Goal: Task Accomplishment & Management: Complete application form

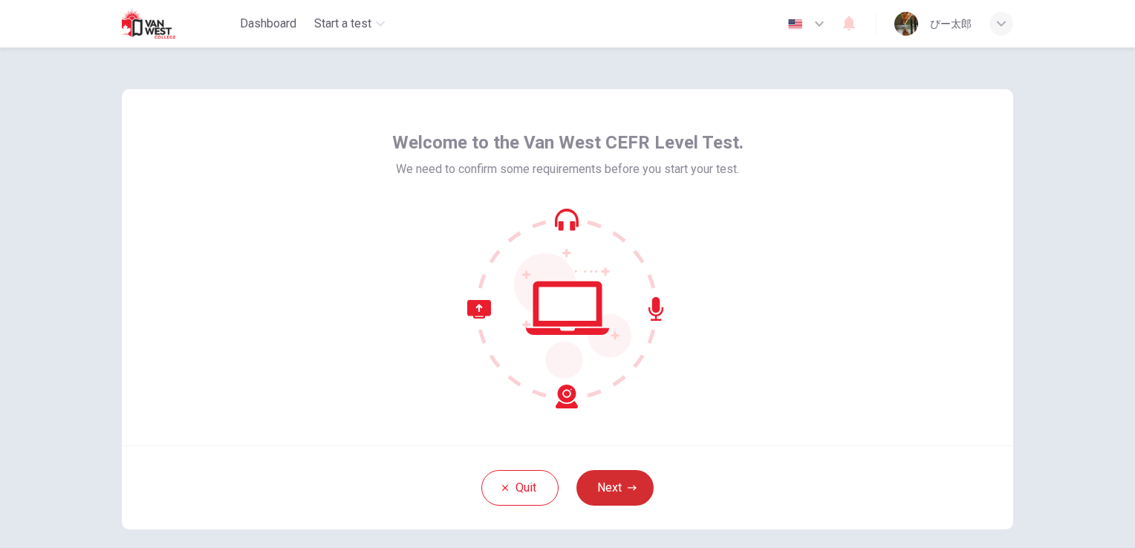
click at [627, 483] on button "Next" at bounding box center [614, 488] width 77 height 36
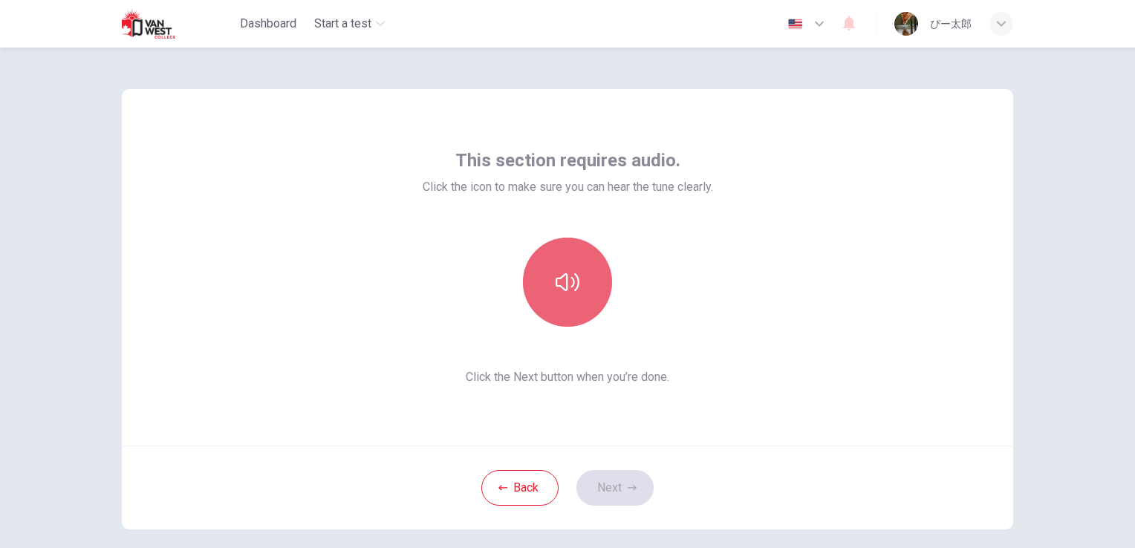
click at [590, 296] on button "button" at bounding box center [567, 282] width 89 height 89
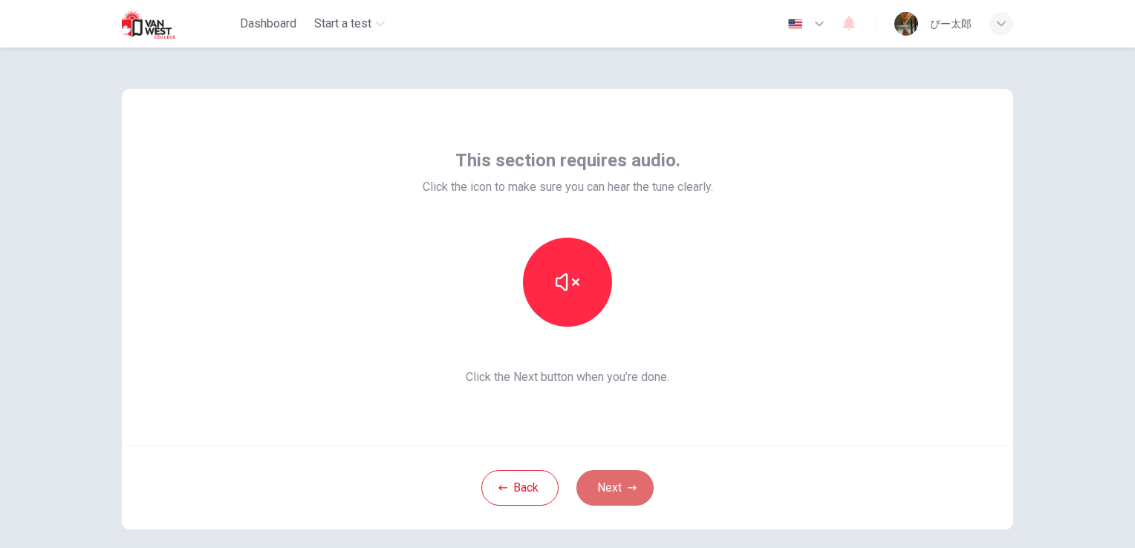
click at [621, 480] on button "Next" at bounding box center [614, 488] width 77 height 36
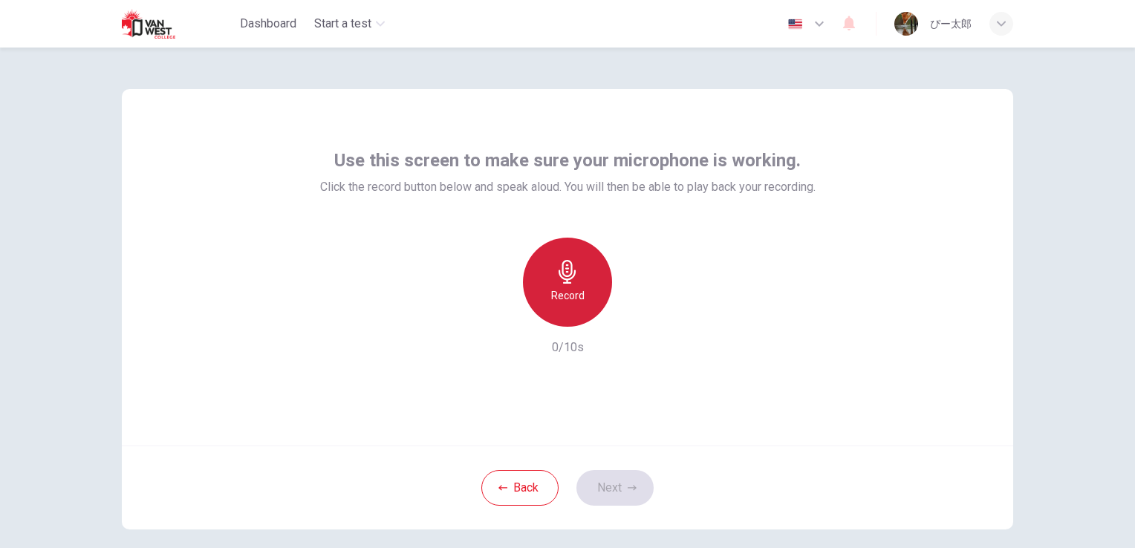
click at [581, 281] on div "Record" at bounding box center [567, 282] width 89 height 89
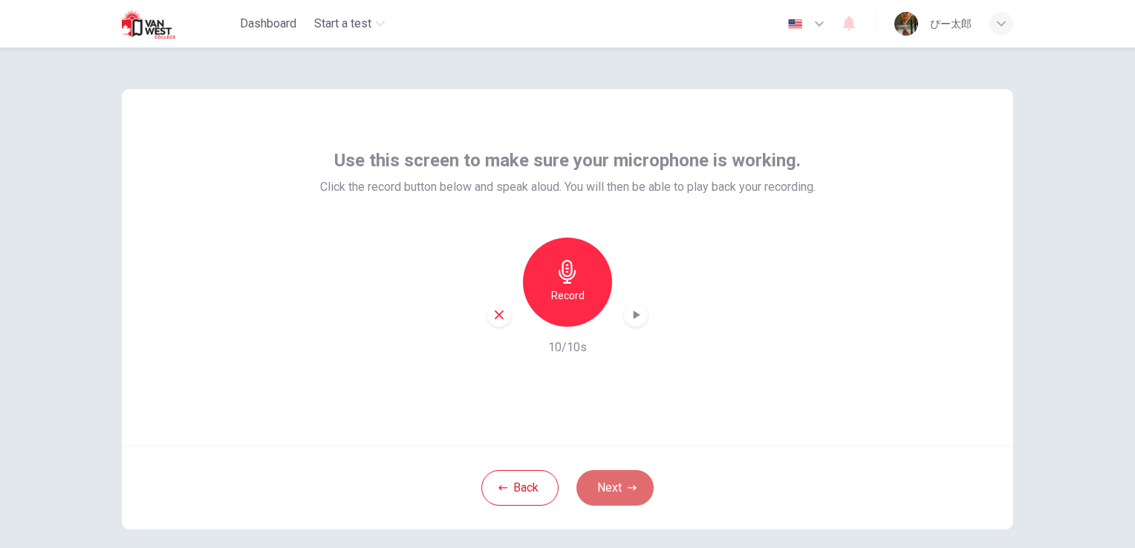
click at [607, 481] on button "Next" at bounding box center [614, 488] width 77 height 36
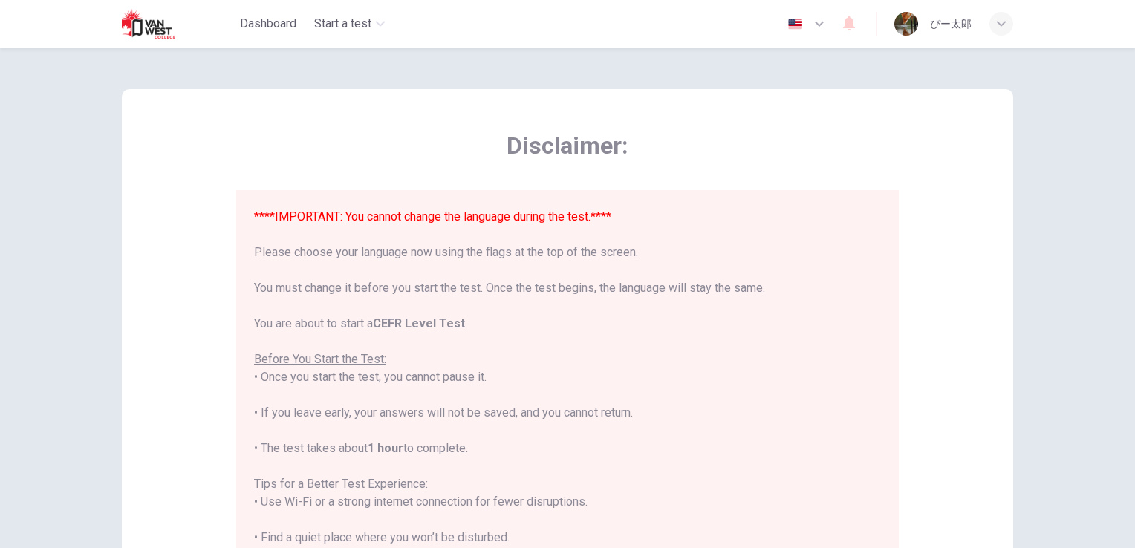
scroll to position [142, 0]
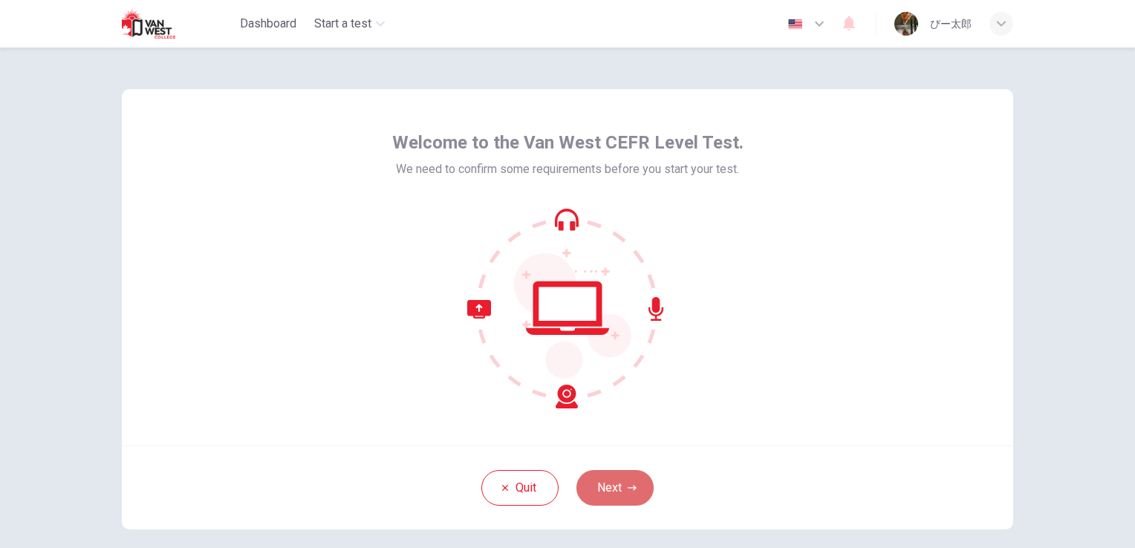
click at [615, 489] on button "Next" at bounding box center [614, 488] width 77 height 36
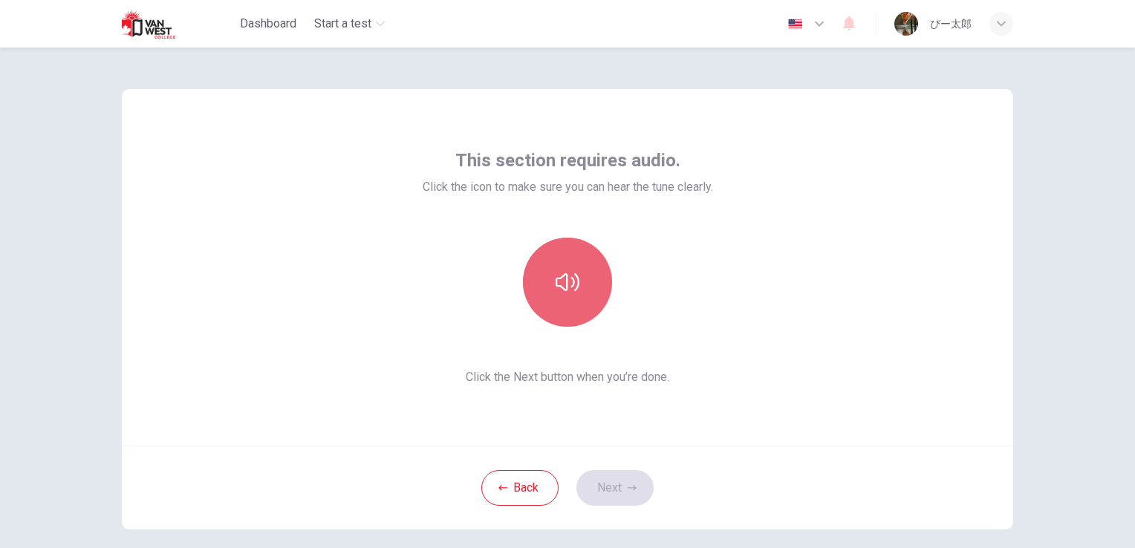
click at [566, 273] on icon "button" at bounding box center [567, 282] width 24 height 24
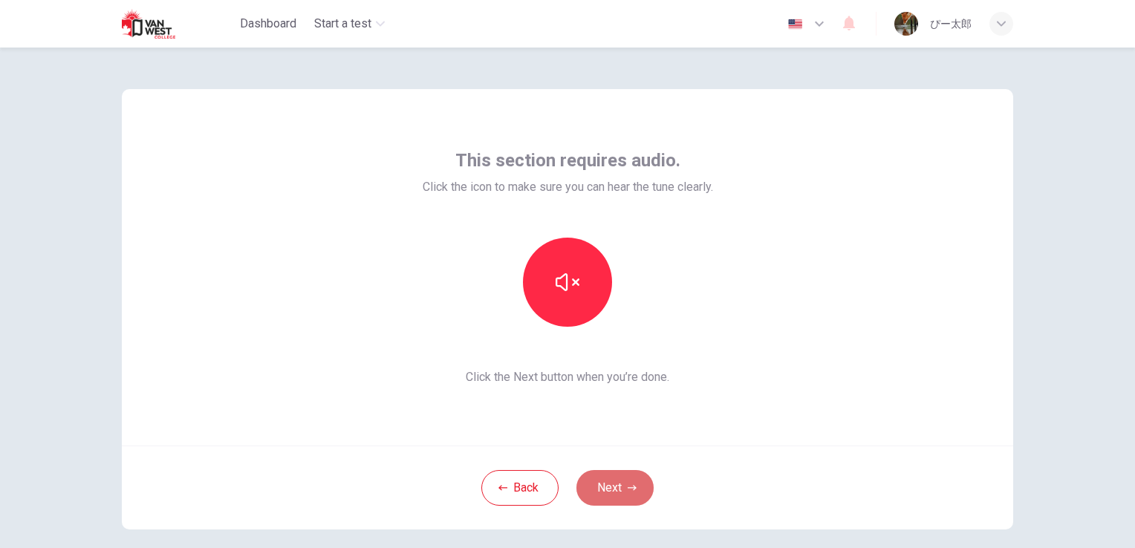
click at [618, 489] on button "Next" at bounding box center [614, 488] width 77 height 36
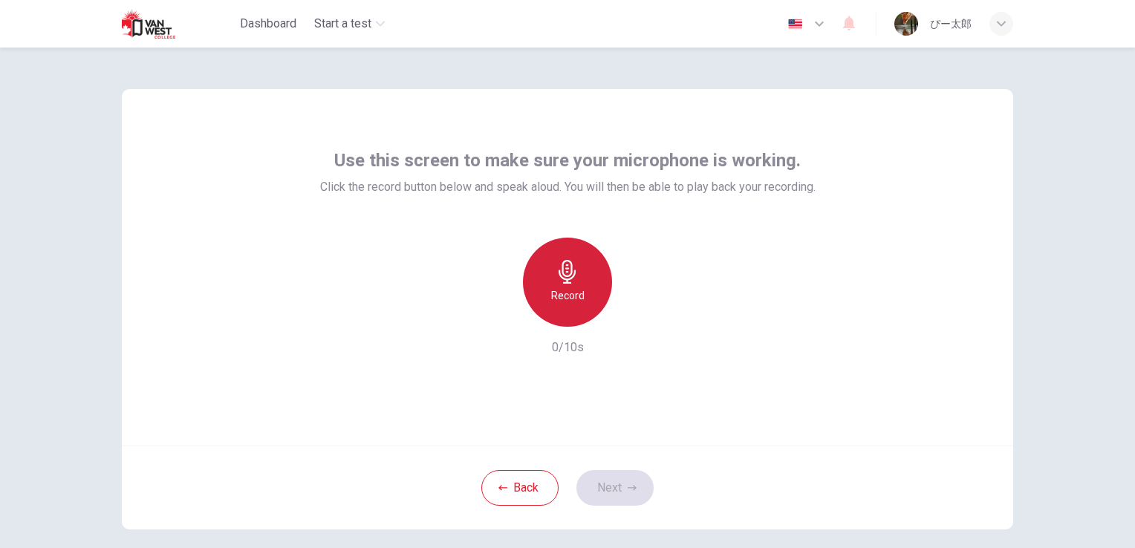
click at [573, 285] on div "Record" at bounding box center [567, 282] width 89 height 89
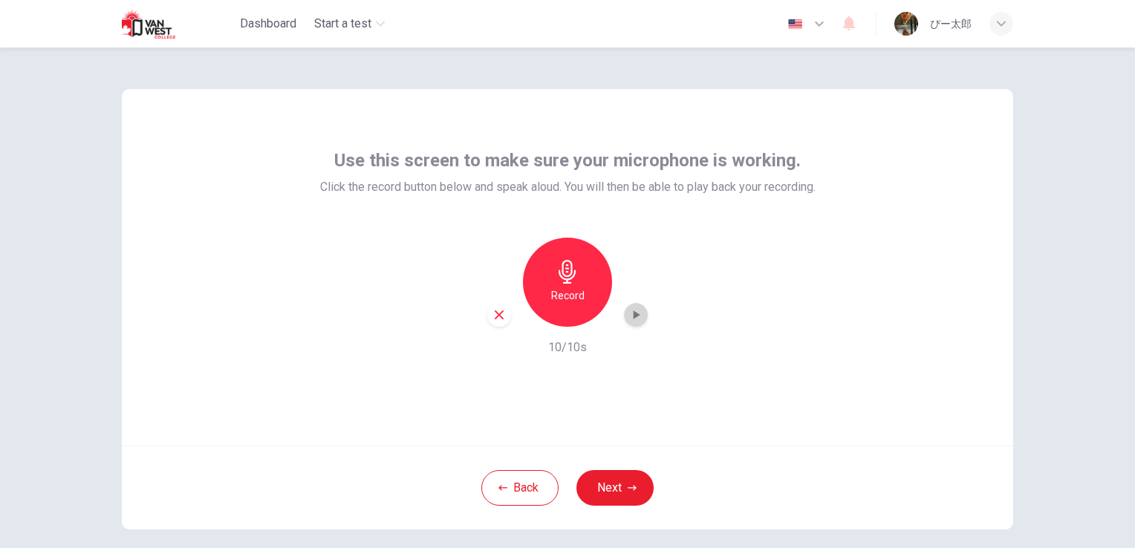
click at [633, 316] on icon "button" at bounding box center [636, 314] width 7 height 9
click at [612, 473] on button "Next" at bounding box center [614, 488] width 77 height 36
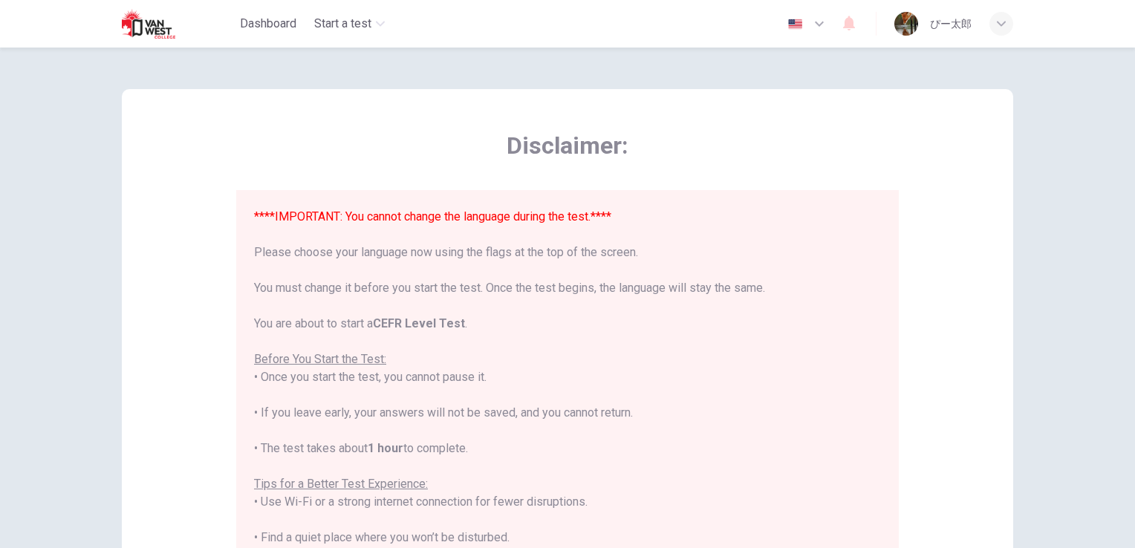
click at [799, 29] on button "button" at bounding box center [807, 24] width 54 height 30
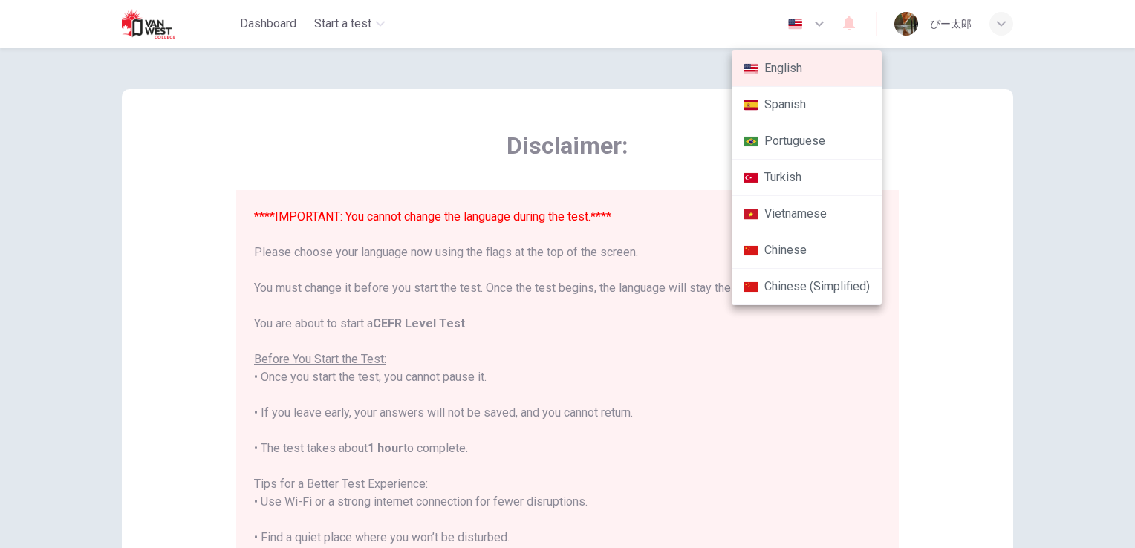
click at [923, 70] on div at bounding box center [567, 274] width 1135 height 548
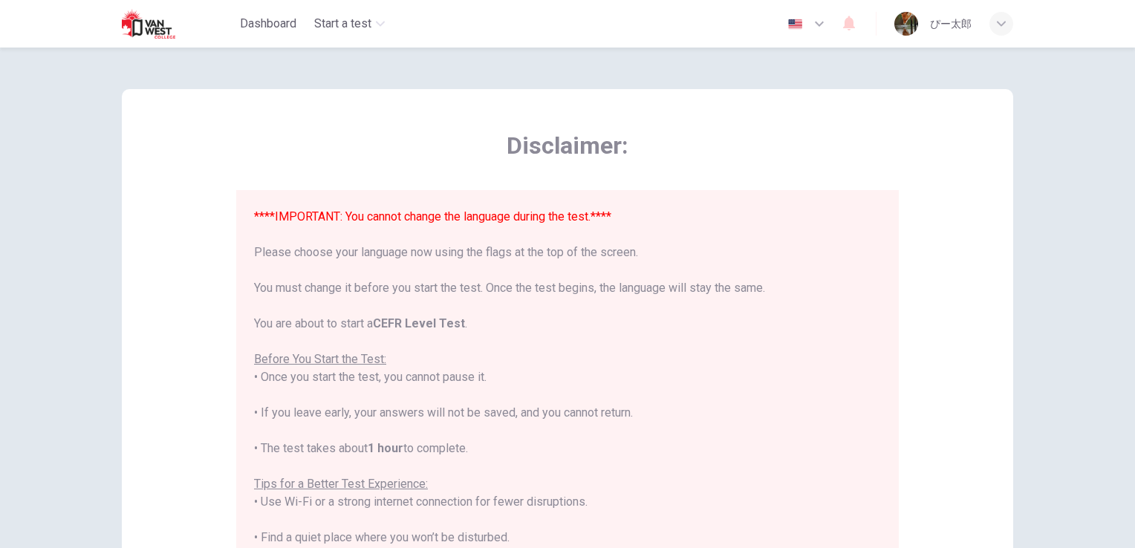
click at [820, 25] on icon "button" at bounding box center [819, 24] width 18 height 18
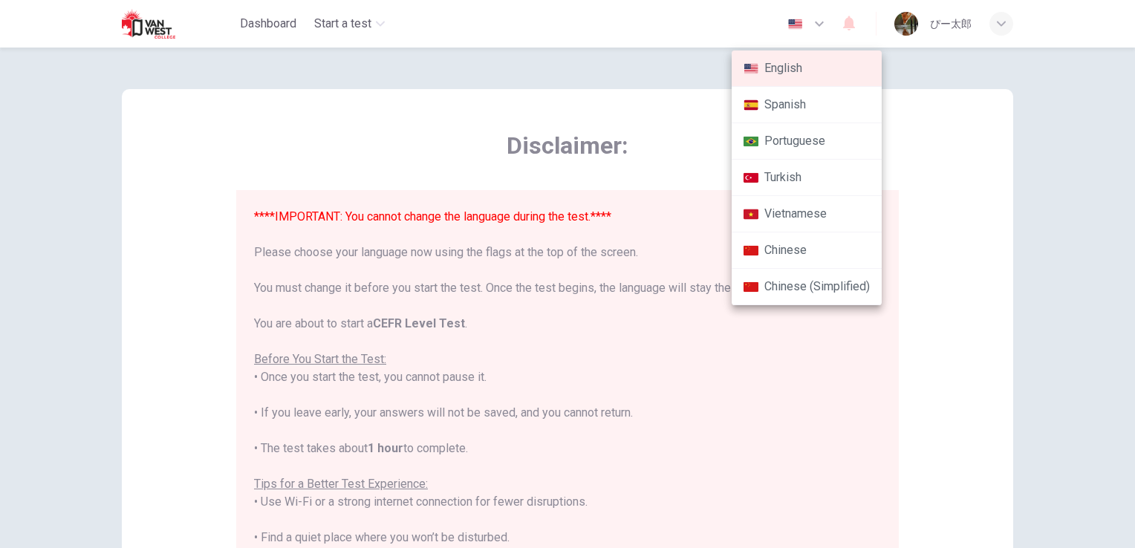
click at [932, 49] on div at bounding box center [567, 274] width 1135 height 548
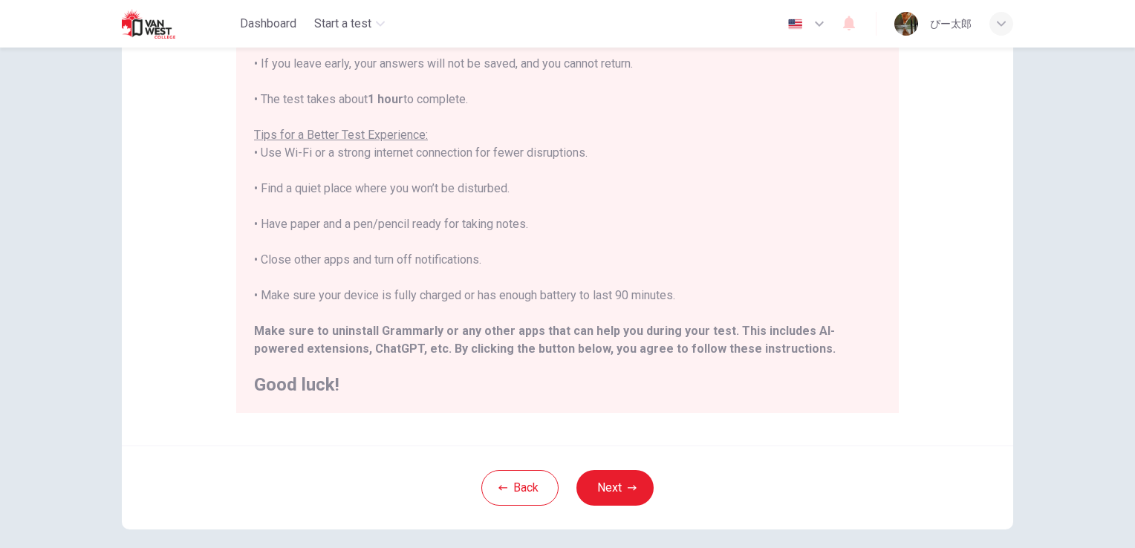
scroll to position [208, 0]
click at [606, 476] on button "Next" at bounding box center [614, 487] width 77 height 36
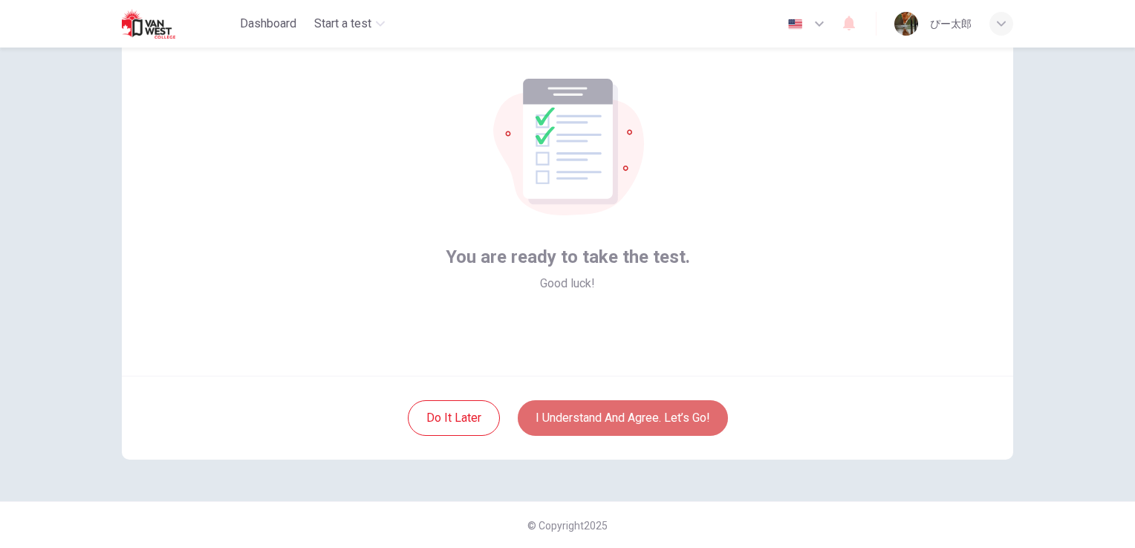
click at [621, 414] on button "I understand and agree. Let’s go!" at bounding box center [623, 418] width 210 height 36
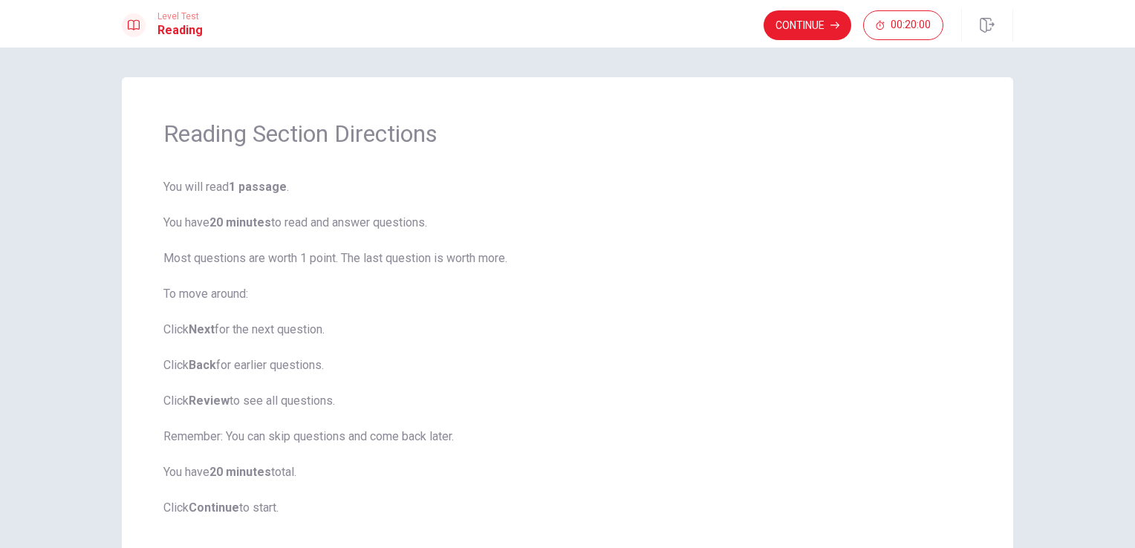
scroll to position [87, 0]
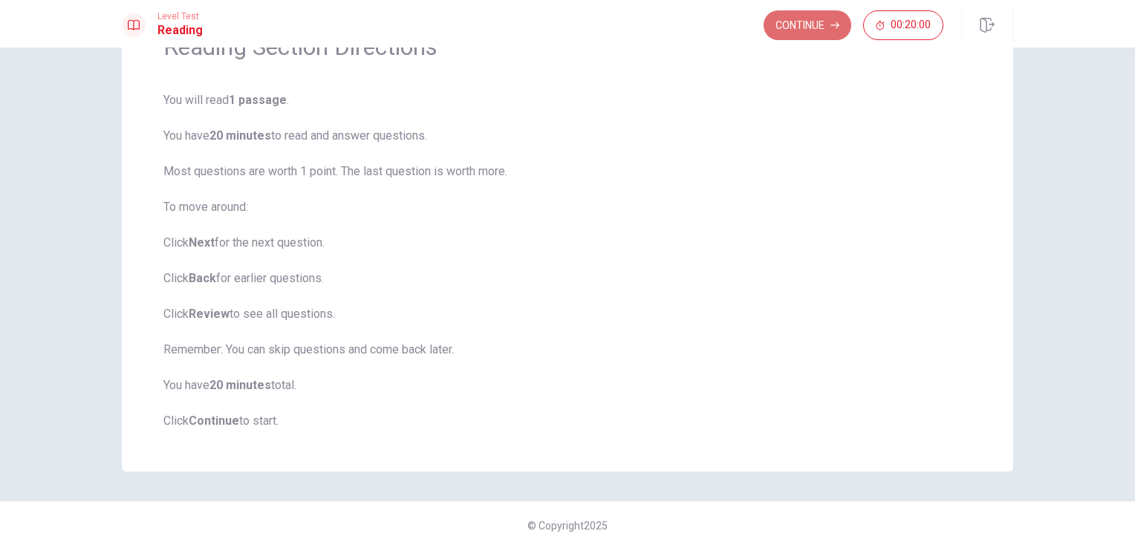
click at [808, 34] on button "Continue" at bounding box center [807, 25] width 88 height 30
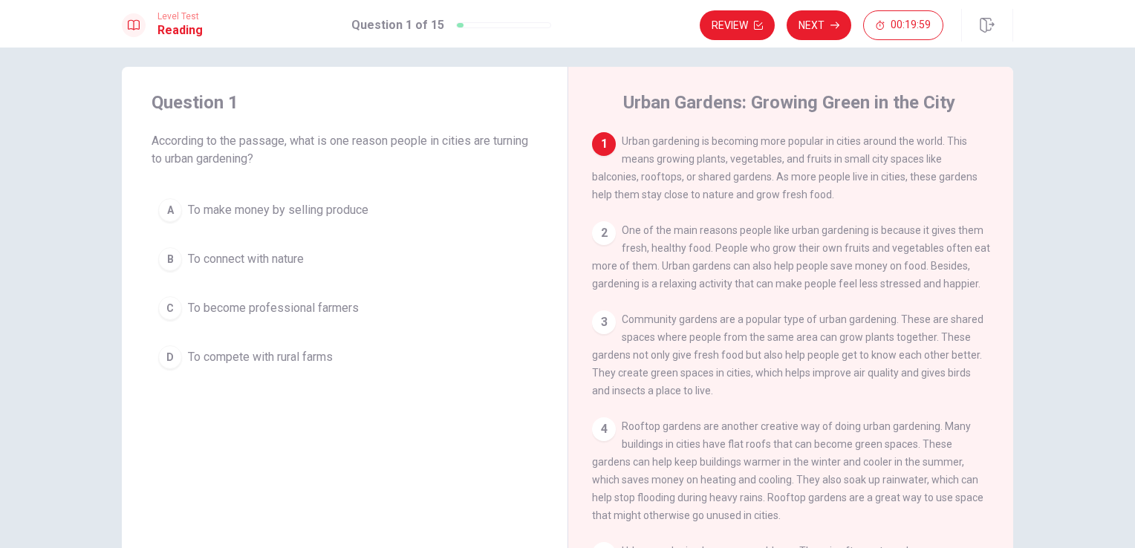
scroll to position [0, 0]
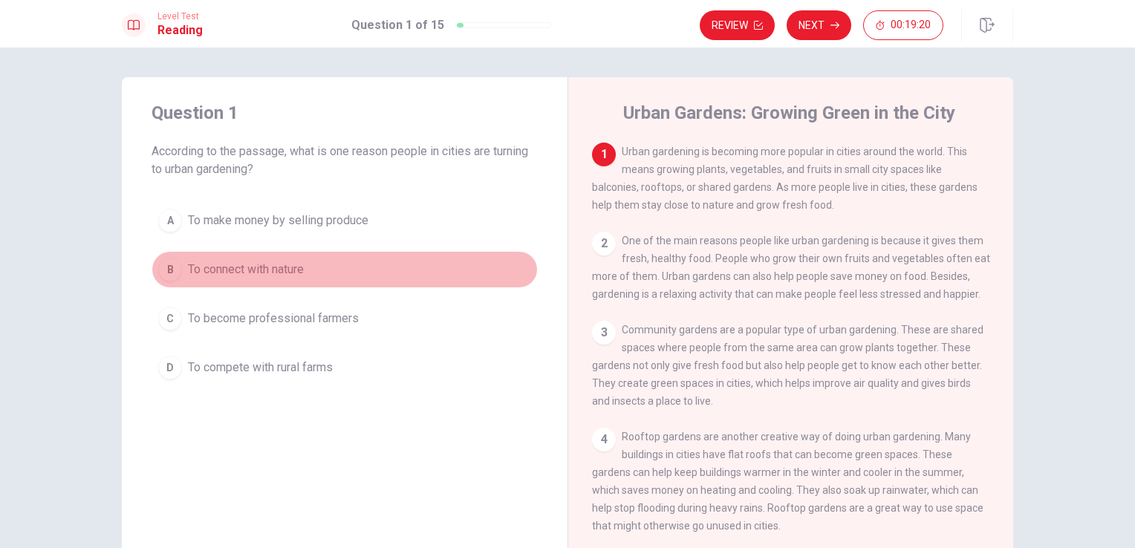
click at [161, 268] on div "B" at bounding box center [170, 270] width 24 height 24
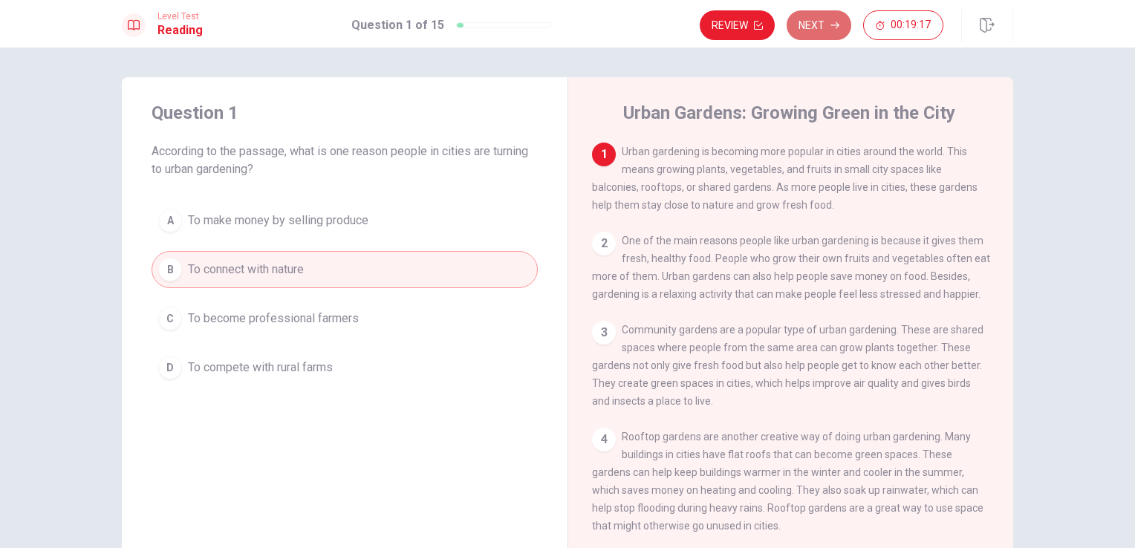
click at [829, 17] on button "Next" at bounding box center [818, 25] width 65 height 30
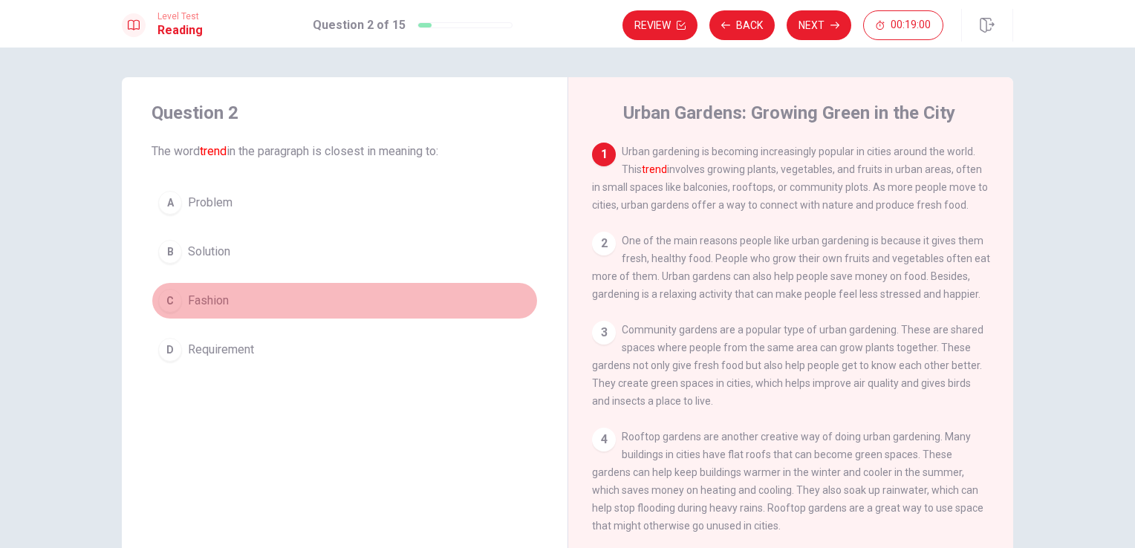
click at [209, 300] on span "Fashion" at bounding box center [208, 301] width 41 height 18
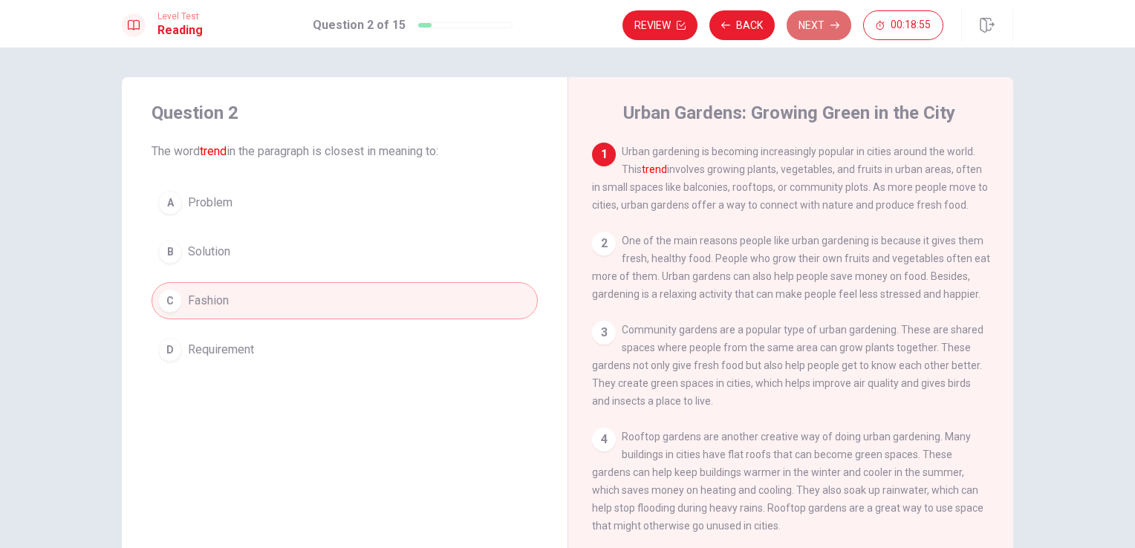
click at [824, 29] on button "Next" at bounding box center [818, 25] width 65 height 30
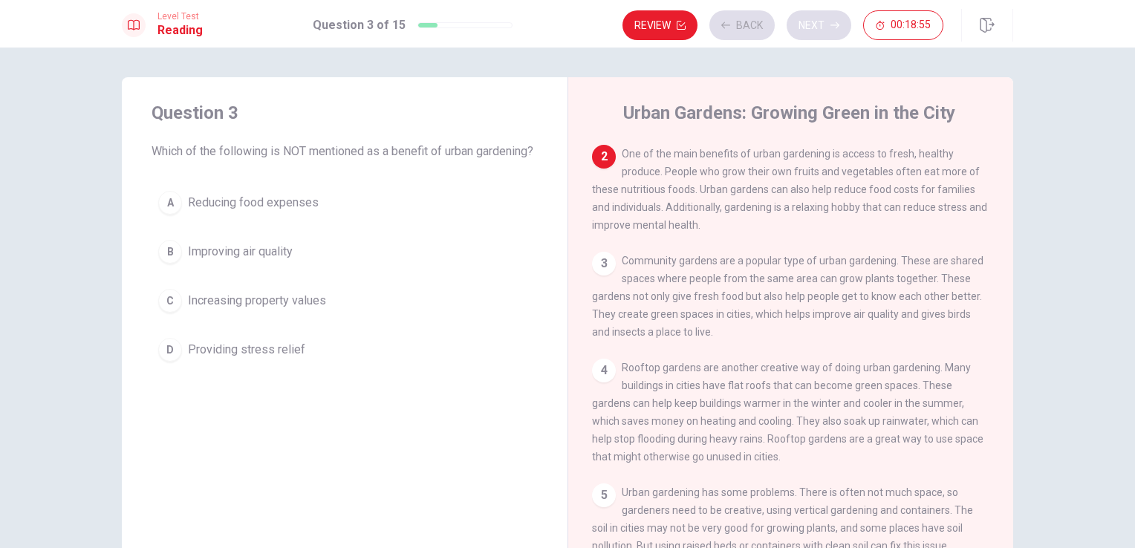
scroll to position [91, 0]
click at [255, 310] on span "Increasing property values" at bounding box center [257, 301] width 138 height 18
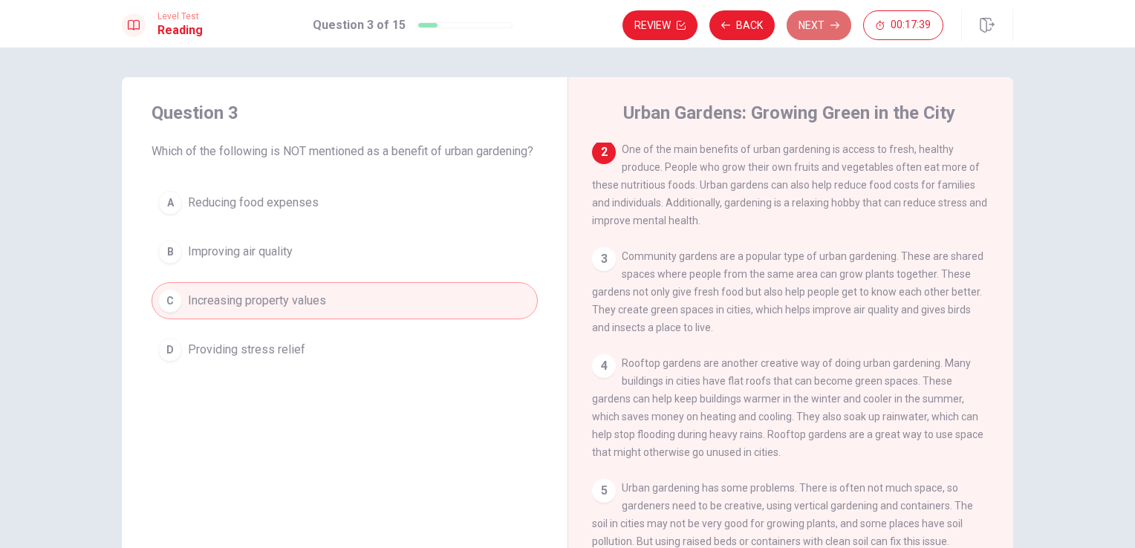
click at [832, 25] on icon "button" at bounding box center [834, 25] width 9 height 9
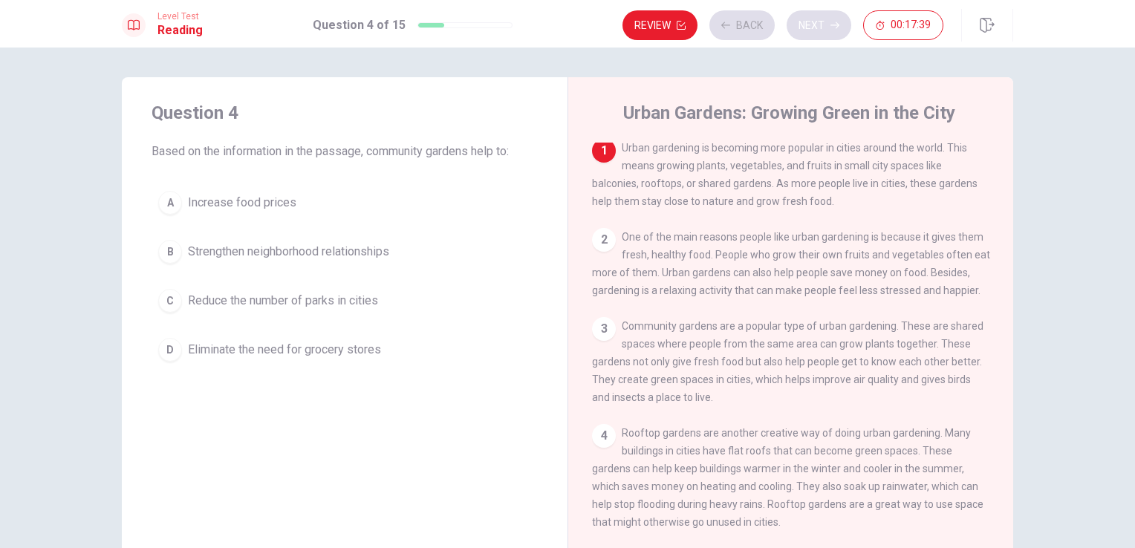
scroll to position [0, 0]
click at [606, 248] on div "2" at bounding box center [604, 244] width 24 height 24
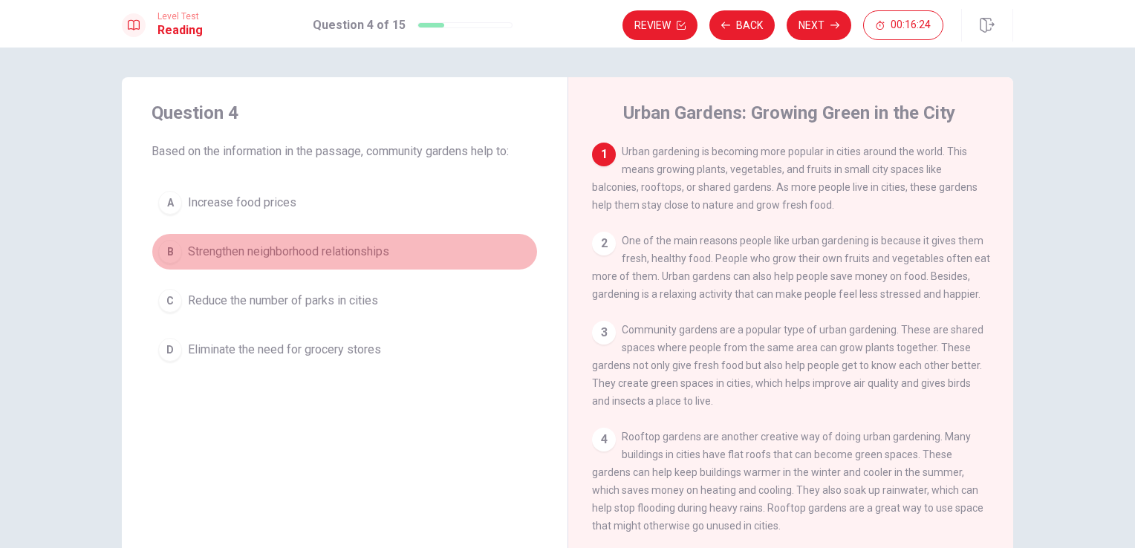
click at [255, 254] on span "Strengthen neighborhood relationships" at bounding box center [288, 252] width 201 height 18
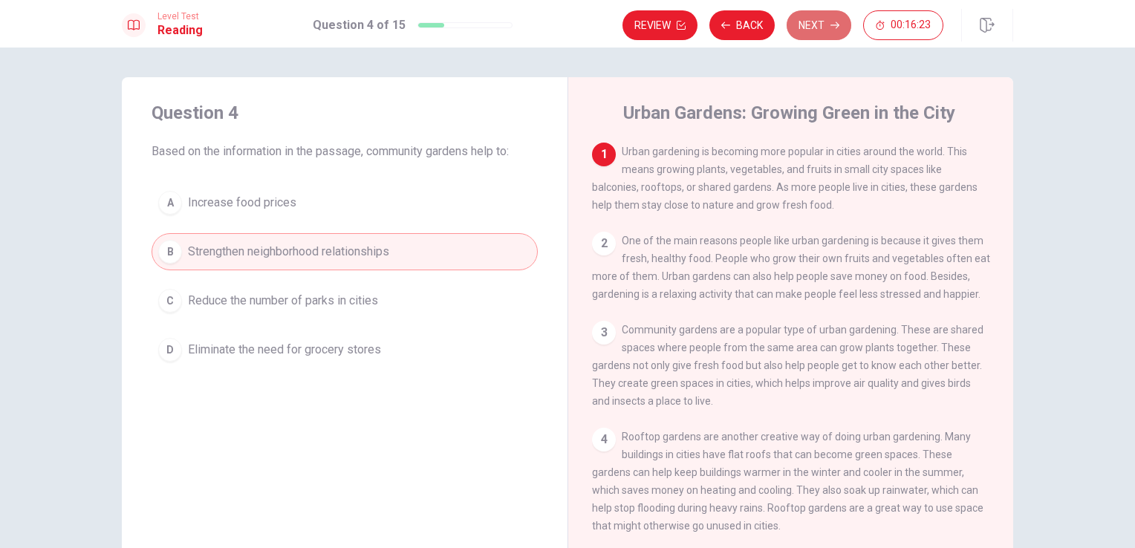
click at [822, 26] on button "Next" at bounding box center [818, 25] width 65 height 30
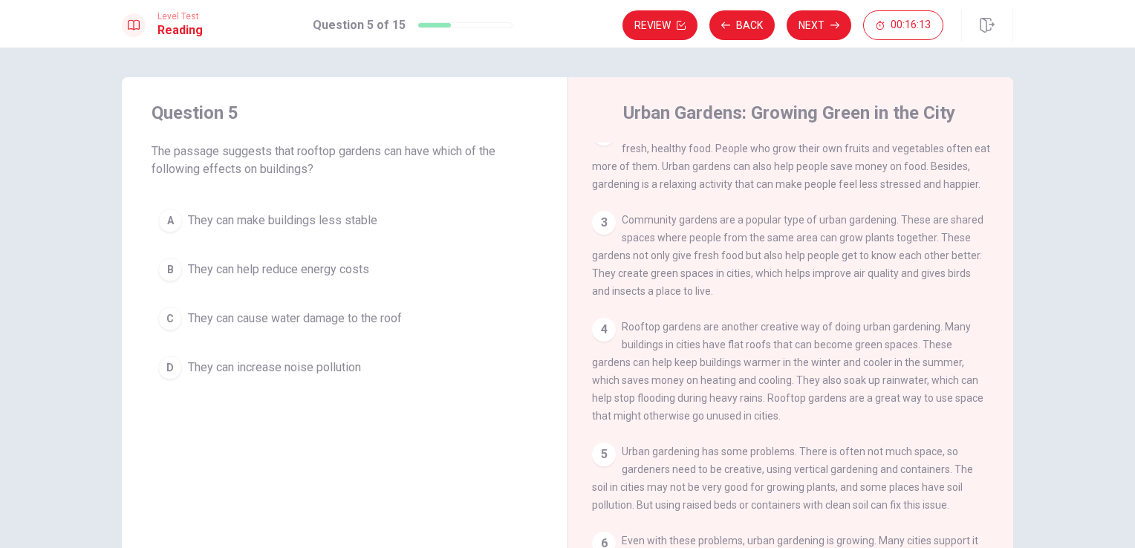
scroll to position [110, 0]
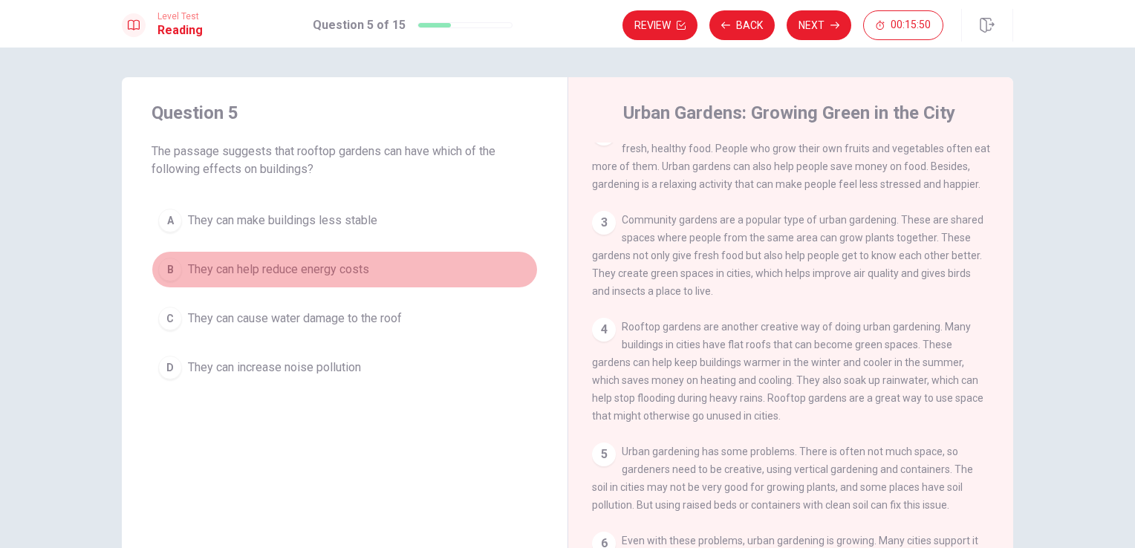
click at [327, 272] on span "They can help reduce energy costs" at bounding box center [278, 270] width 181 height 18
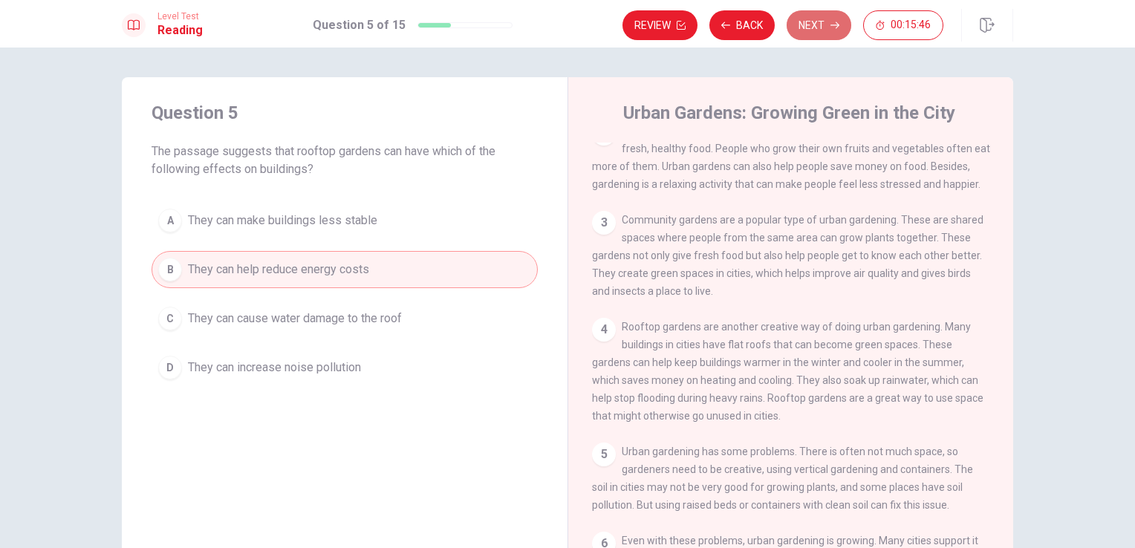
click at [812, 28] on button "Next" at bounding box center [818, 25] width 65 height 30
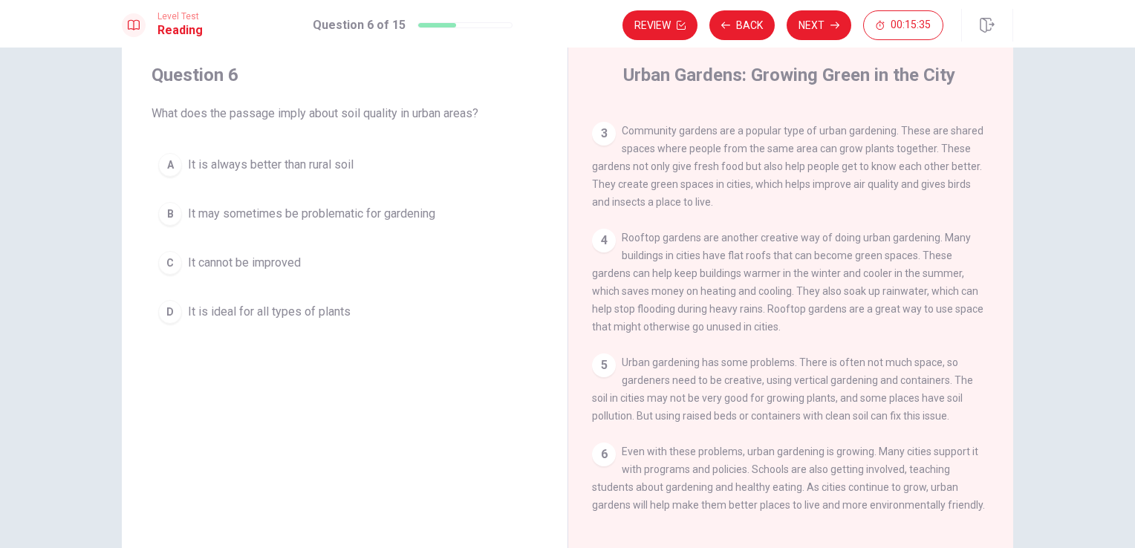
scroll to position [39, 0]
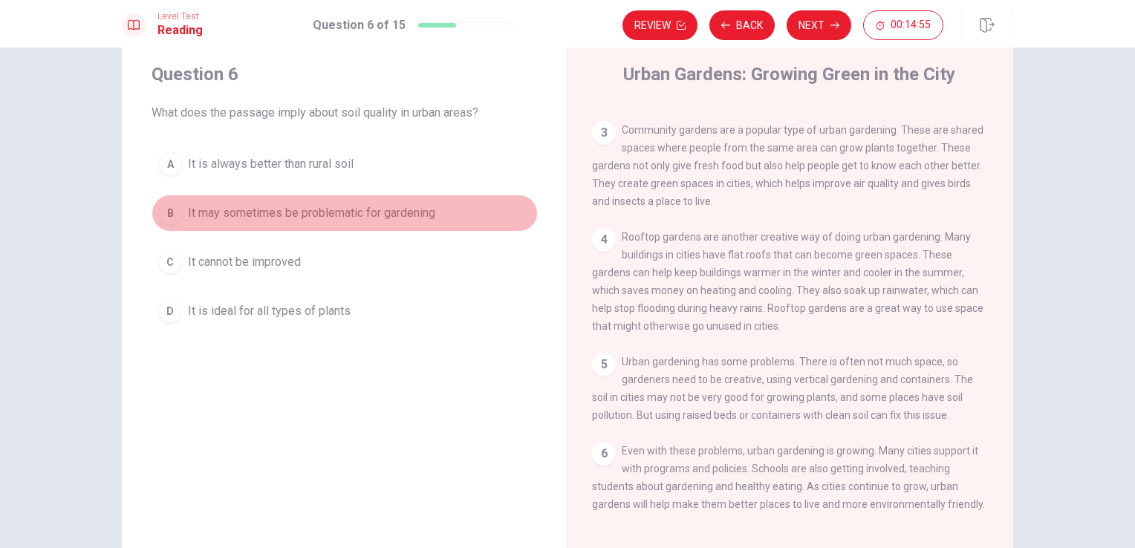
click at [170, 213] on div "B" at bounding box center [170, 213] width 24 height 24
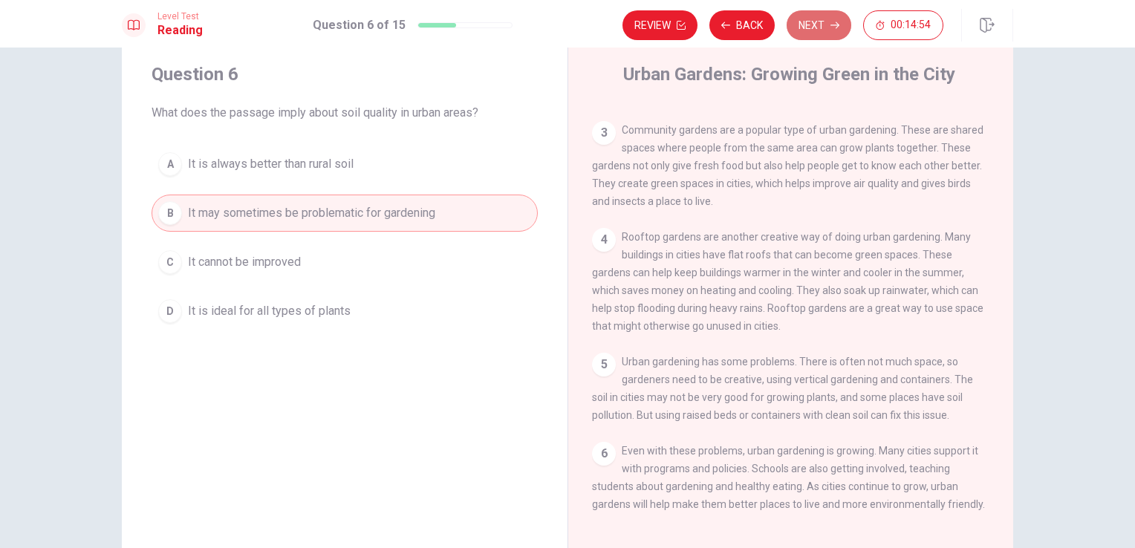
click at [827, 27] on button "Next" at bounding box center [818, 25] width 65 height 30
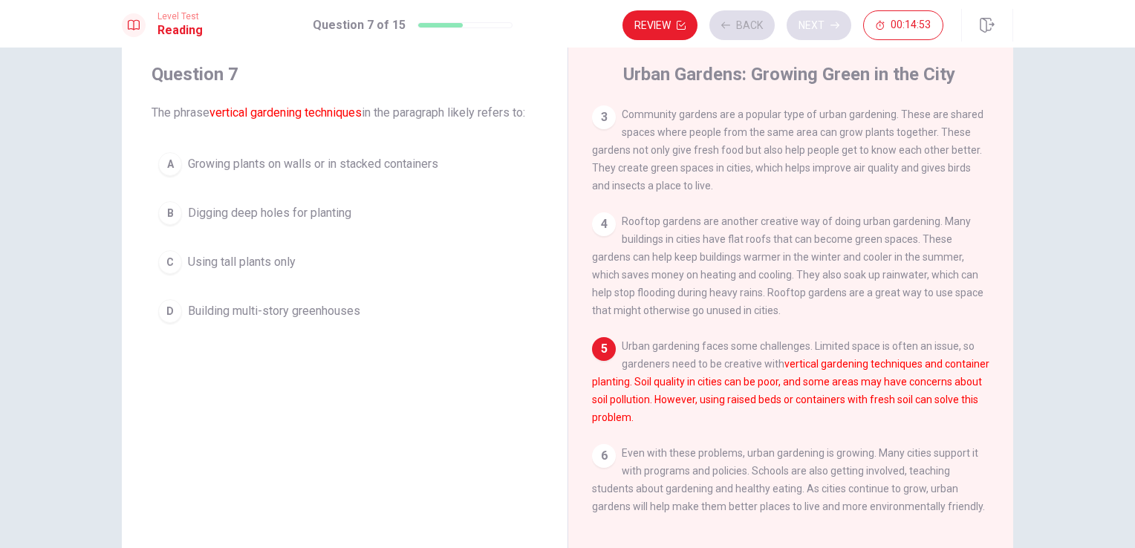
scroll to position [195, 0]
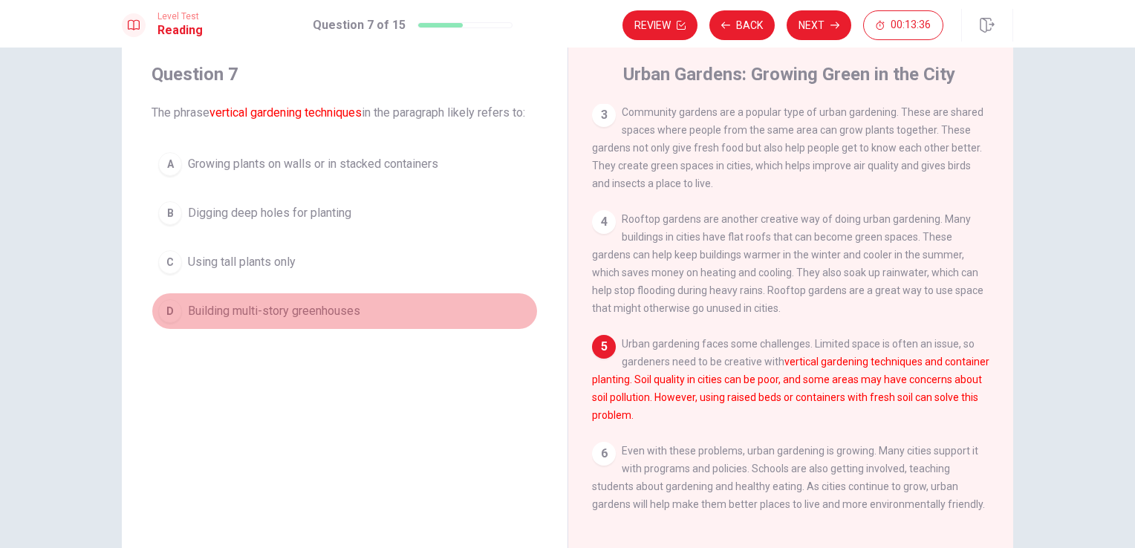
click at [324, 302] on span "Building multi-story greenhouses" at bounding box center [274, 311] width 172 height 18
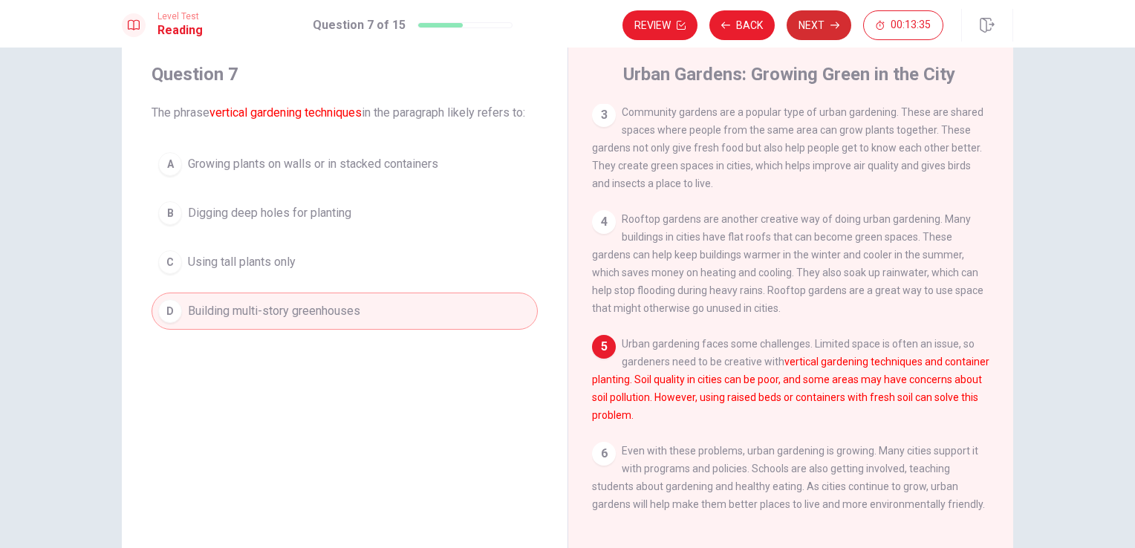
click at [832, 19] on button "Next" at bounding box center [818, 25] width 65 height 30
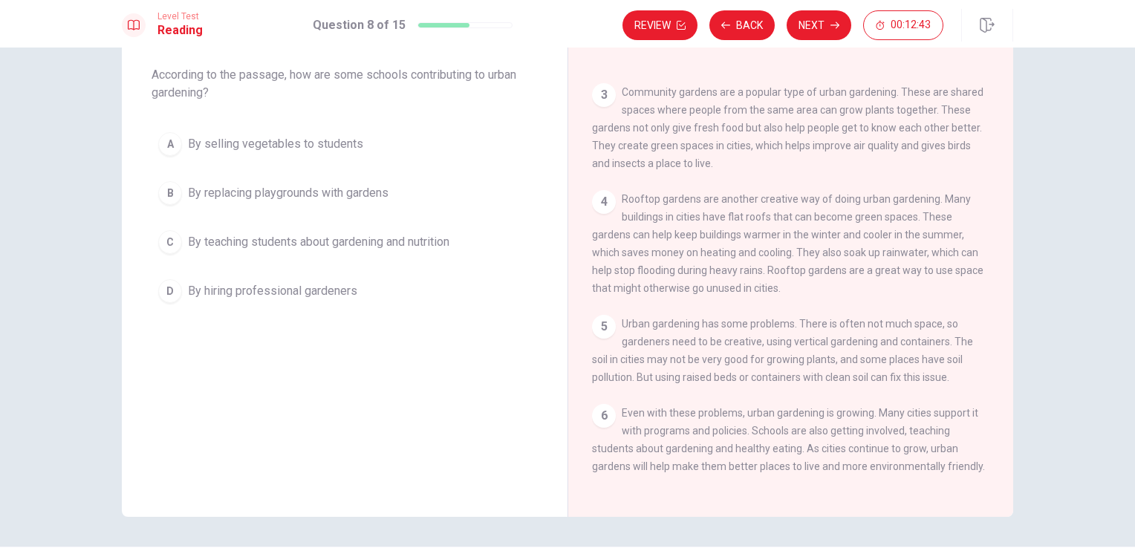
scroll to position [74, 0]
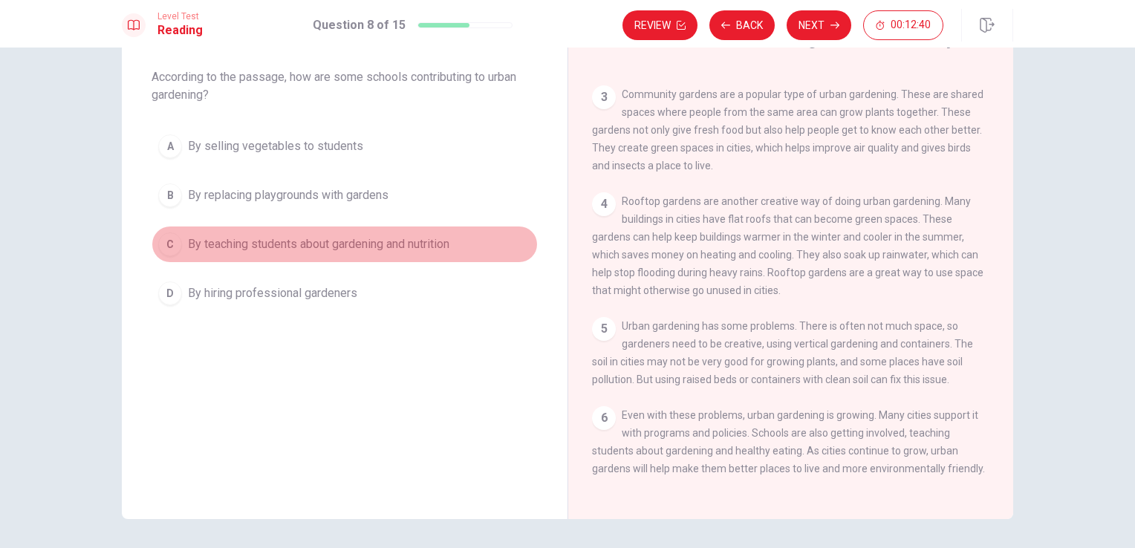
click at [407, 246] on span "By teaching students about gardening and nutrition" at bounding box center [318, 244] width 261 height 18
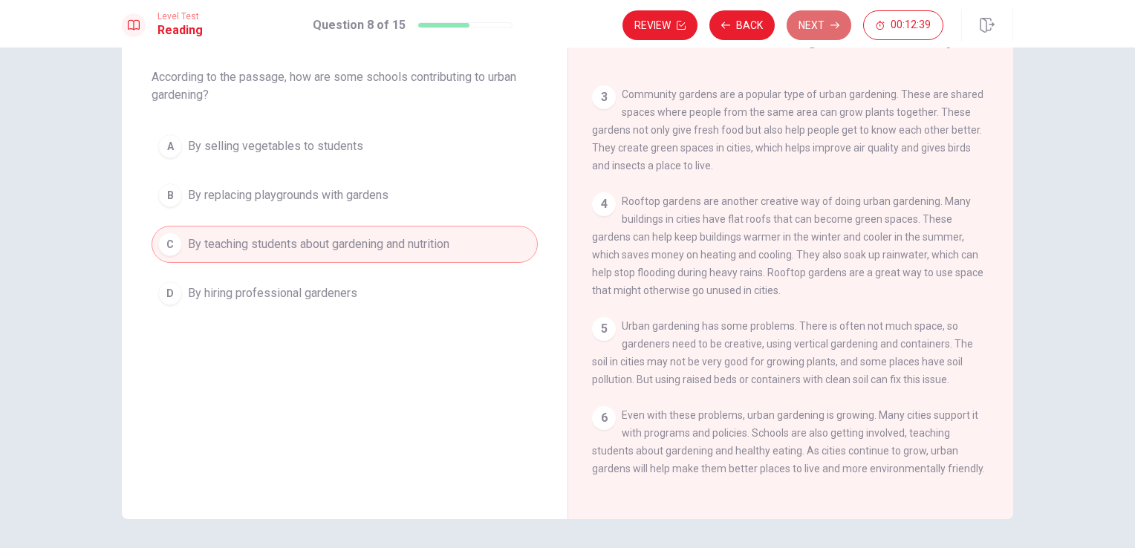
click at [822, 27] on button "Next" at bounding box center [818, 25] width 65 height 30
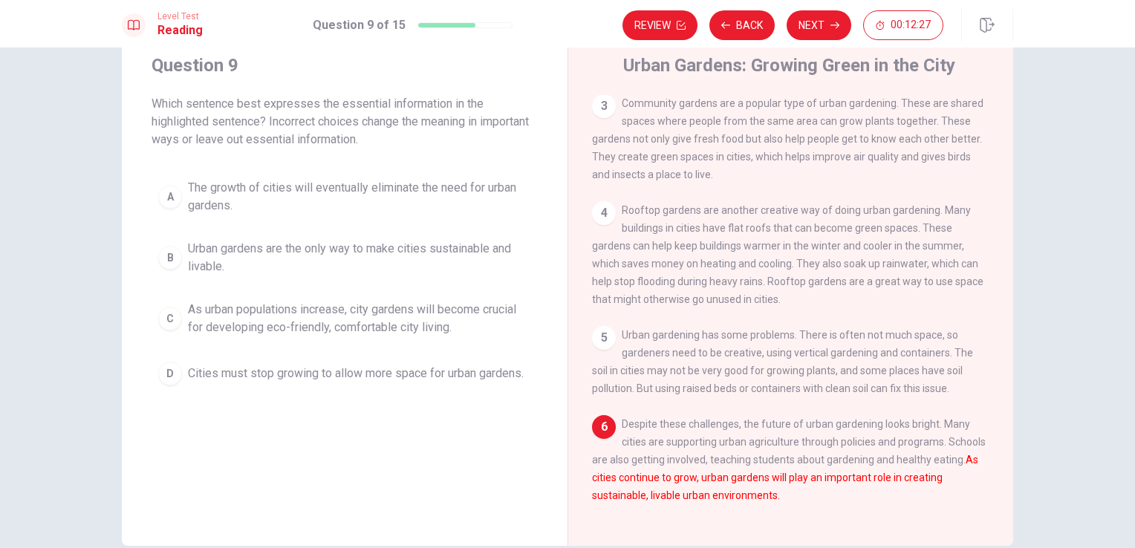
scroll to position [48, 0]
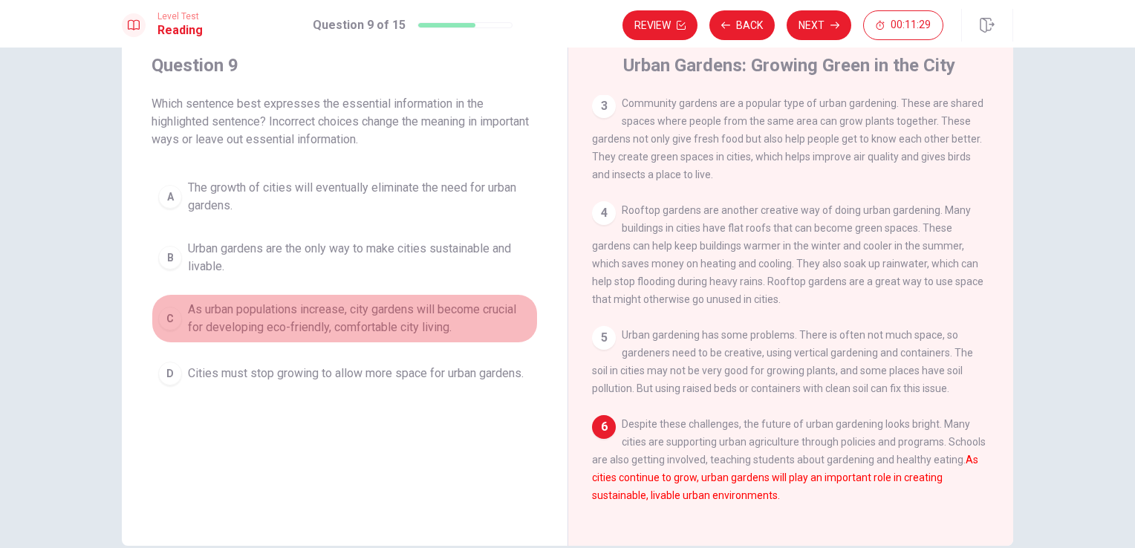
click at [167, 316] on div "C" at bounding box center [170, 319] width 24 height 24
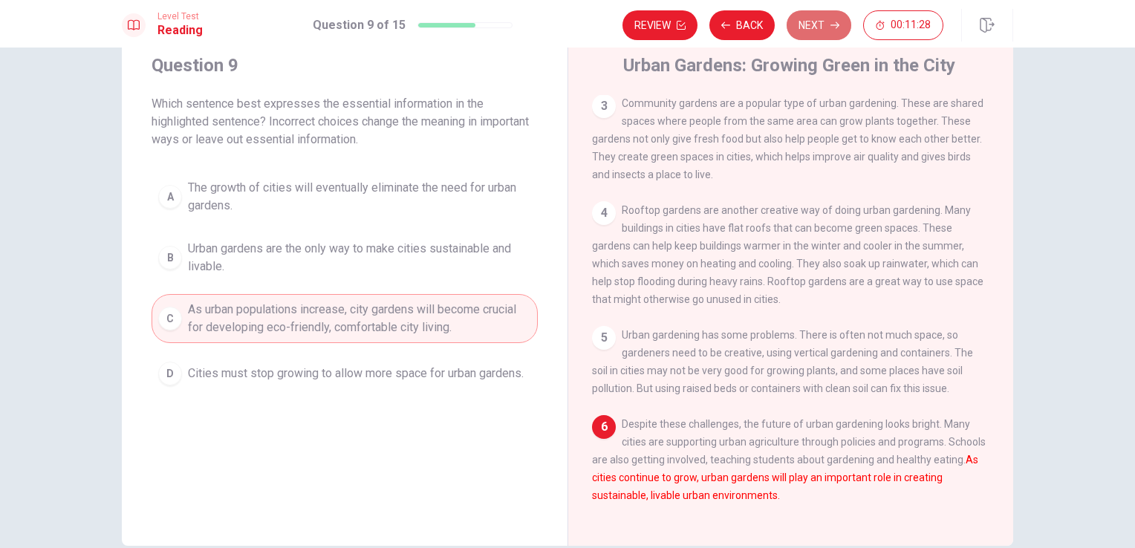
click at [817, 23] on button "Next" at bounding box center [818, 25] width 65 height 30
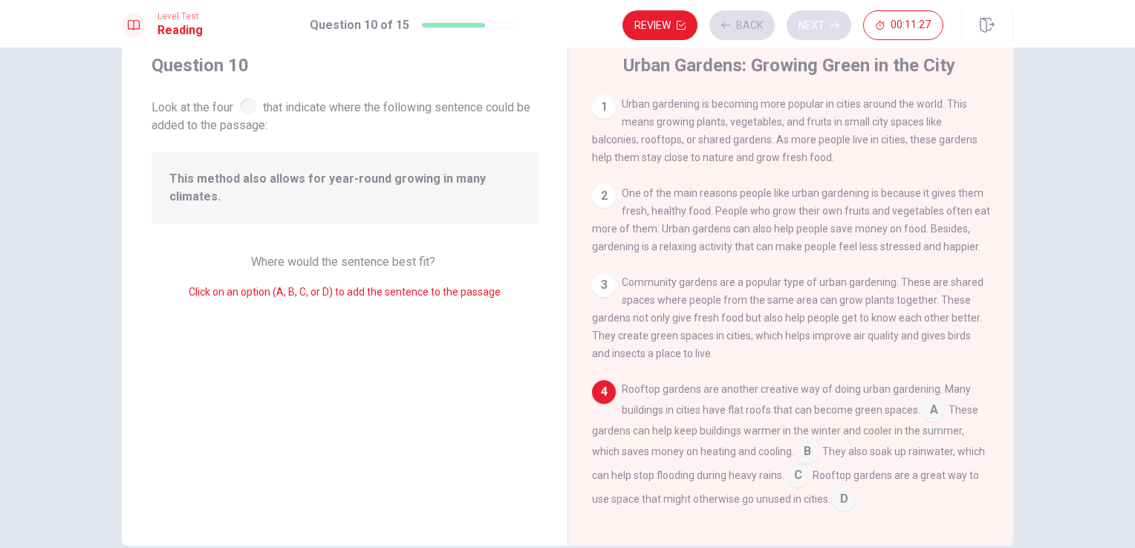
scroll to position [145, 0]
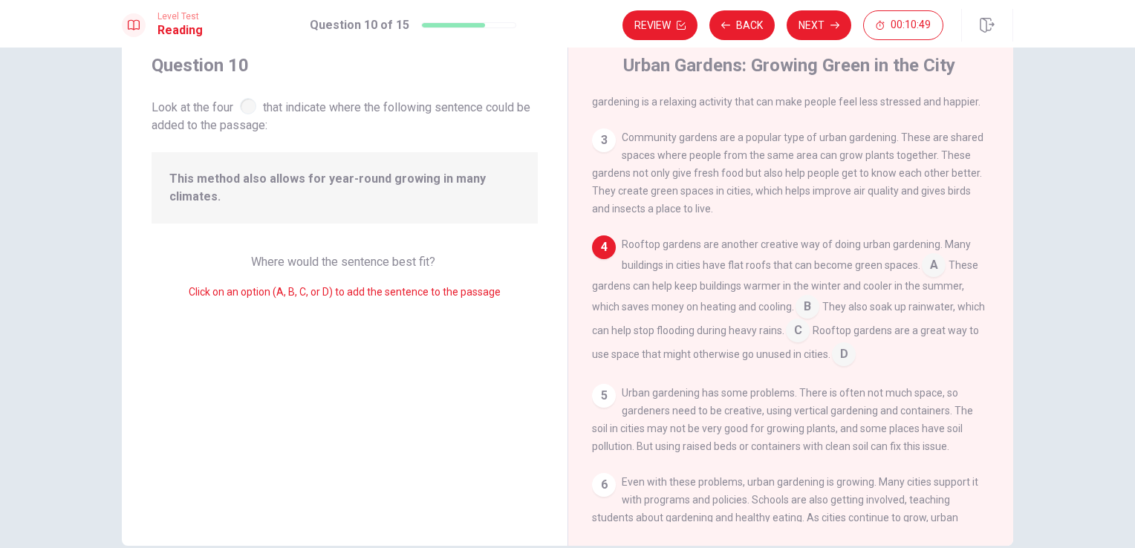
click at [878, 280] on div "Rooftop gardens are another creative way of doing urban gardening. Many buildin…" at bounding box center [791, 300] width 398 height 131
click at [809, 340] on input at bounding box center [798, 332] width 24 height 24
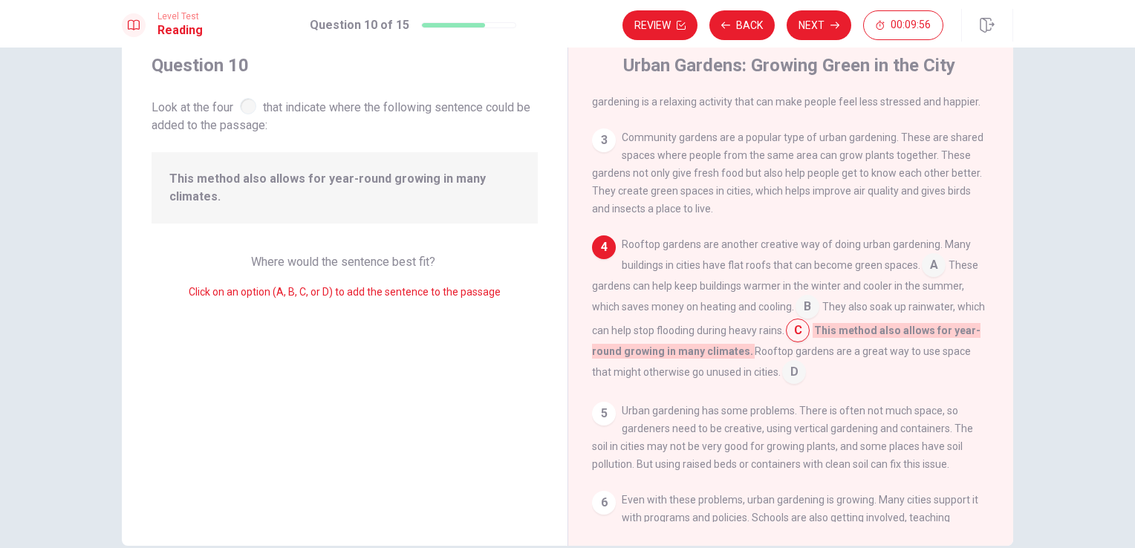
click at [798, 313] on input at bounding box center [807, 308] width 24 height 24
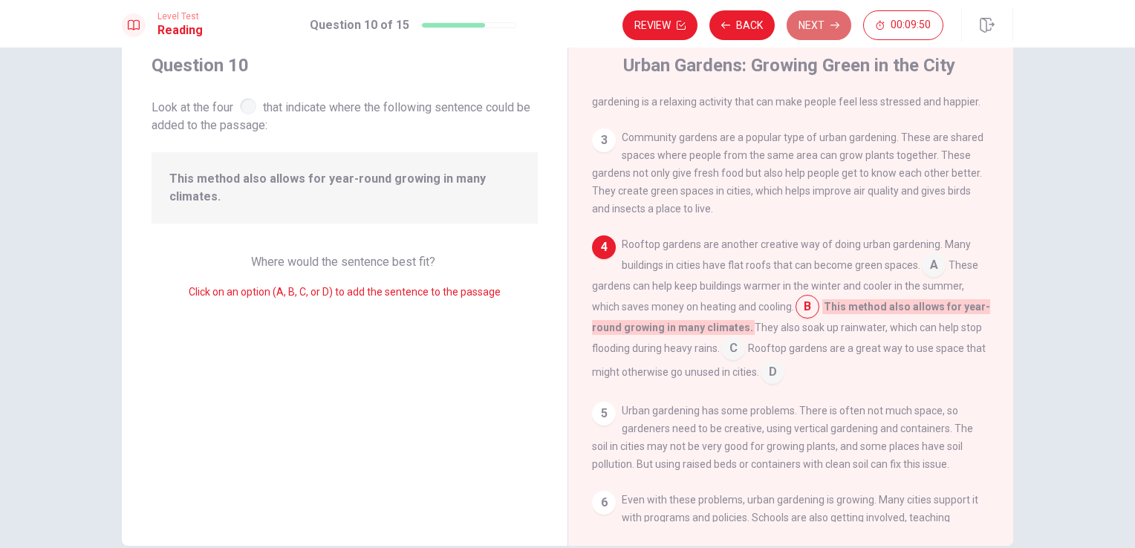
click at [820, 31] on button "Next" at bounding box center [818, 25] width 65 height 30
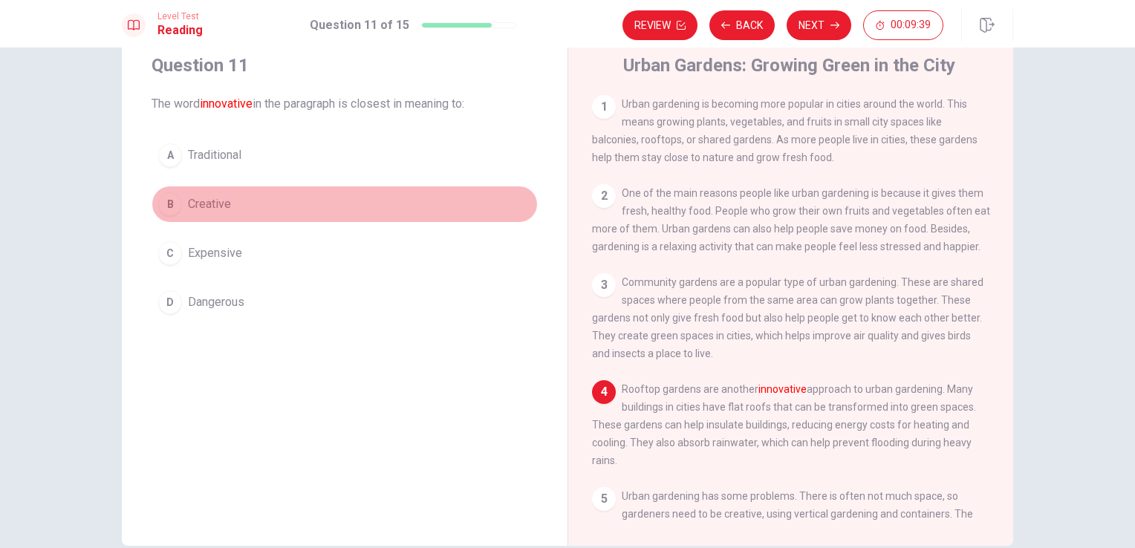
click at [219, 192] on button "B Creative" at bounding box center [344, 204] width 386 height 37
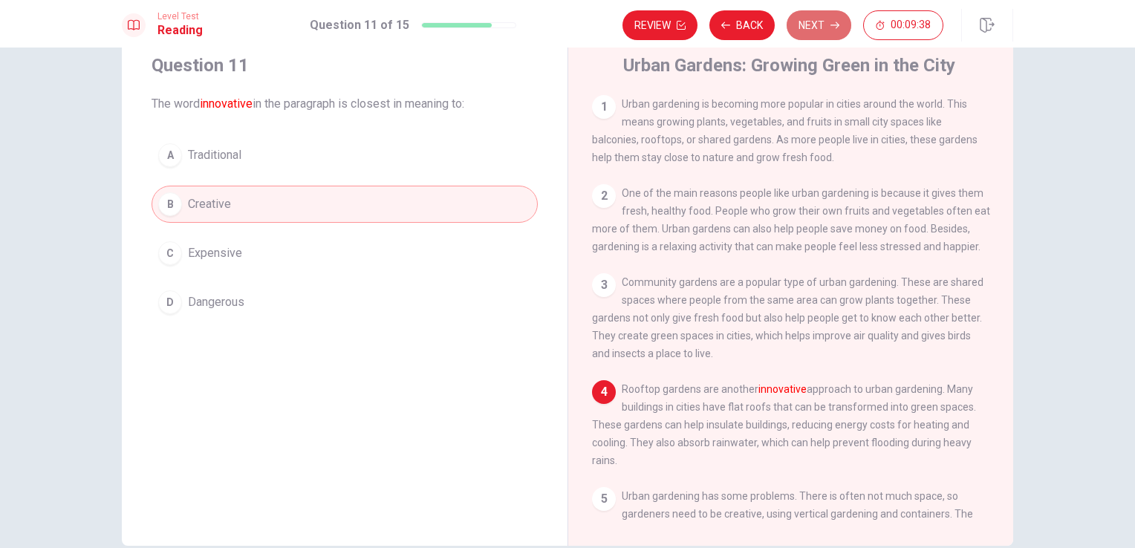
click at [821, 15] on button "Next" at bounding box center [818, 25] width 65 height 30
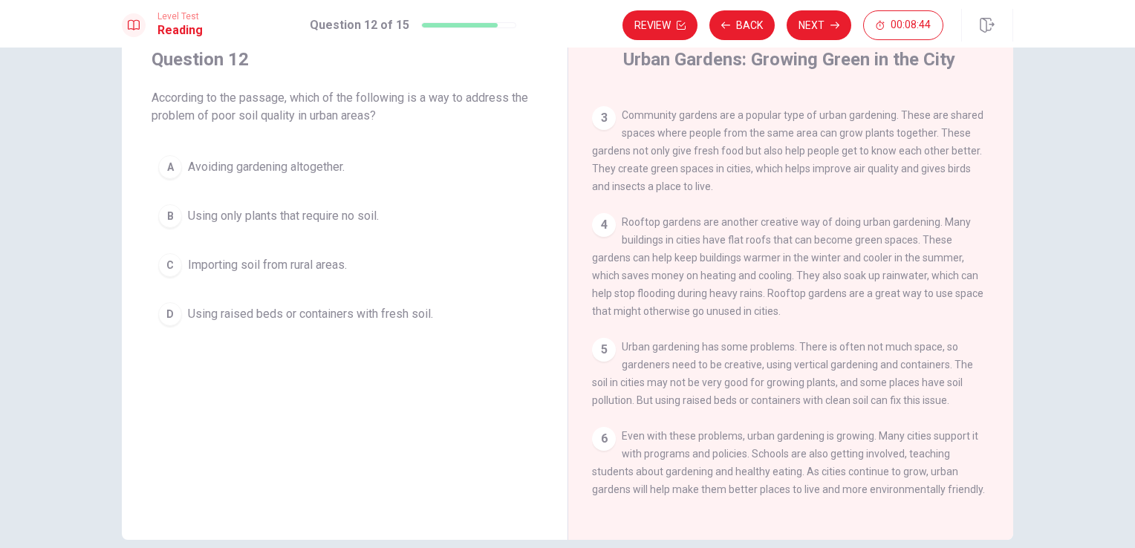
scroll to position [56, 0]
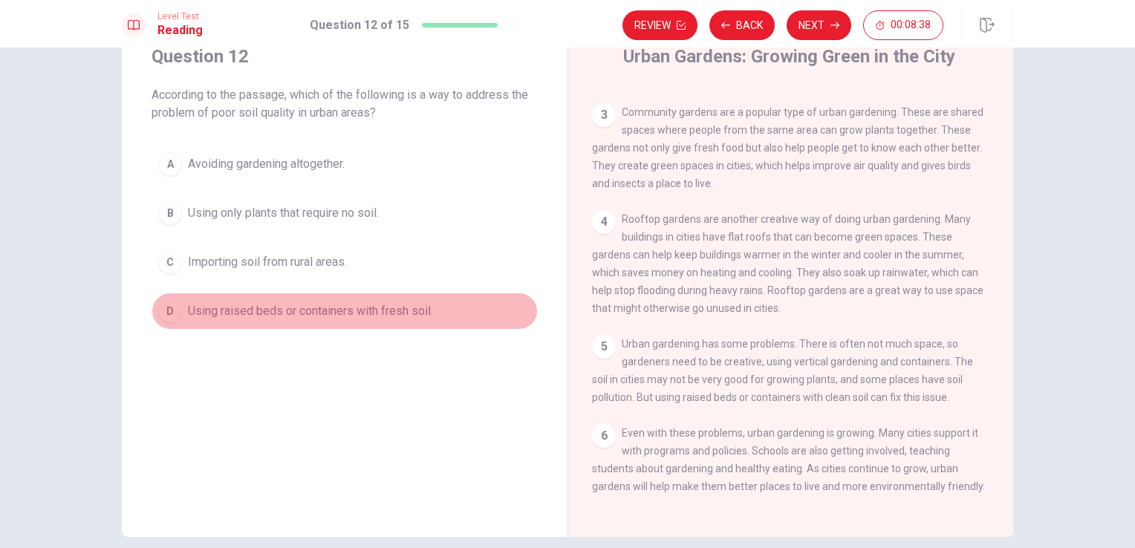
click at [395, 304] on span "Using raised beds or containers with fresh soil." at bounding box center [310, 311] width 245 height 18
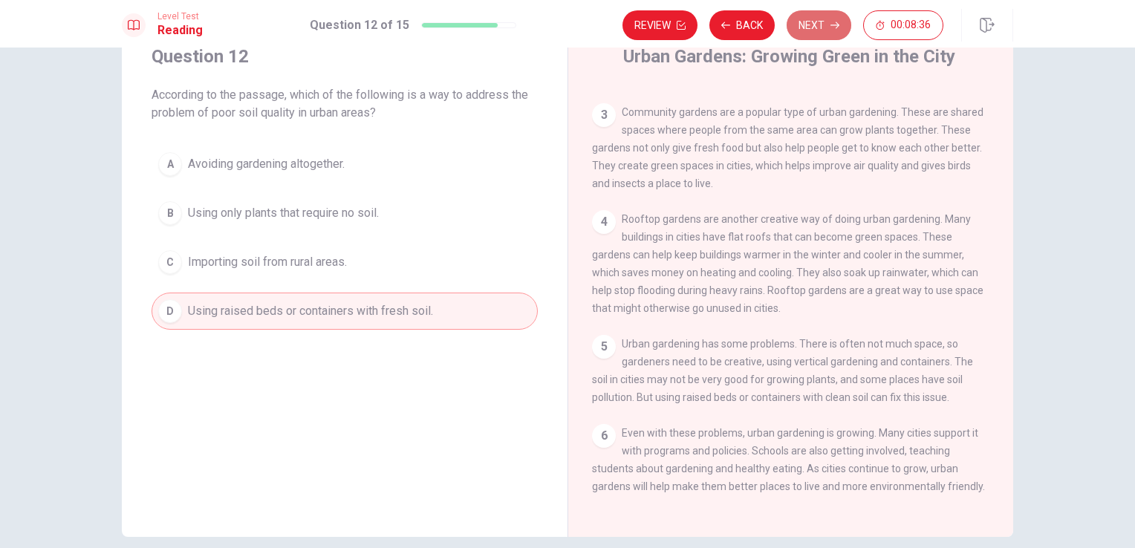
click at [830, 10] on button "Next" at bounding box center [818, 25] width 65 height 30
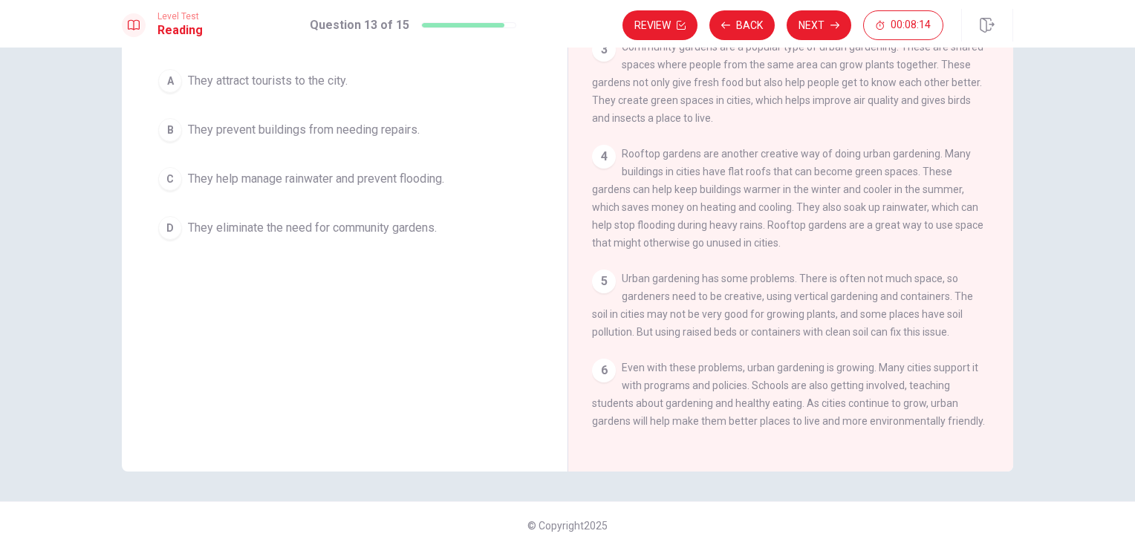
scroll to position [94, 0]
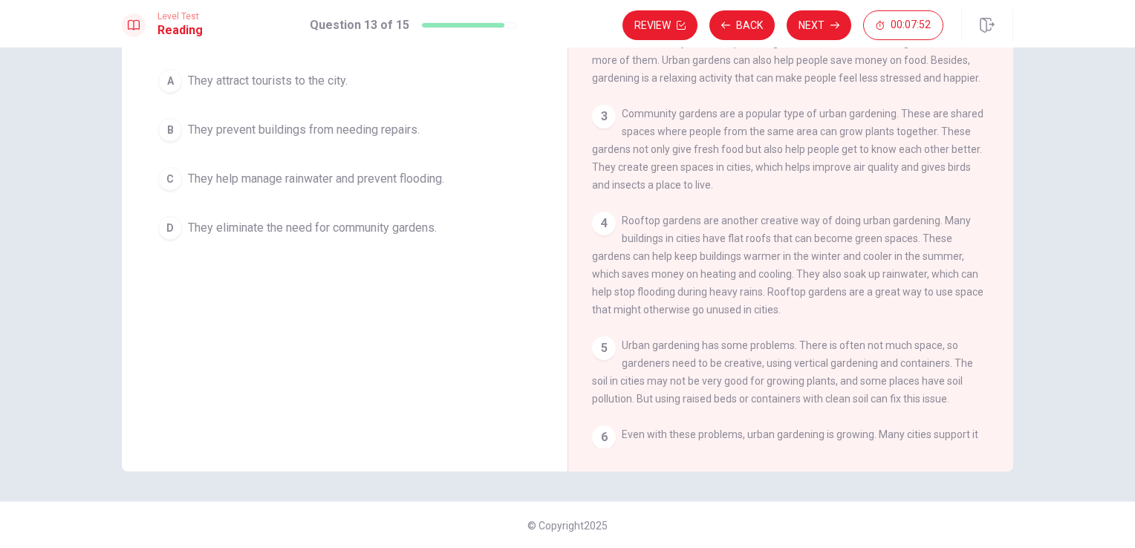
click at [371, 141] on button "B They prevent buildings from needing repairs." at bounding box center [344, 129] width 386 height 37
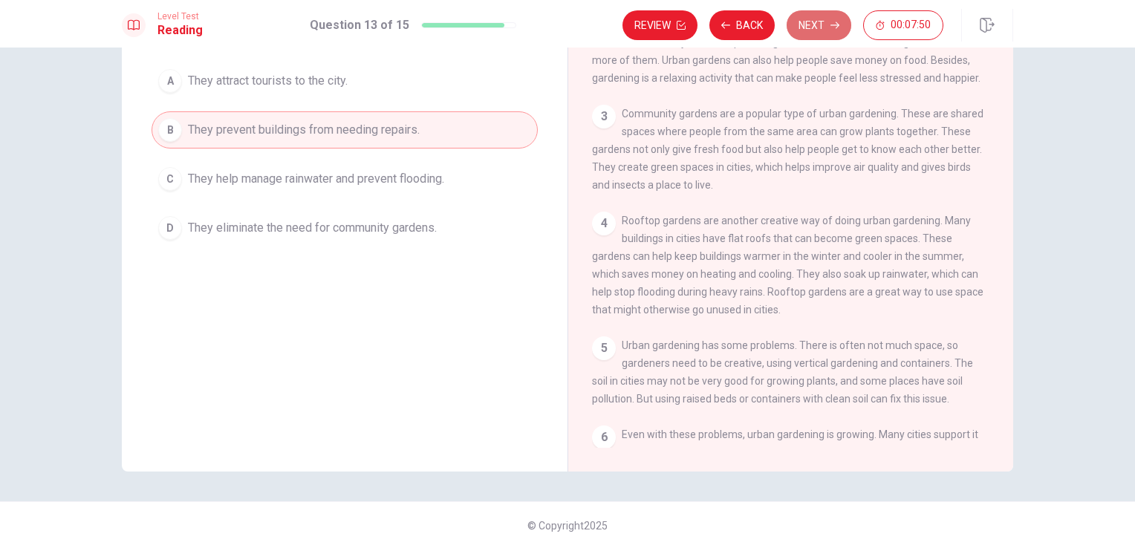
click at [815, 27] on button "Next" at bounding box center [818, 25] width 65 height 30
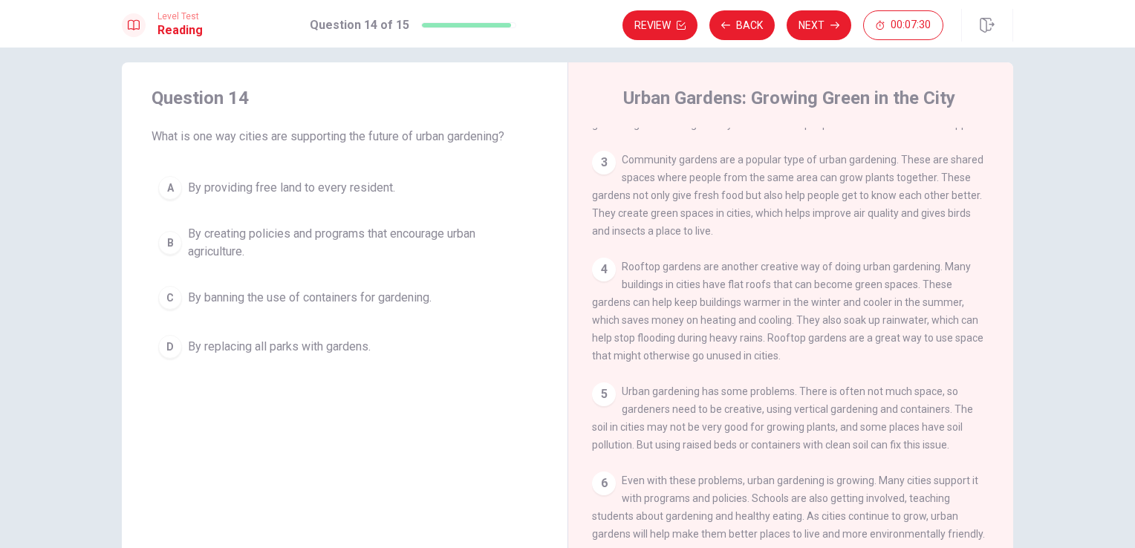
scroll to position [177, 0]
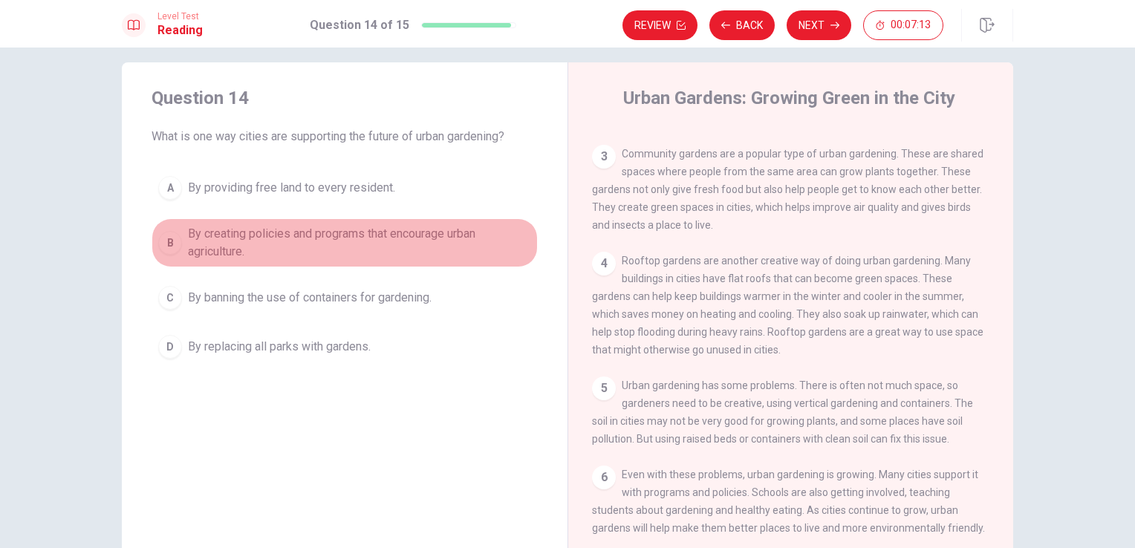
click at [397, 238] on span "By creating policies and programs that encourage urban agriculture." at bounding box center [359, 243] width 343 height 36
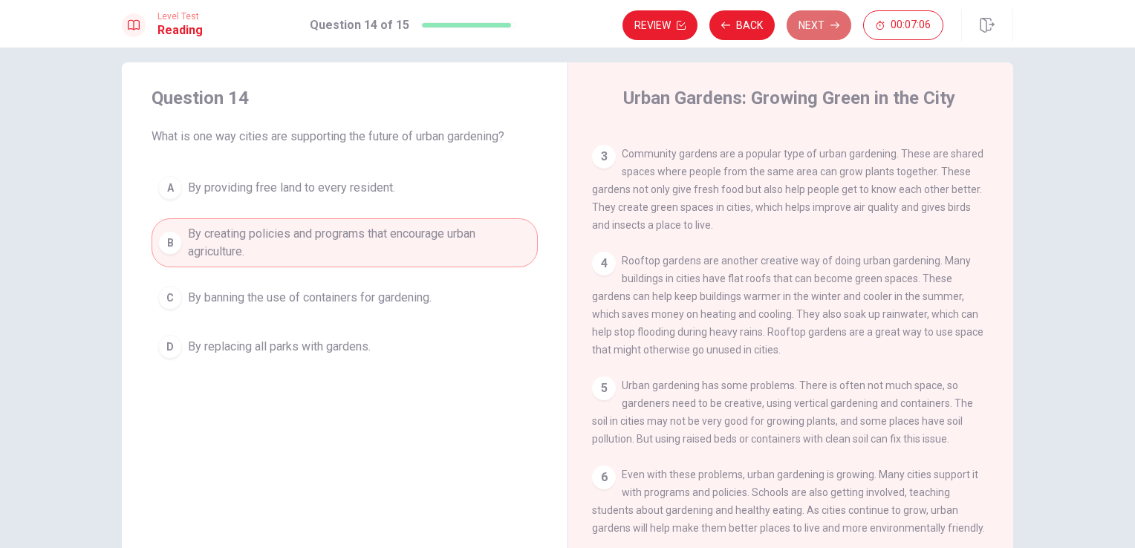
click at [822, 31] on button "Next" at bounding box center [818, 25] width 65 height 30
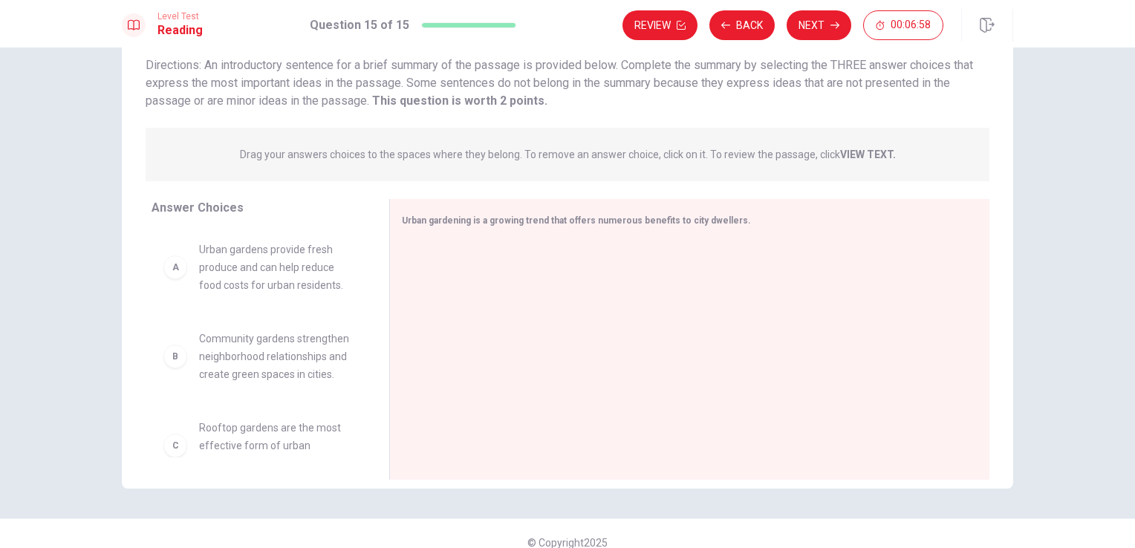
scroll to position [0, 0]
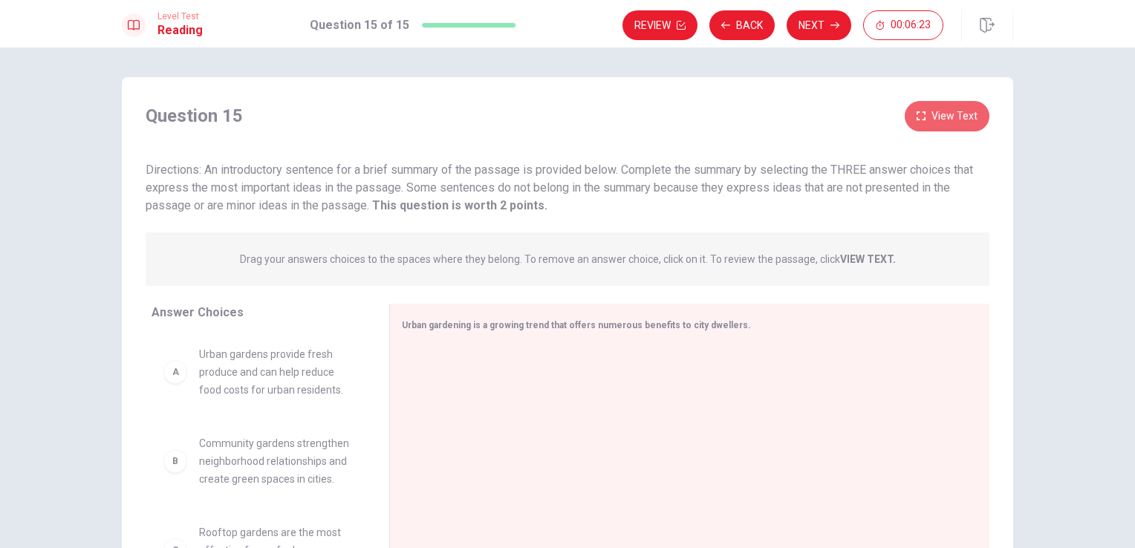
click at [939, 110] on button "View Text" at bounding box center [946, 116] width 85 height 30
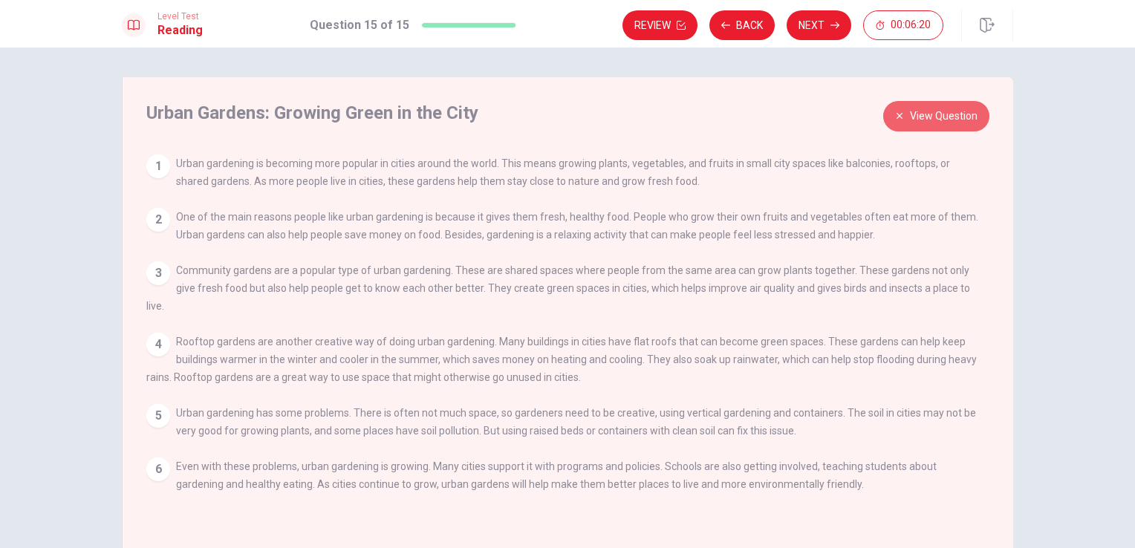
click at [948, 127] on button "View Question" at bounding box center [936, 116] width 106 height 30
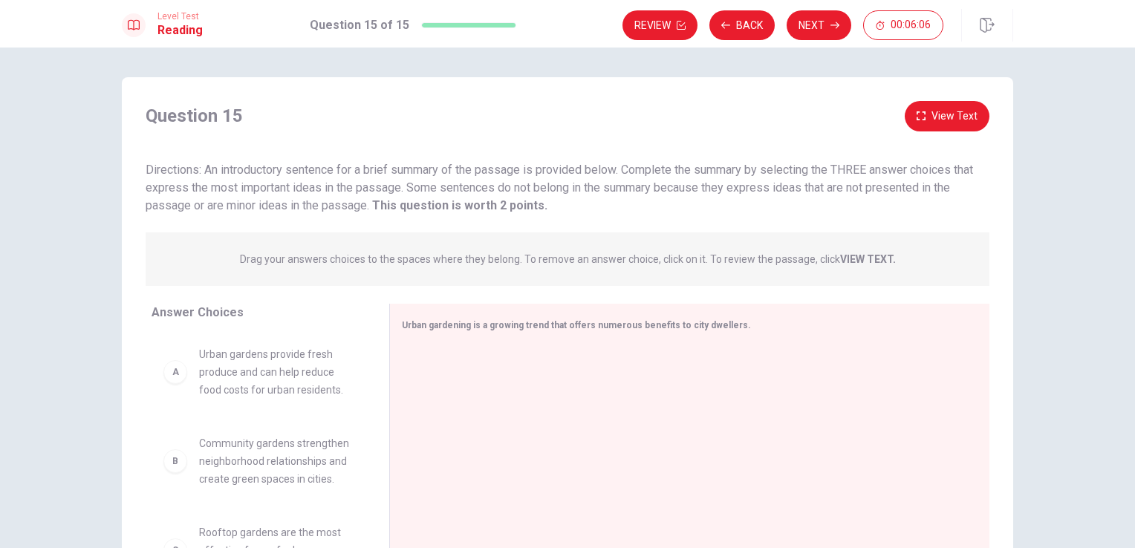
click at [177, 375] on div "A" at bounding box center [175, 372] width 24 height 24
click at [167, 378] on div "A" at bounding box center [175, 372] width 24 height 24
click at [242, 376] on span "Urban gardens provide fresh produce and can help reduce food costs for urban re…" at bounding box center [276, 371] width 154 height 53
drag, startPoint x: 301, startPoint y: 379, endPoint x: 593, endPoint y: 368, distance: 292.8
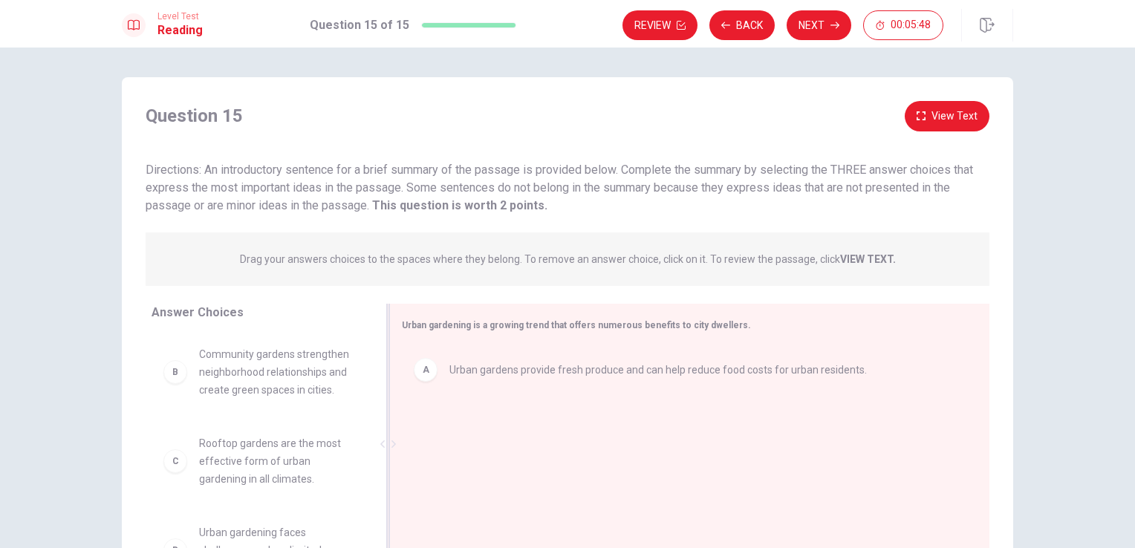
drag, startPoint x: 313, startPoint y: 368, endPoint x: 534, endPoint y: 425, distance: 227.8
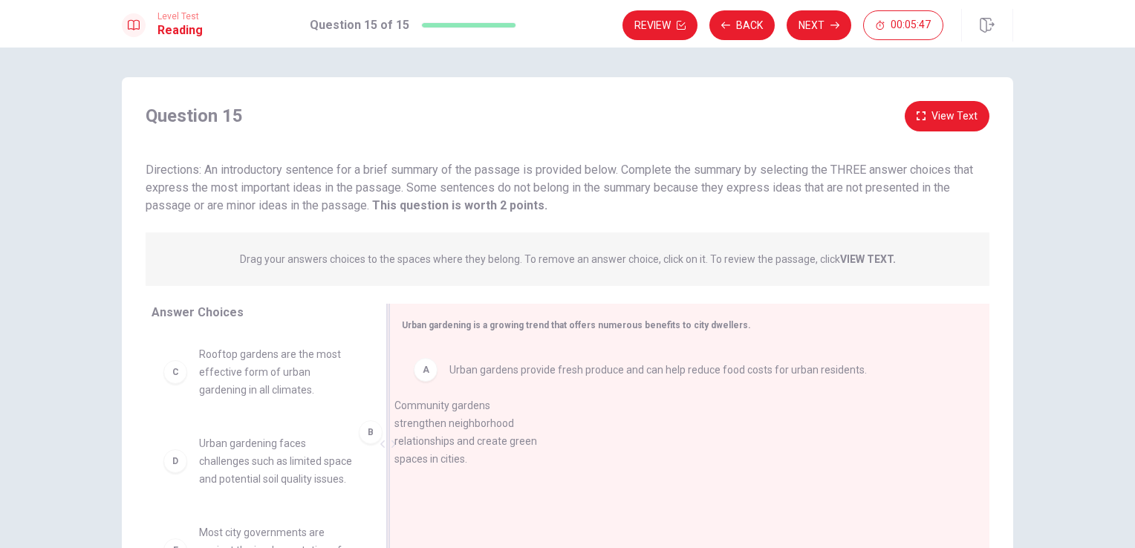
drag, startPoint x: 258, startPoint y: 368, endPoint x: 517, endPoint y: 429, distance: 265.7
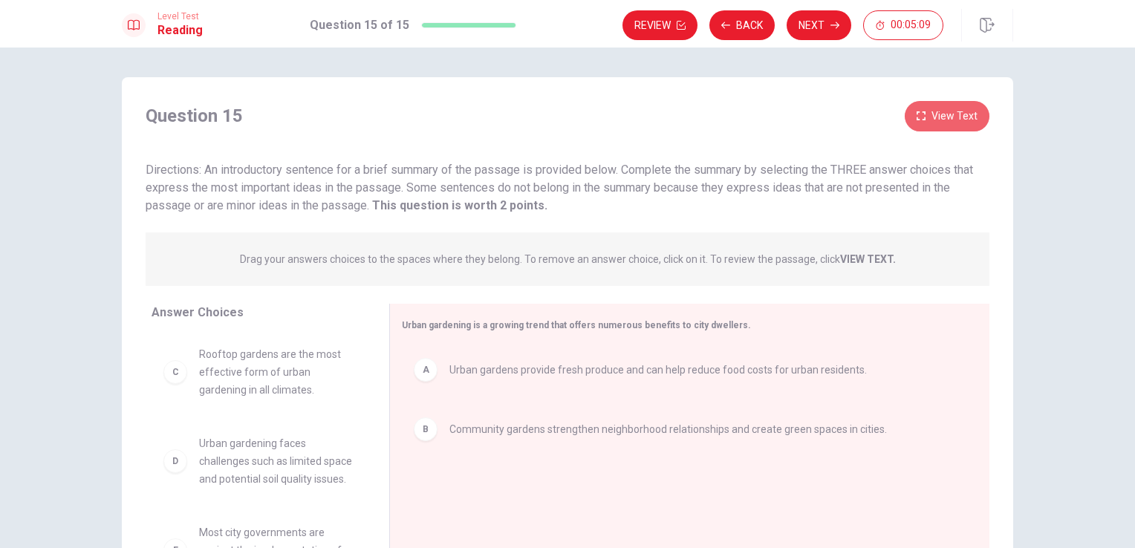
click at [957, 114] on button "View Text" at bounding box center [946, 116] width 85 height 30
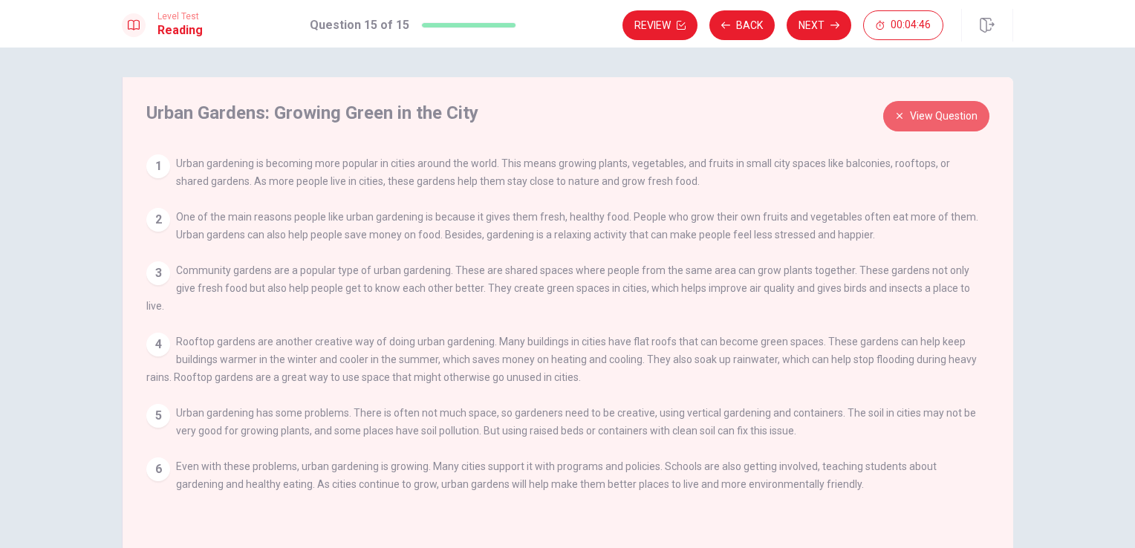
click at [922, 111] on button "View Question" at bounding box center [936, 116] width 106 height 30
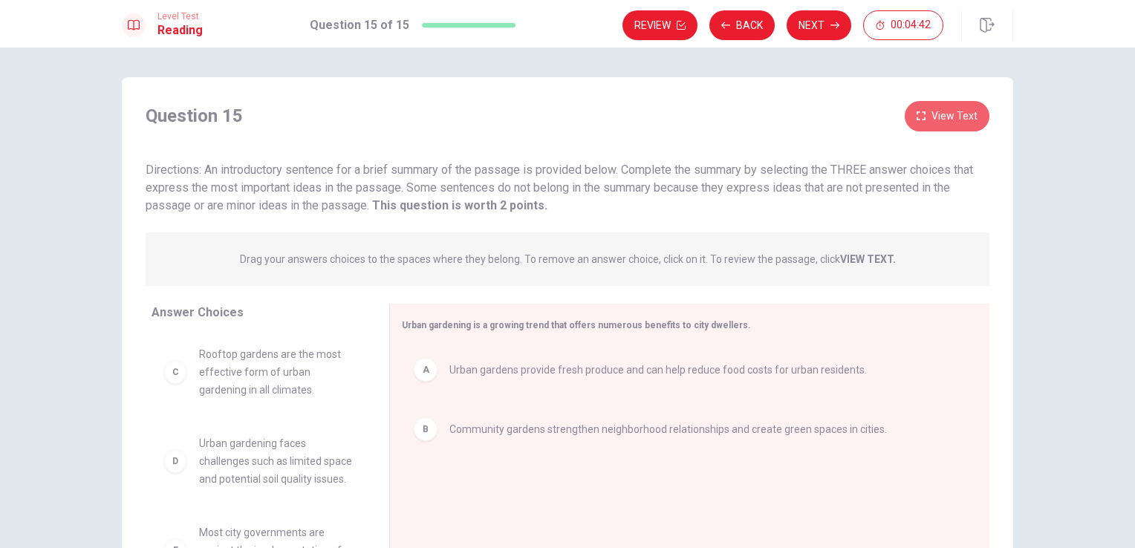
click at [966, 125] on button "View Text" at bounding box center [946, 116] width 85 height 30
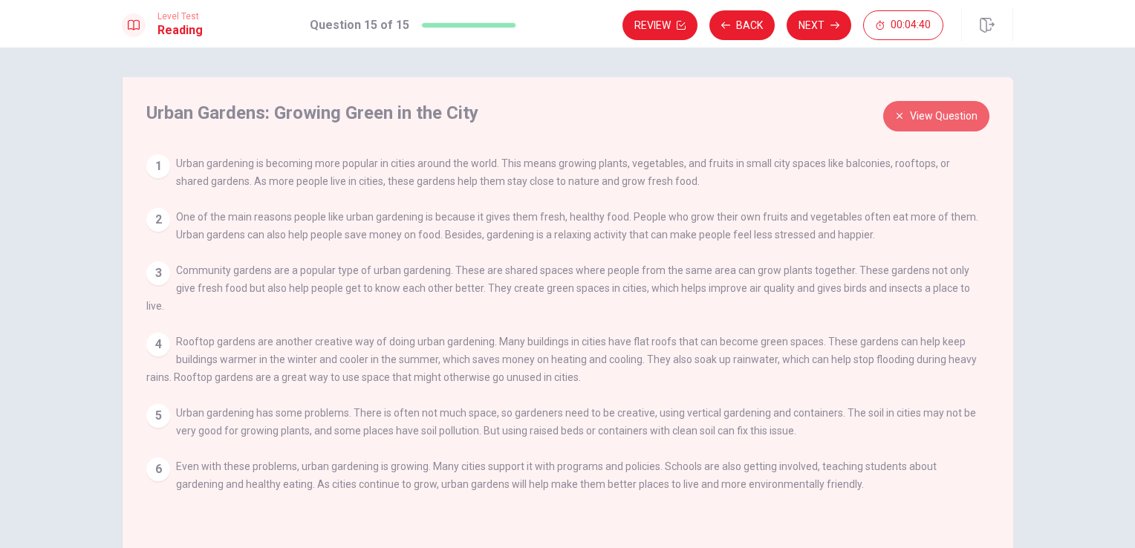
click at [925, 120] on button "View Question" at bounding box center [936, 116] width 106 height 30
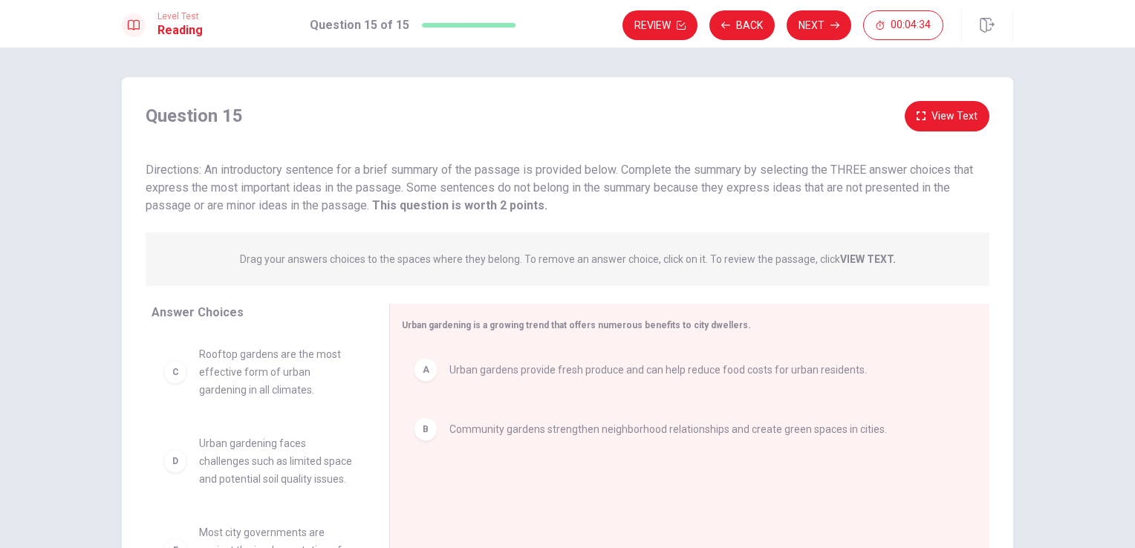
drag, startPoint x: 539, startPoint y: 435, endPoint x: 179, endPoint y: 460, distance: 361.0
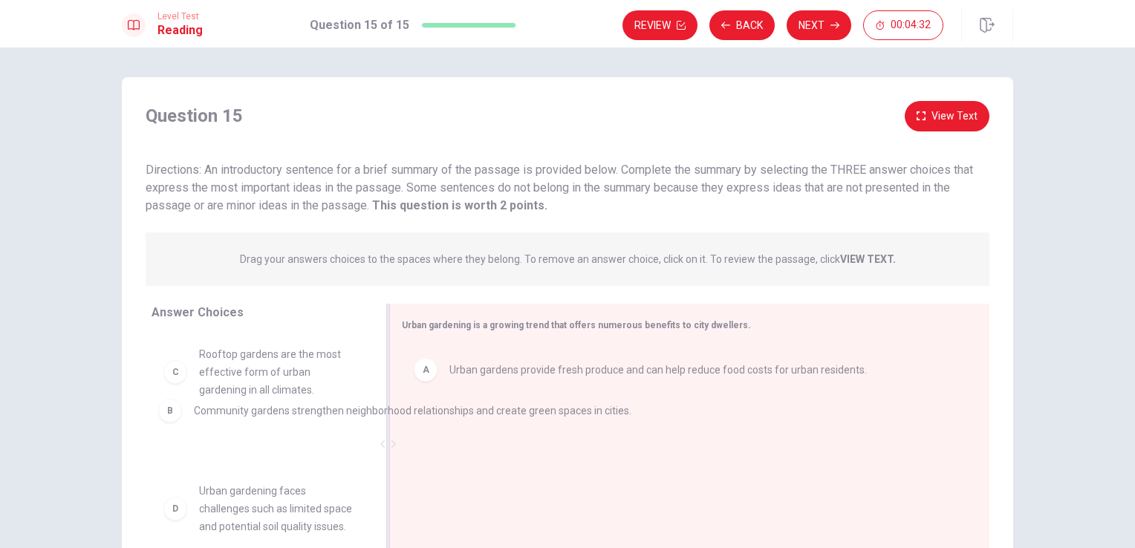
drag, startPoint x: 426, startPoint y: 429, endPoint x: 133, endPoint y: 394, distance: 294.7
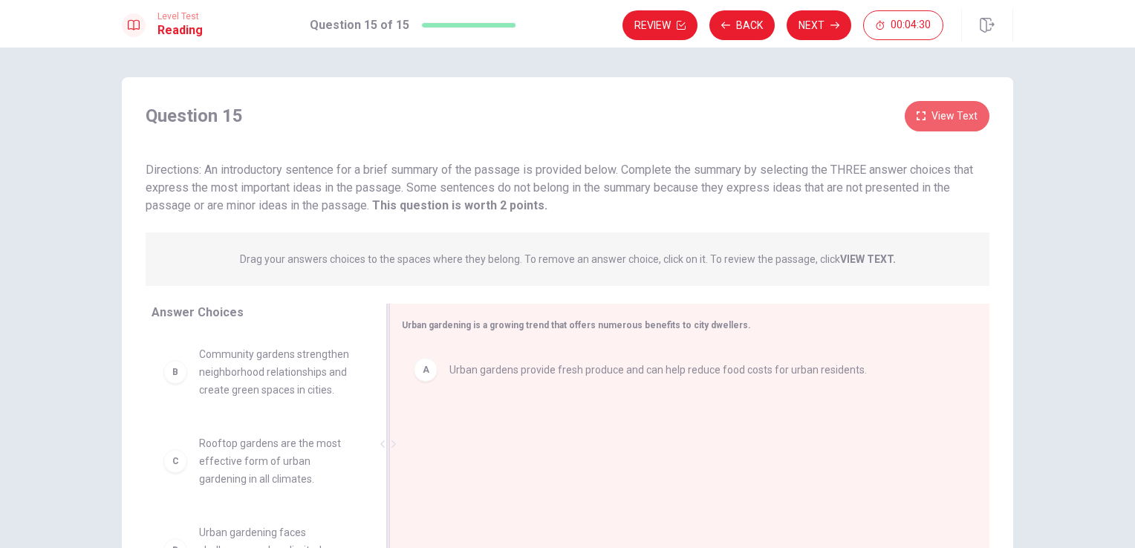
click at [979, 117] on button "View Text" at bounding box center [946, 116] width 85 height 30
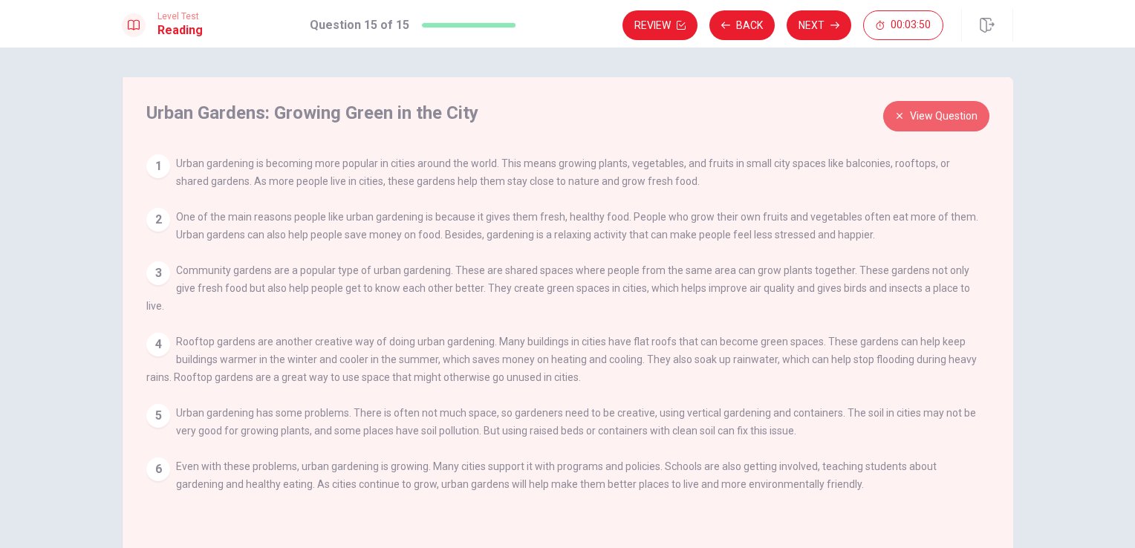
click at [915, 102] on button "View Question" at bounding box center [936, 116] width 106 height 30
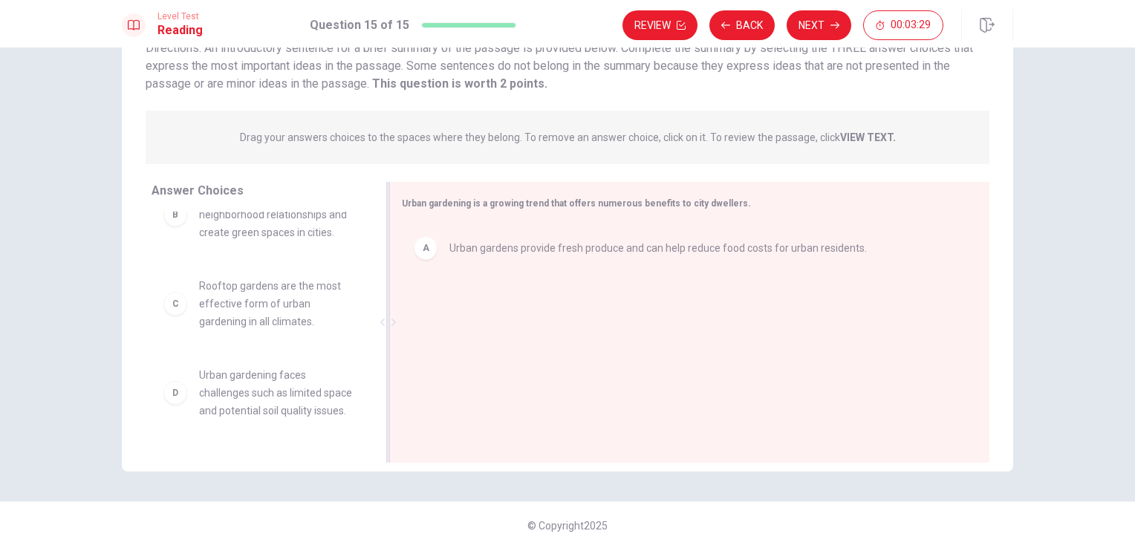
scroll to position [35, 0]
drag, startPoint x: 247, startPoint y: 382, endPoint x: 526, endPoint y: 421, distance: 282.0
drag, startPoint x: 186, startPoint y: 408, endPoint x: 505, endPoint y: 322, distance: 330.7
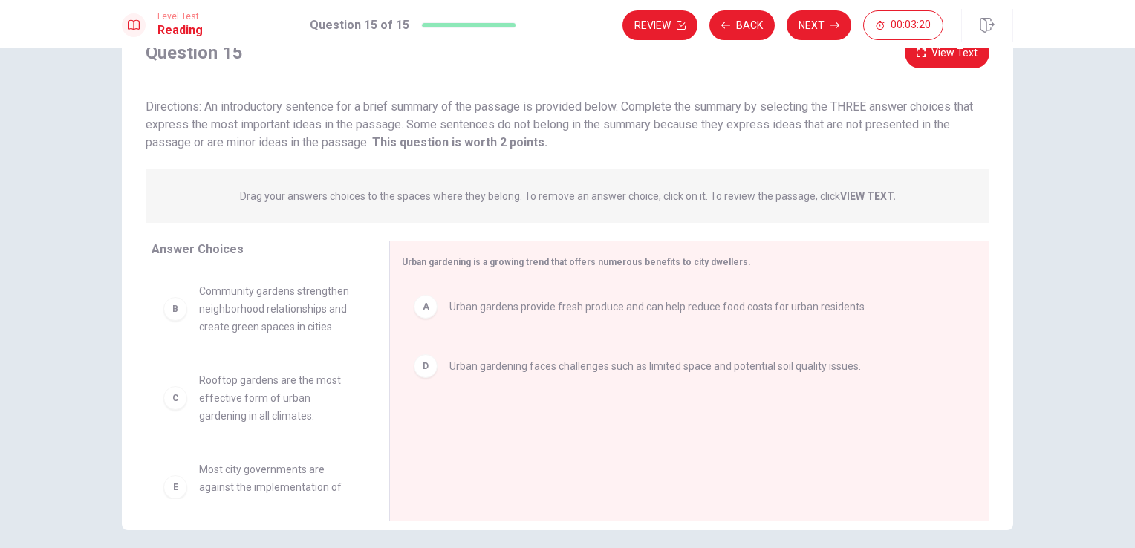
scroll to position [59, 0]
drag, startPoint x: 176, startPoint y: 313, endPoint x: 464, endPoint y: 287, distance: 289.3
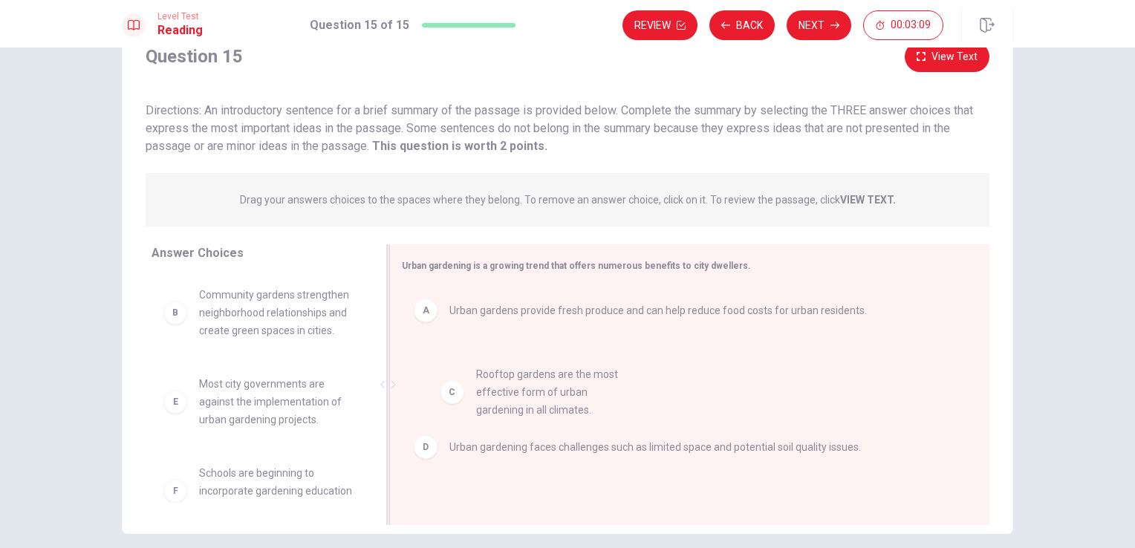
drag, startPoint x: 175, startPoint y: 405, endPoint x: 479, endPoint y: 397, distance: 304.6
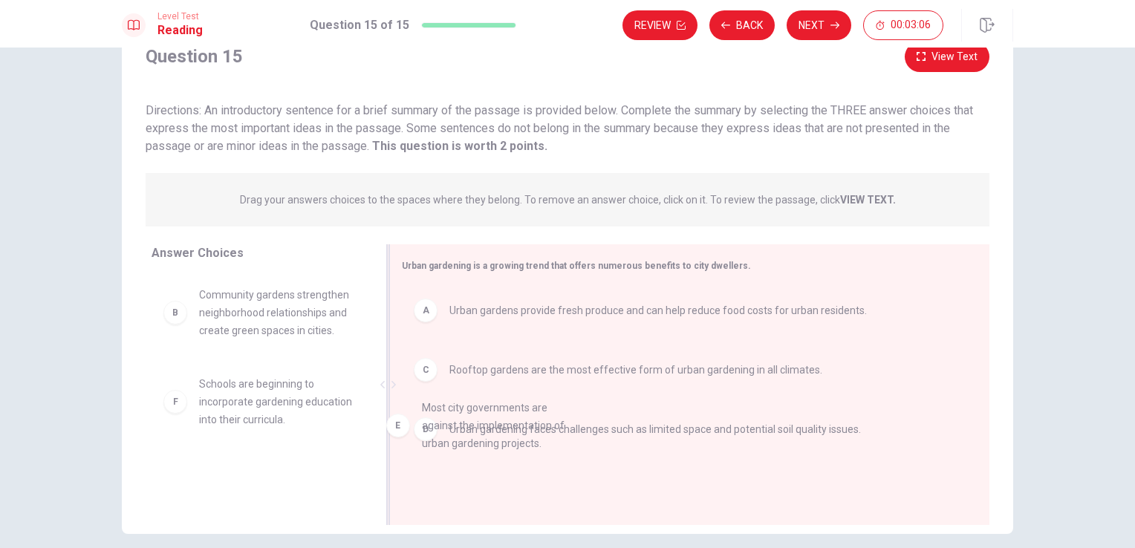
drag, startPoint x: 176, startPoint y: 413, endPoint x: 442, endPoint y: 444, distance: 267.7
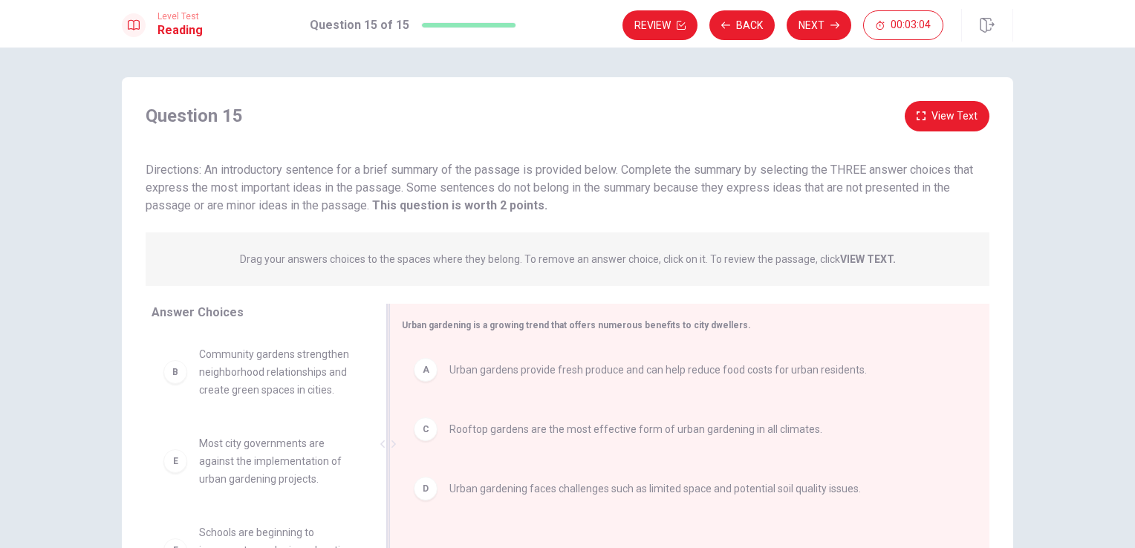
scroll to position [0, 0]
click at [806, 21] on button "Next" at bounding box center [818, 25] width 65 height 30
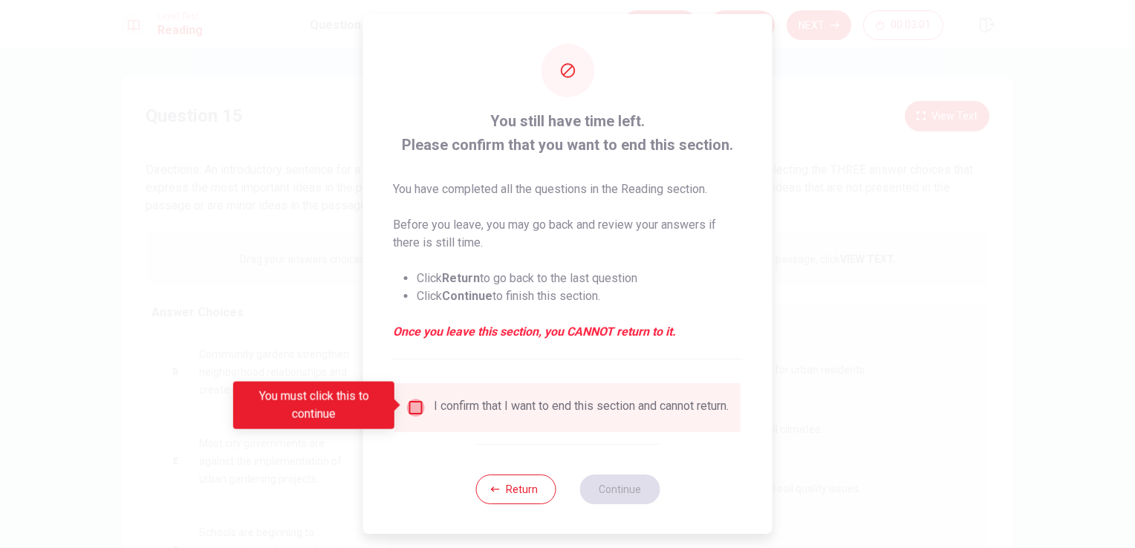
click at [421, 411] on input "You must click this to continue" at bounding box center [416, 408] width 18 height 18
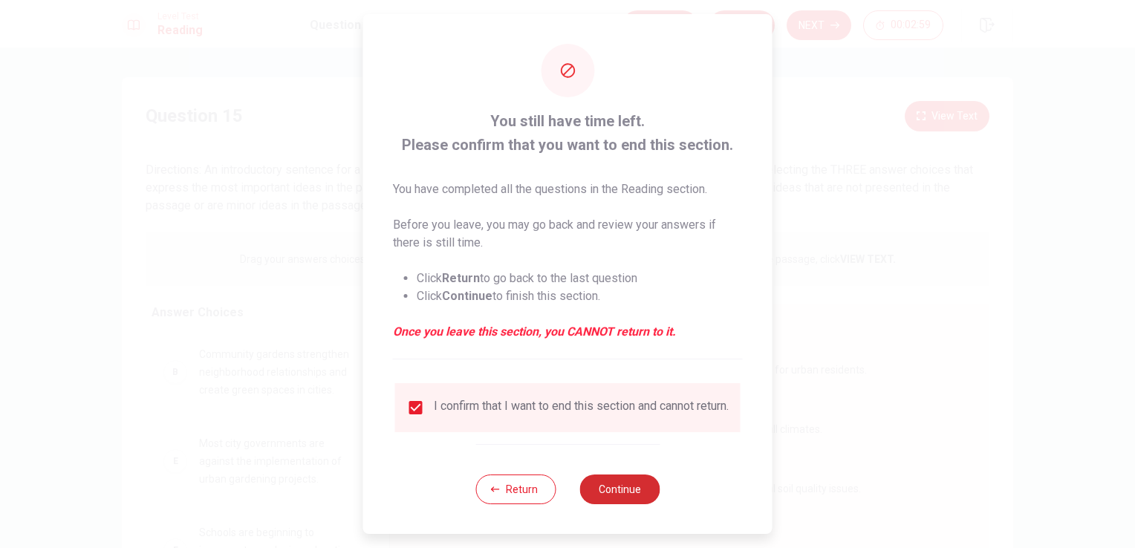
click at [612, 504] on button "Continue" at bounding box center [619, 490] width 80 height 30
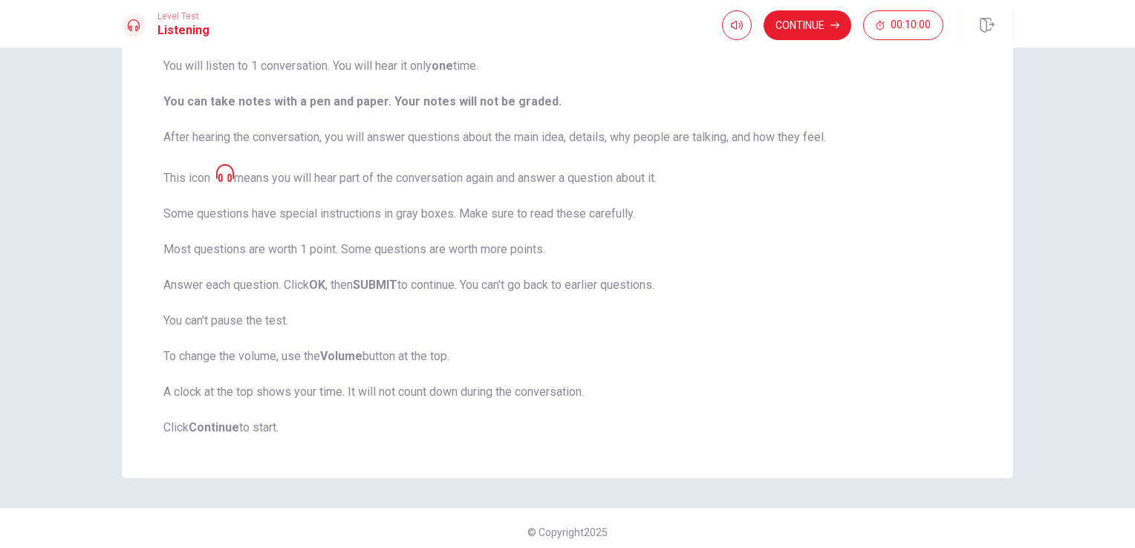
scroll to position [157, 0]
click at [786, 21] on button "Continue" at bounding box center [807, 25] width 88 height 30
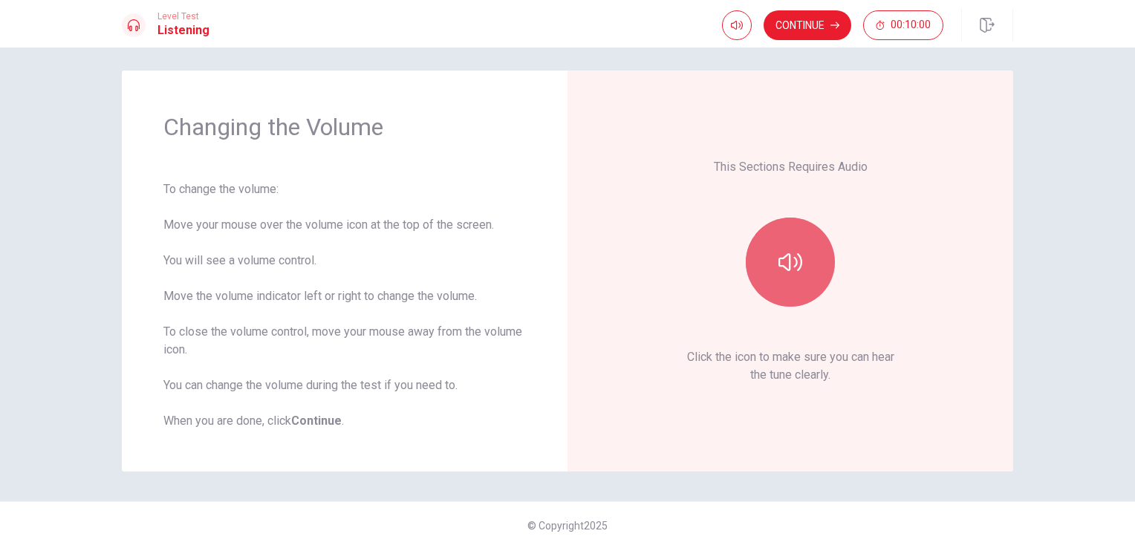
click at [760, 247] on button "button" at bounding box center [790, 262] width 89 height 89
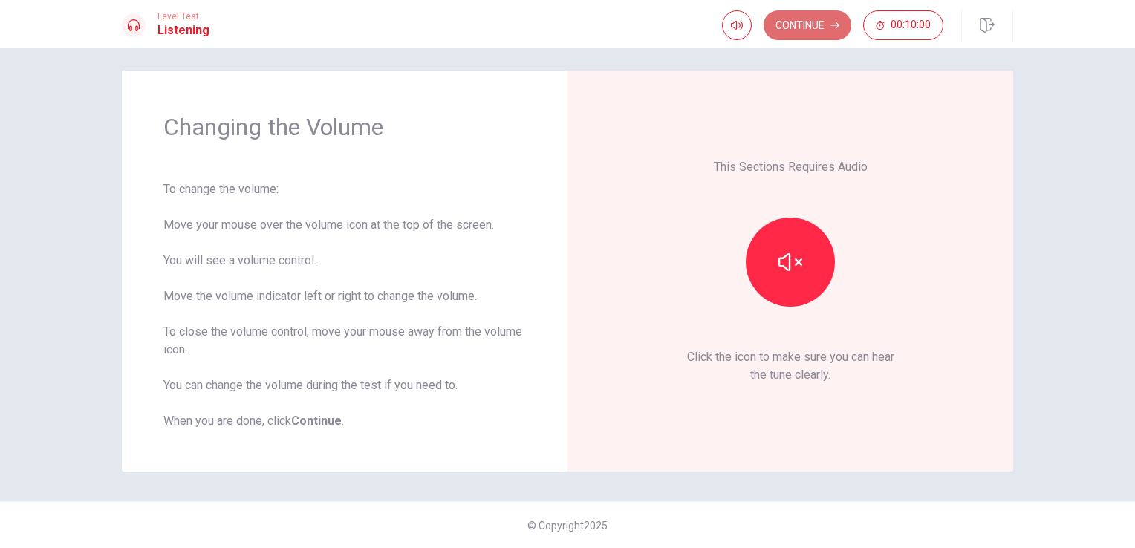
click at [803, 34] on button "Continue" at bounding box center [807, 25] width 88 height 30
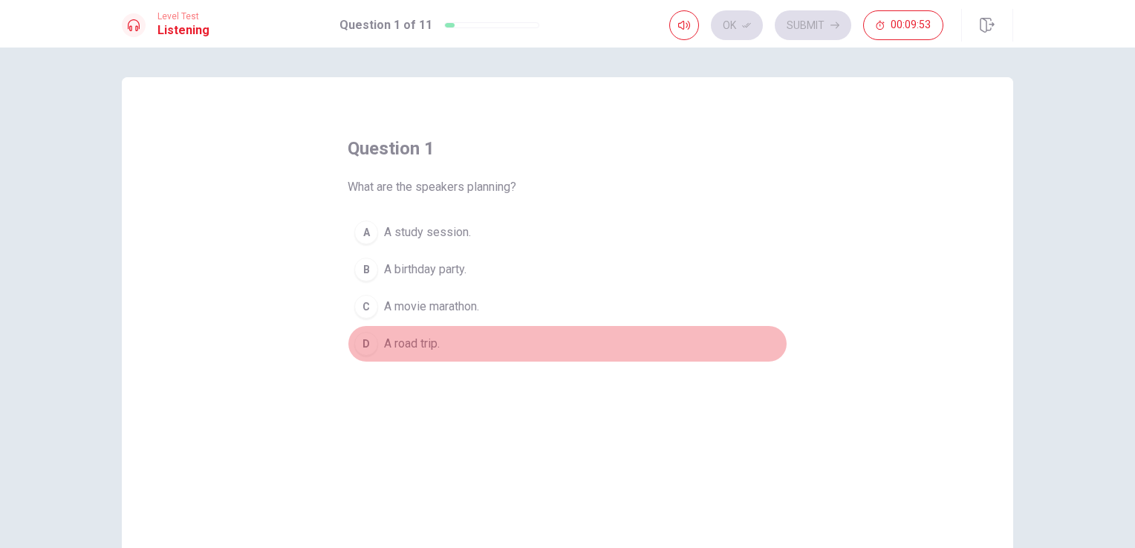
click at [359, 336] on div "D" at bounding box center [366, 344] width 24 height 24
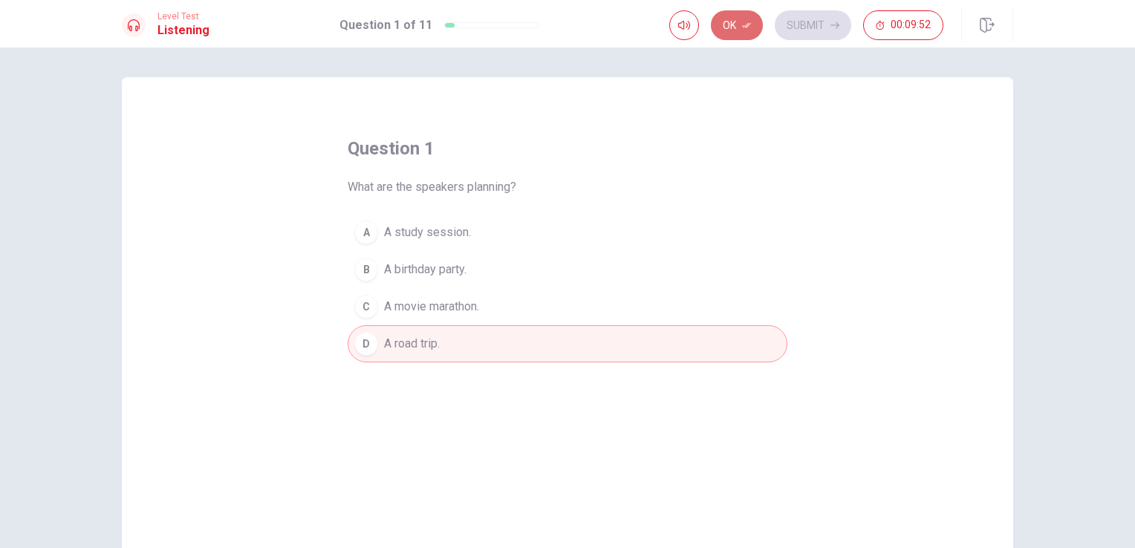
click at [741, 25] on button "Ok" at bounding box center [737, 25] width 52 height 30
click at [800, 25] on button "Submit" at bounding box center [813, 25] width 76 height 30
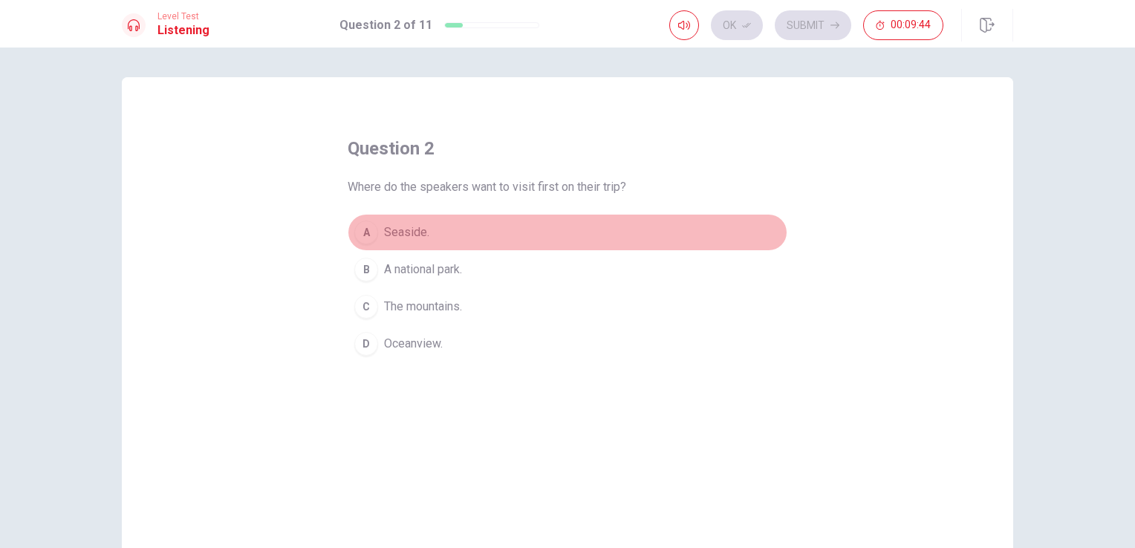
click at [419, 232] on span "Seaside." at bounding box center [406, 233] width 45 height 18
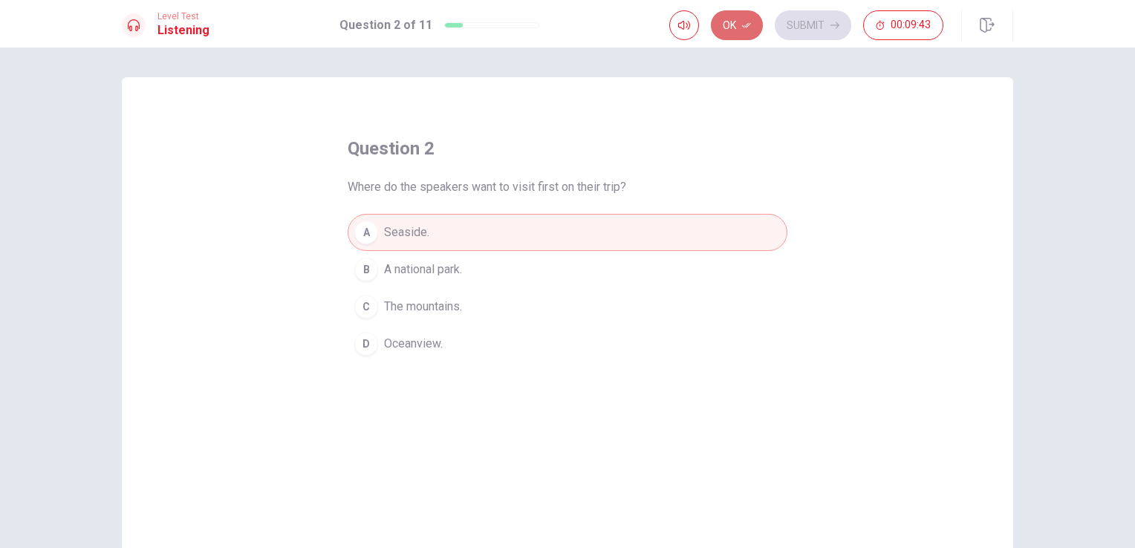
click at [727, 19] on button "Ok" at bounding box center [737, 25] width 52 height 30
click at [803, 16] on button "Submit" at bounding box center [813, 25] width 76 height 30
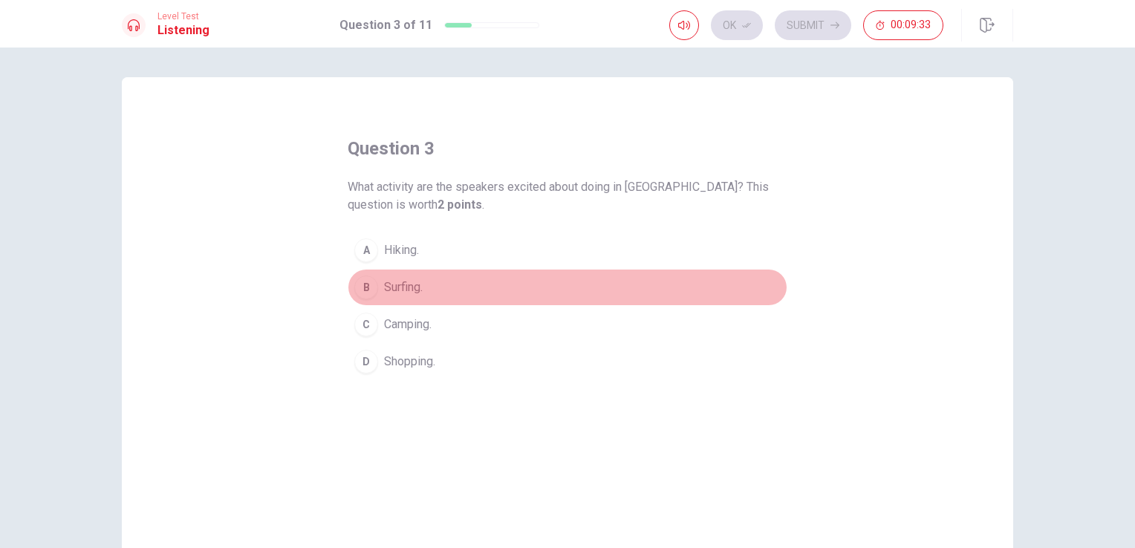
click at [400, 282] on span "Surfing." at bounding box center [403, 287] width 39 height 18
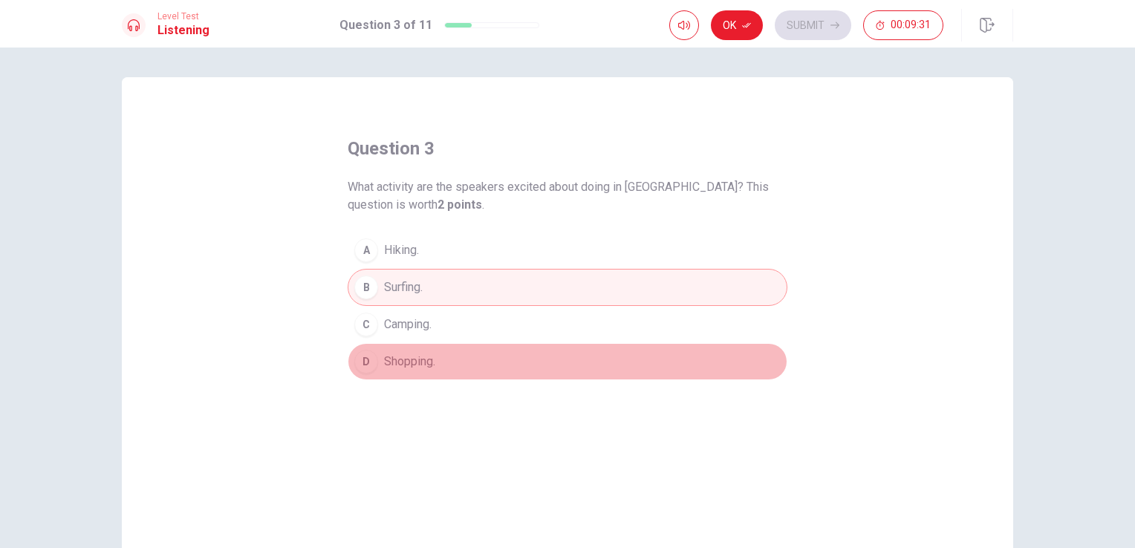
click at [411, 361] on span "Shopping." at bounding box center [409, 362] width 51 height 18
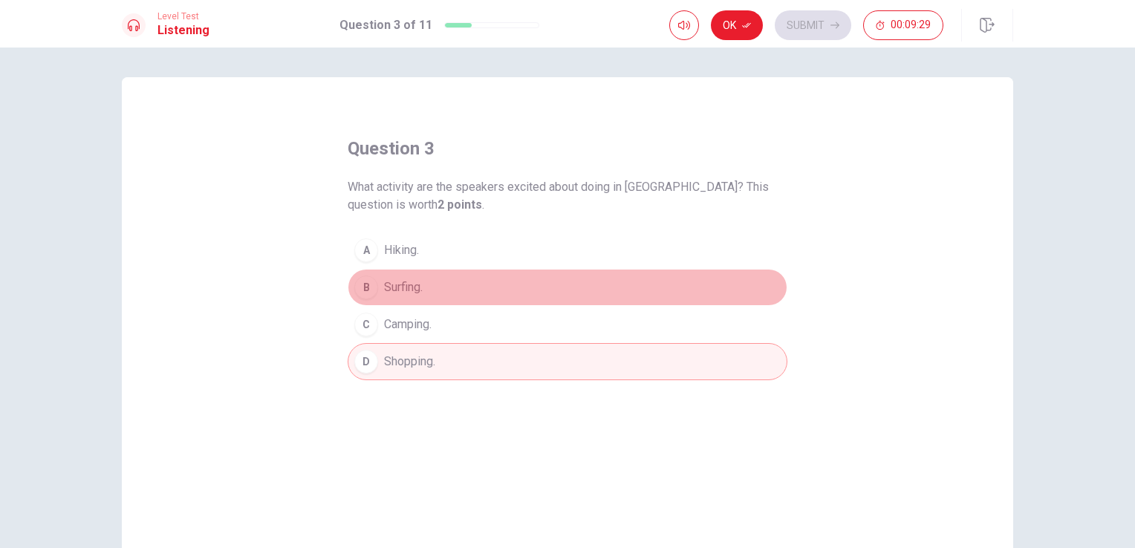
click at [403, 273] on button "B Surfing." at bounding box center [568, 287] width 440 height 37
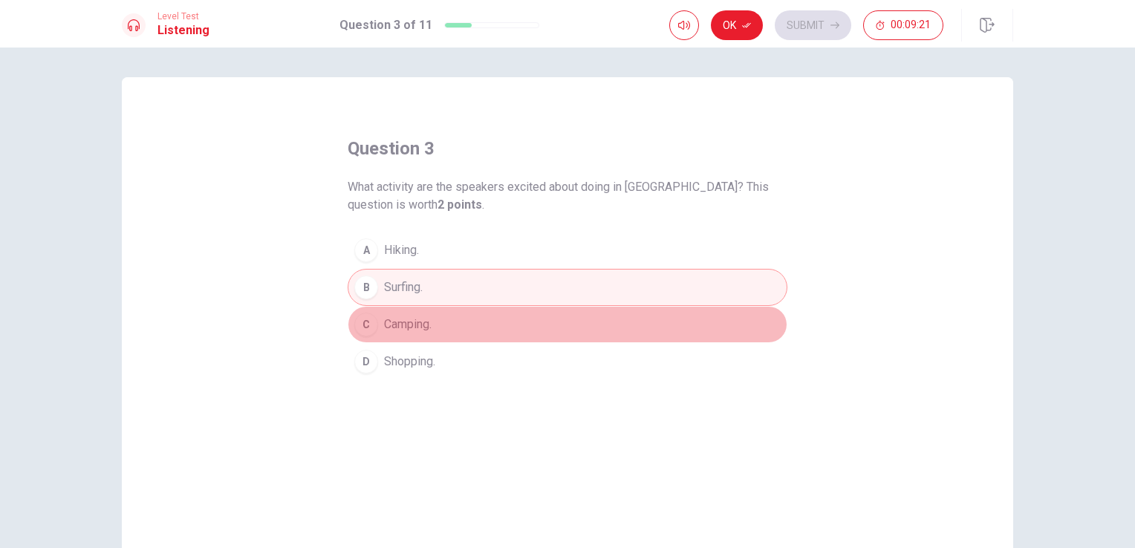
click at [406, 321] on span "Camping." at bounding box center [408, 325] width 48 height 18
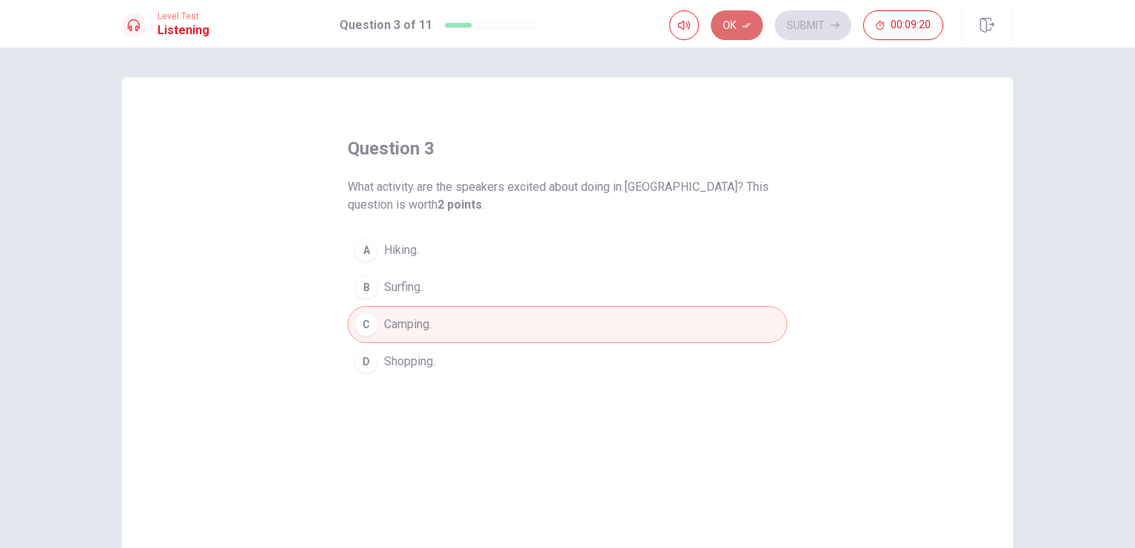
click at [746, 26] on icon "button" at bounding box center [746, 25] width 9 height 9
click at [805, 22] on button "Submit" at bounding box center [813, 25] width 76 height 30
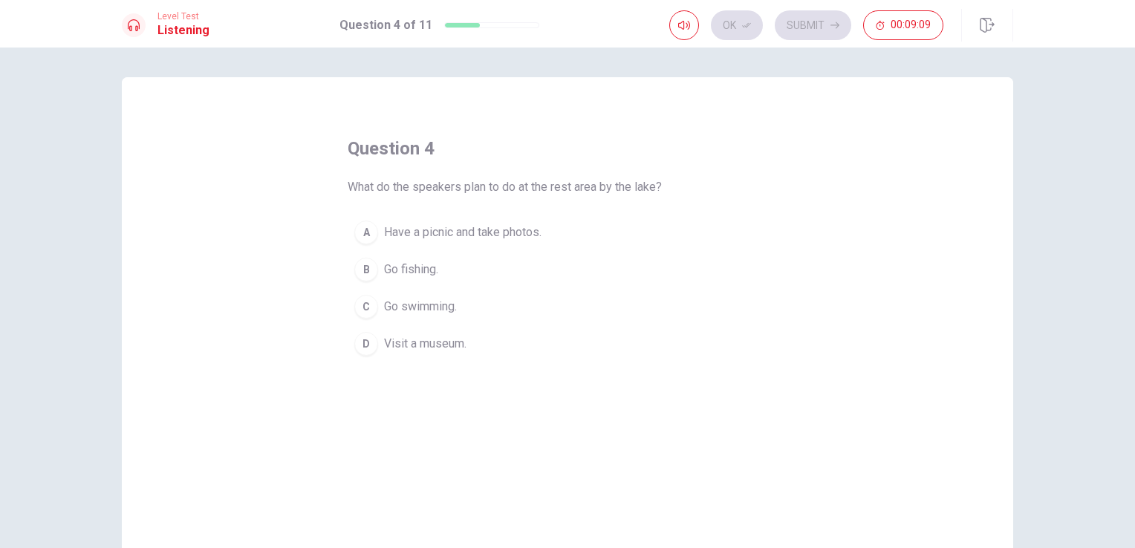
click at [450, 231] on span "Have a picnic and take photos." at bounding box center [462, 233] width 157 height 18
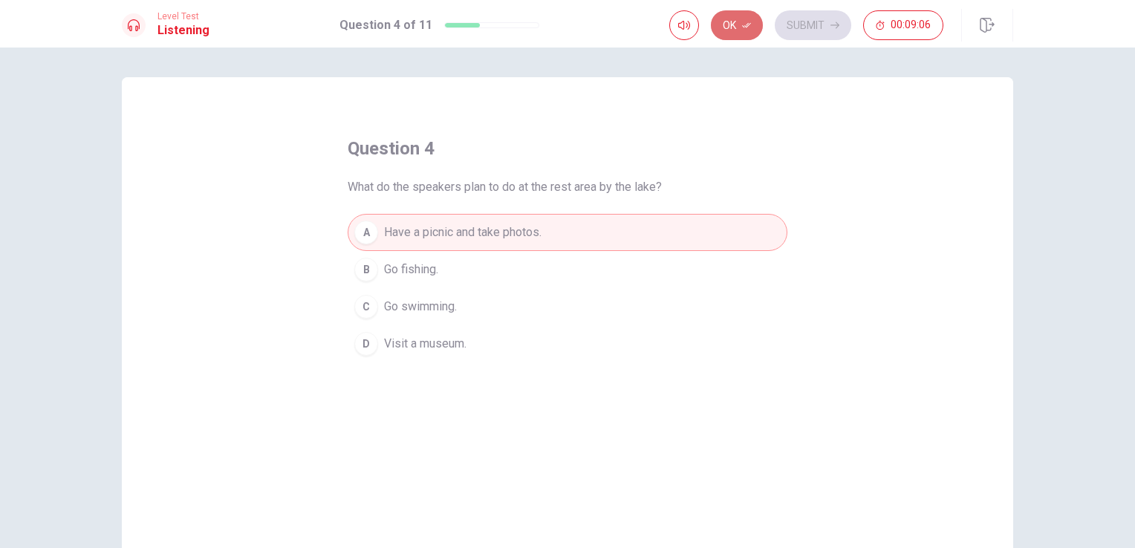
click at [725, 34] on button "Ok" at bounding box center [737, 25] width 52 height 30
click at [795, 27] on button "Submit" at bounding box center [813, 25] width 76 height 30
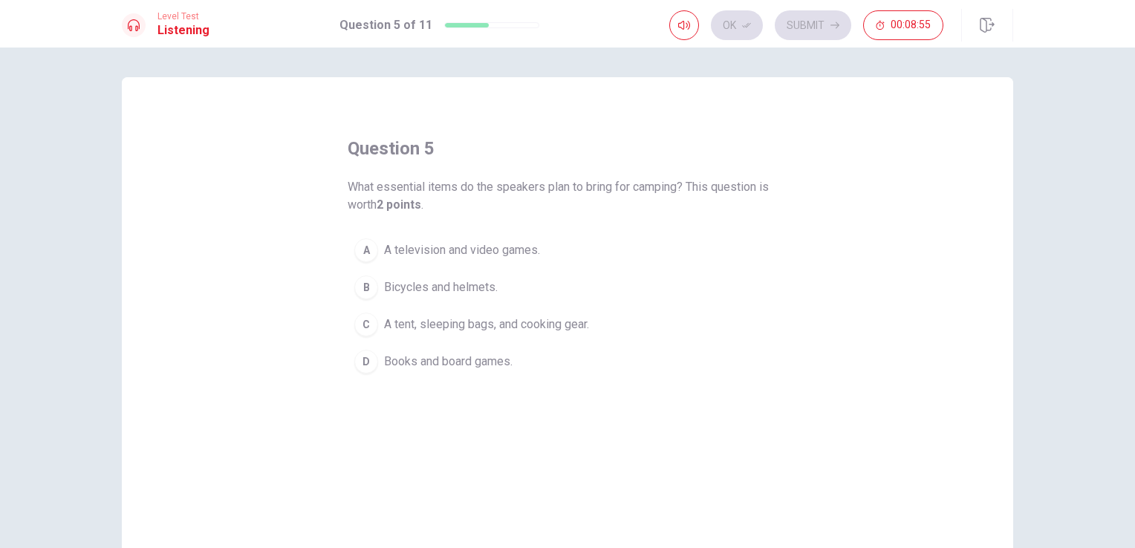
click at [529, 327] on span "A tent, sleeping bags, and cooking gear." at bounding box center [486, 325] width 205 height 18
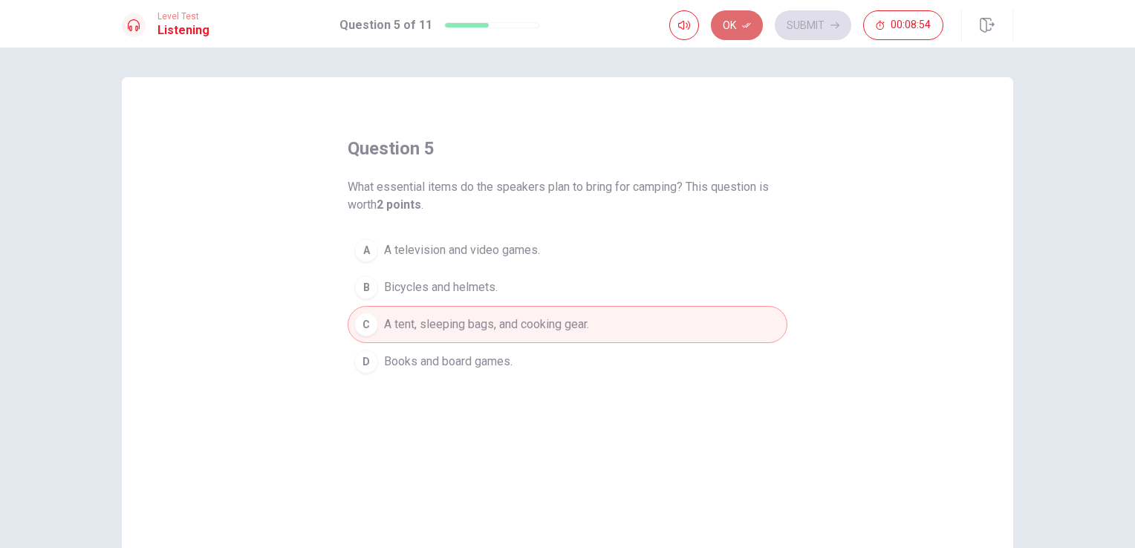
click at [749, 33] on button "Ok" at bounding box center [737, 25] width 52 height 30
click at [793, 26] on button "Submit" at bounding box center [813, 25] width 76 height 30
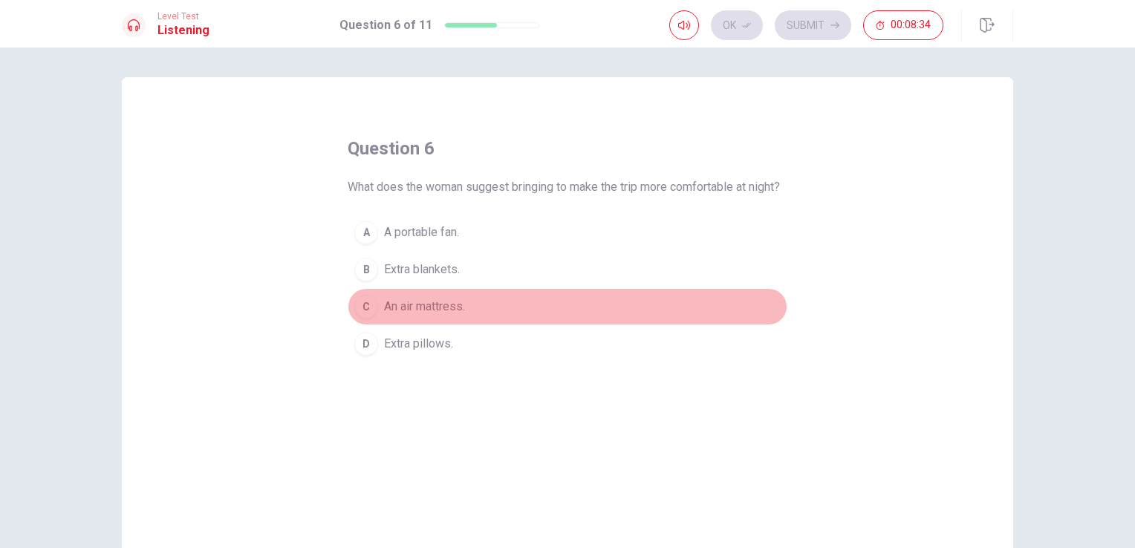
click at [451, 316] on span "An air mattress." at bounding box center [424, 307] width 81 height 18
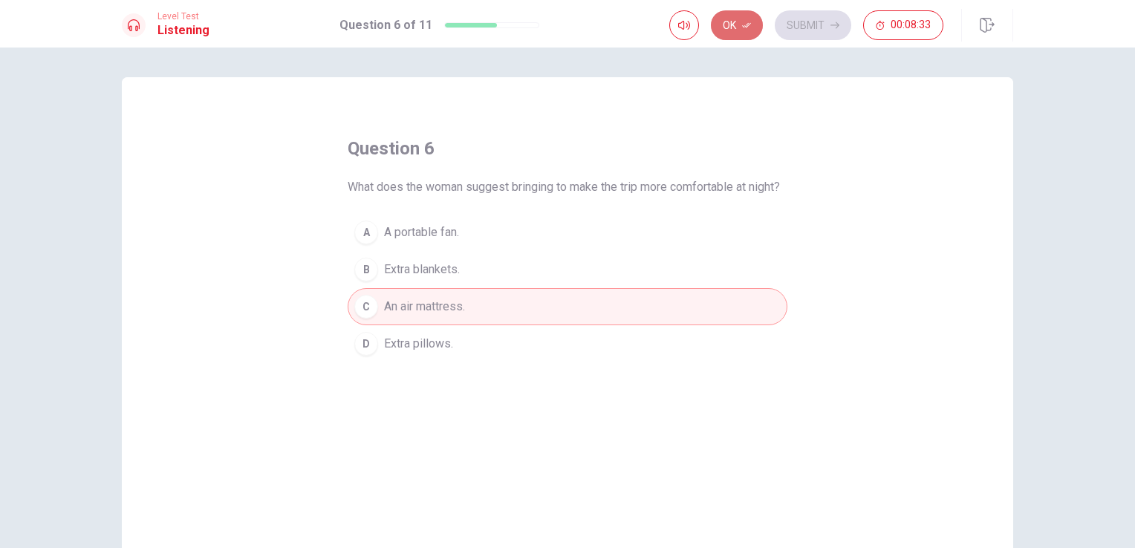
click at [734, 32] on button "Ok" at bounding box center [737, 25] width 52 height 30
click at [807, 29] on button "Submit" at bounding box center [813, 25] width 76 height 30
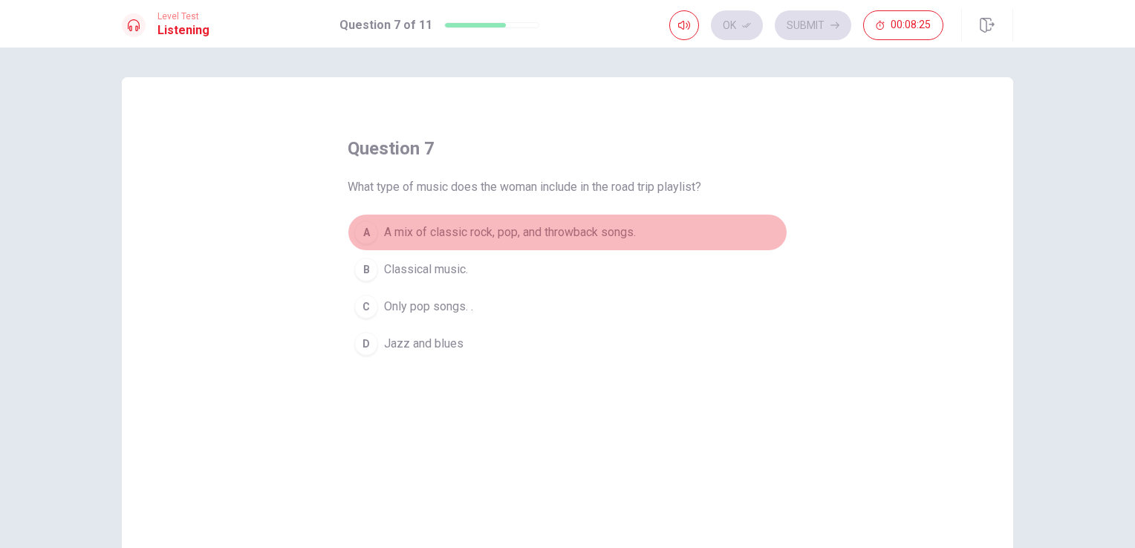
click at [483, 235] on span "A mix of classic rock, pop, and throwback songs." at bounding box center [510, 233] width 252 height 18
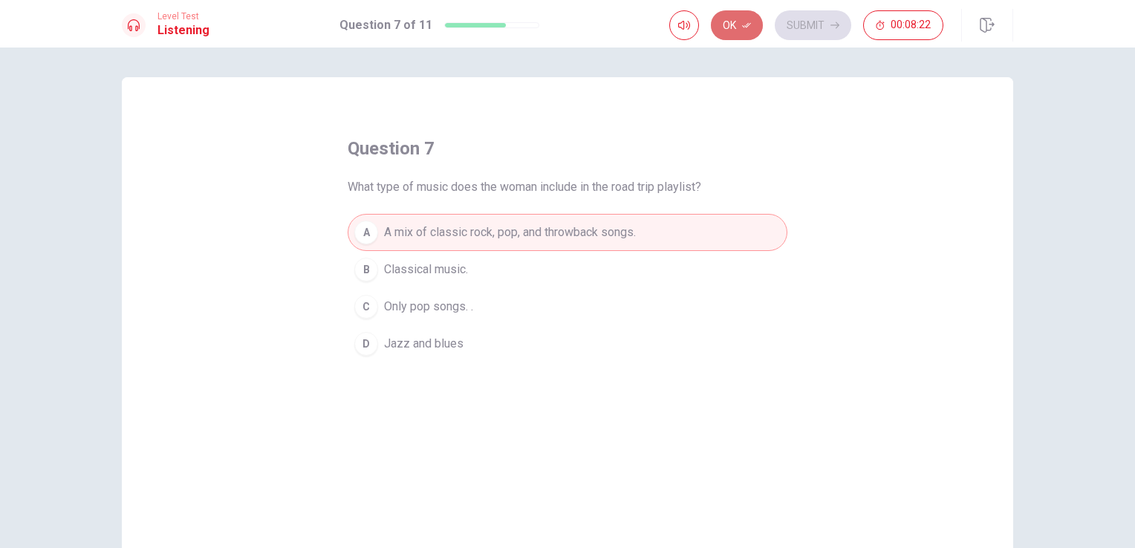
click at [737, 27] on button "Ok" at bounding box center [737, 25] width 52 height 30
click at [821, 22] on button "Submit" at bounding box center [813, 25] width 76 height 30
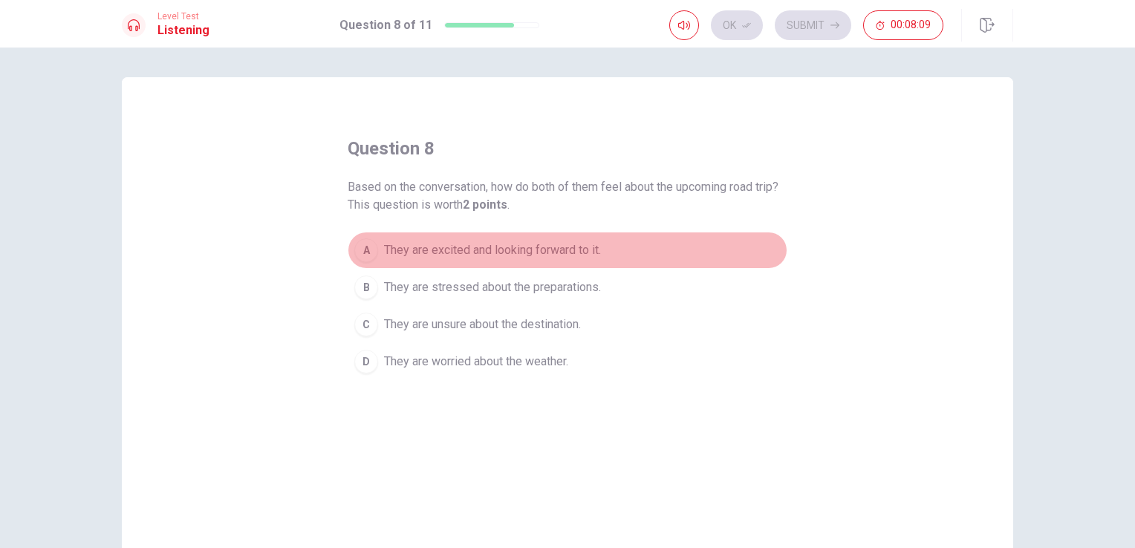
click at [500, 255] on span "They are excited and looking forward to it." at bounding box center [492, 250] width 217 height 18
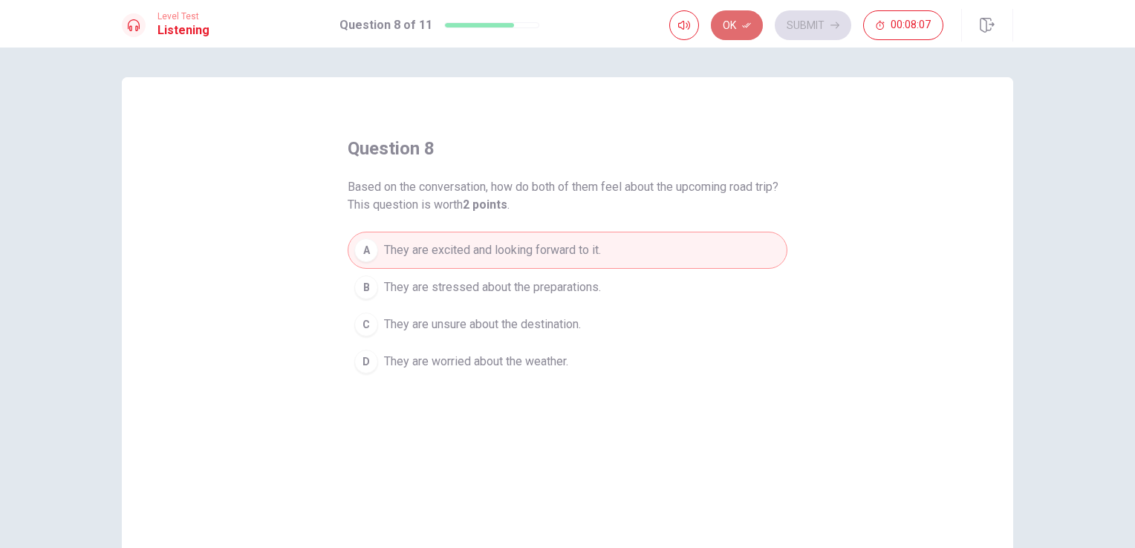
click at [737, 33] on button "Ok" at bounding box center [737, 25] width 52 height 30
click at [803, 19] on button "Submit" at bounding box center [813, 25] width 76 height 30
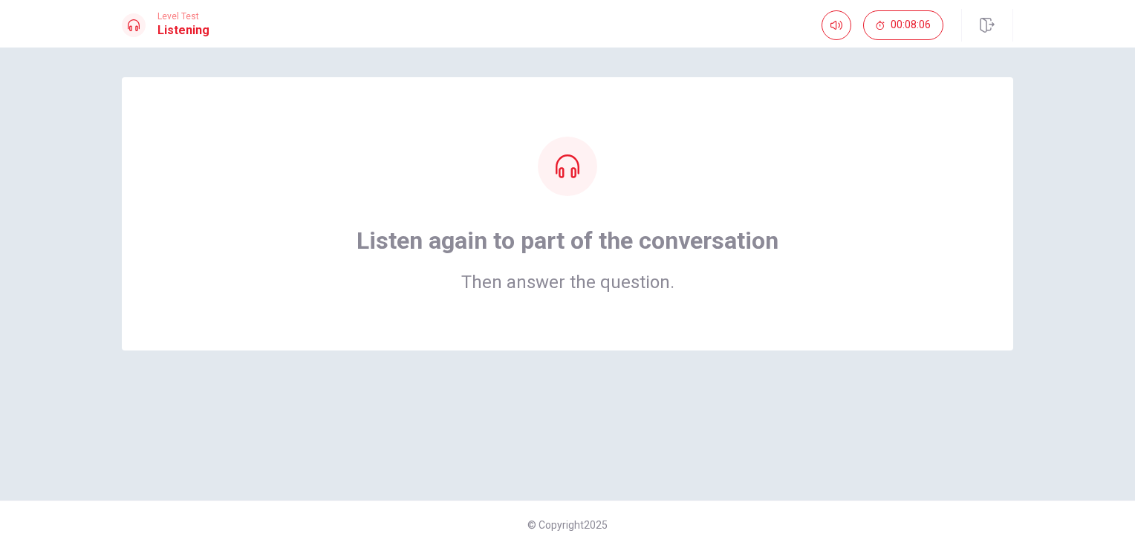
click at [665, 172] on div "Listen again to part of the conversation Then answer the question." at bounding box center [567, 214] width 772 height 154
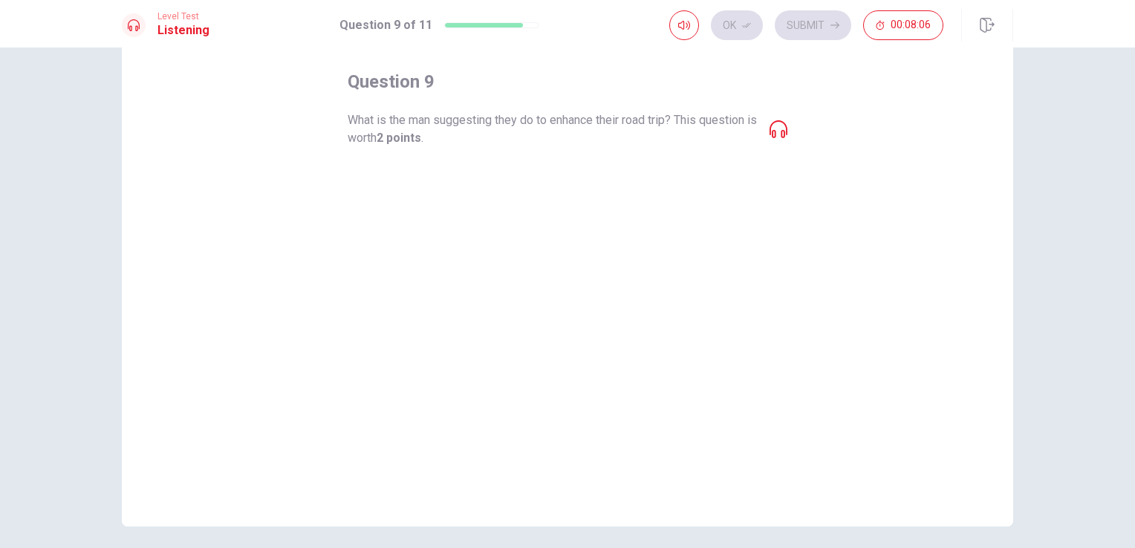
scroll to position [65, 0]
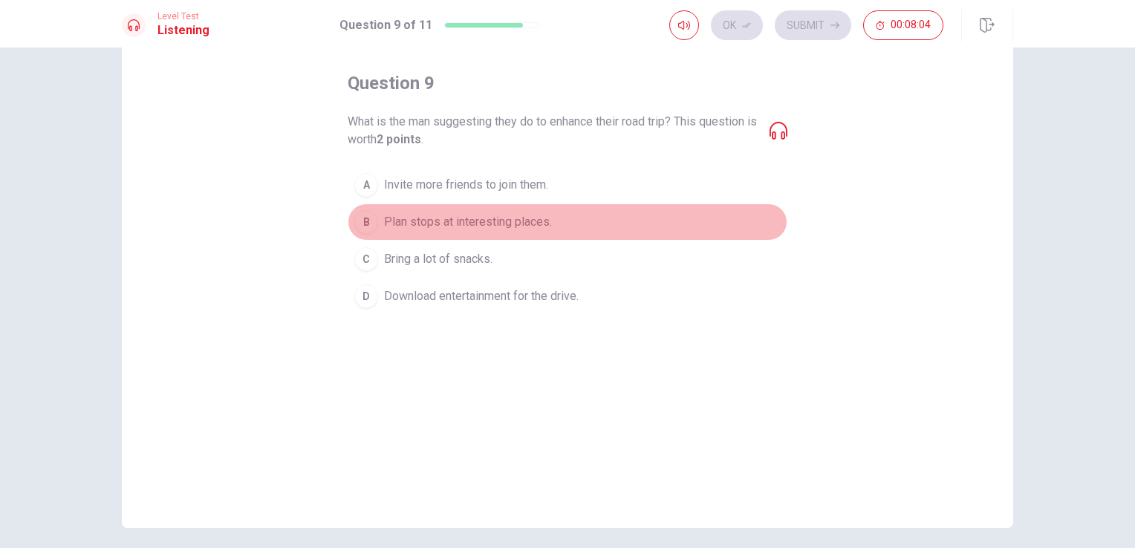
drag, startPoint x: 612, startPoint y: 225, endPoint x: 515, endPoint y: 259, distance: 103.1
click at [515, 259] on div "A Invite more friends to join them. B Plan stops at interesting places. C Bring…" at bounding box center [568, 240] width 440 height 149
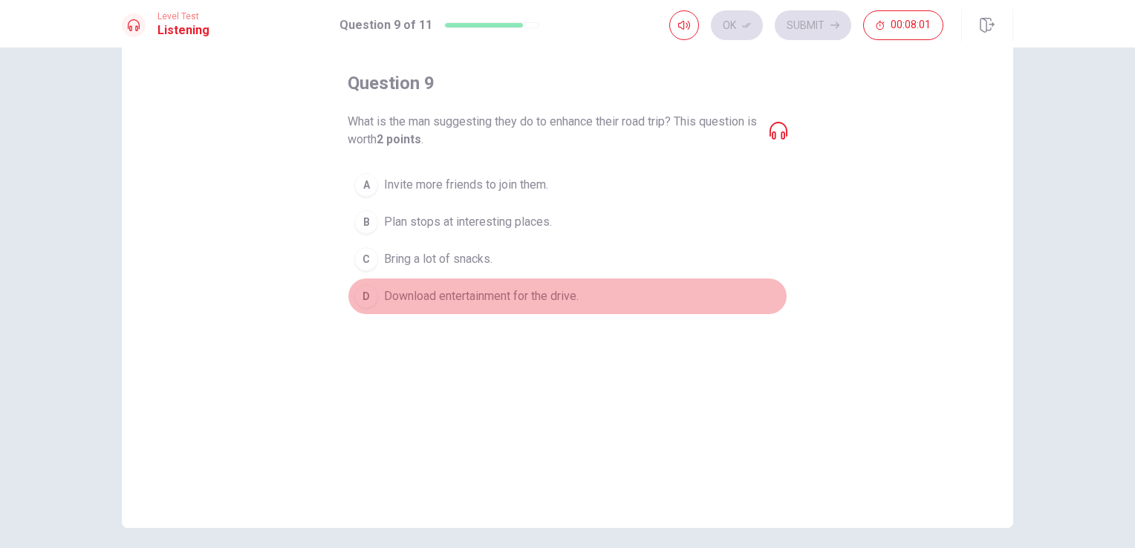
click at [550, 291] on span "Download entertainment for the drive." at bounding box center [481, 296] width 195 height 18
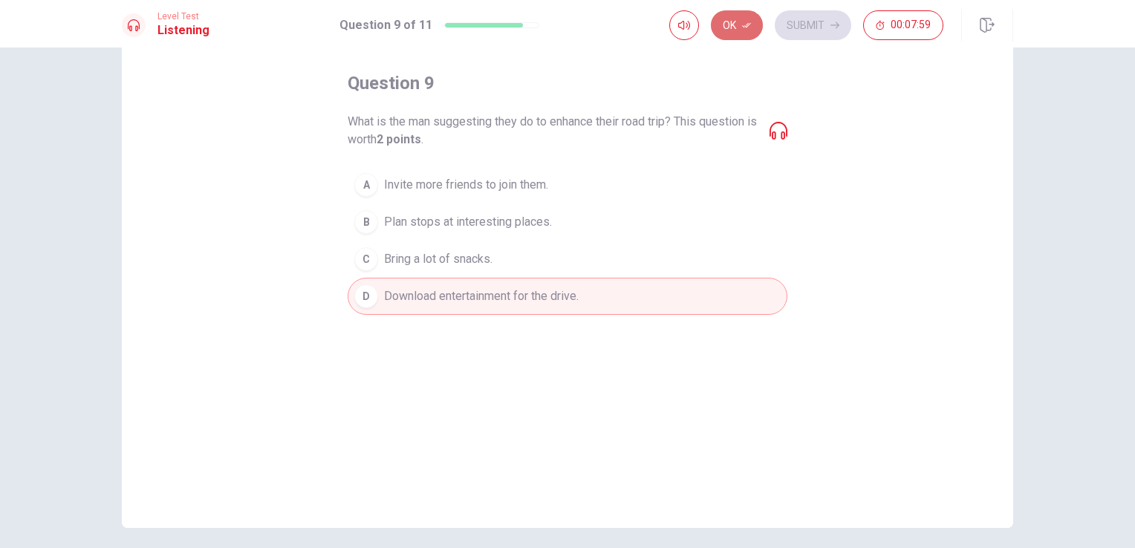
click at [742, 29] on button "Ok" at bounding box center [737, 25] width 52 height 30
click at [815, 22] on button "Submit" at bounding box center [813, 25] width 76 height 30
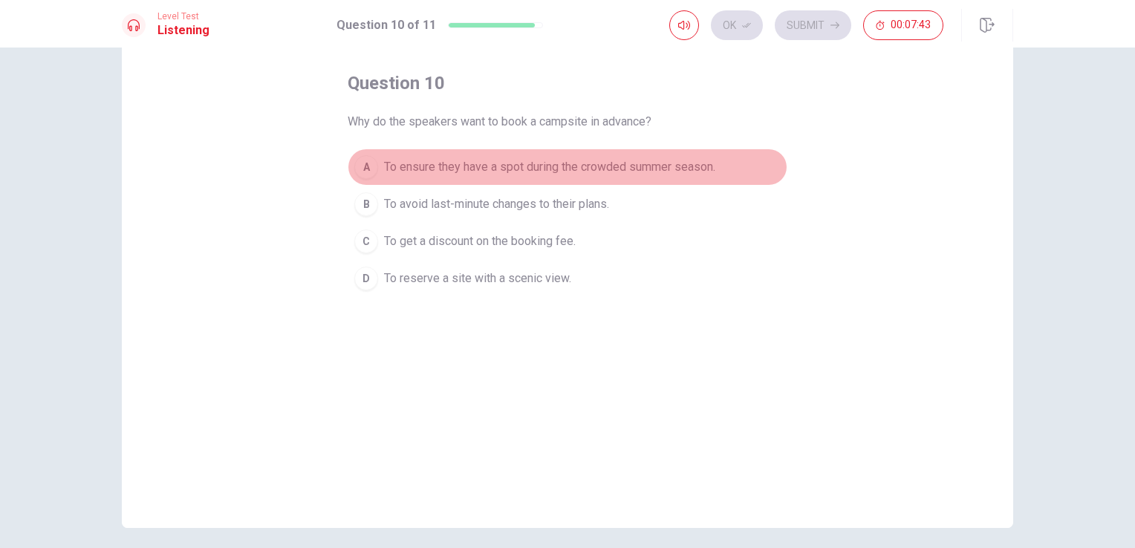
click at [544, 174] on span "To ensure they have a spot during the crowded summer season." at bounding box center [549, 167] width 331 height 18
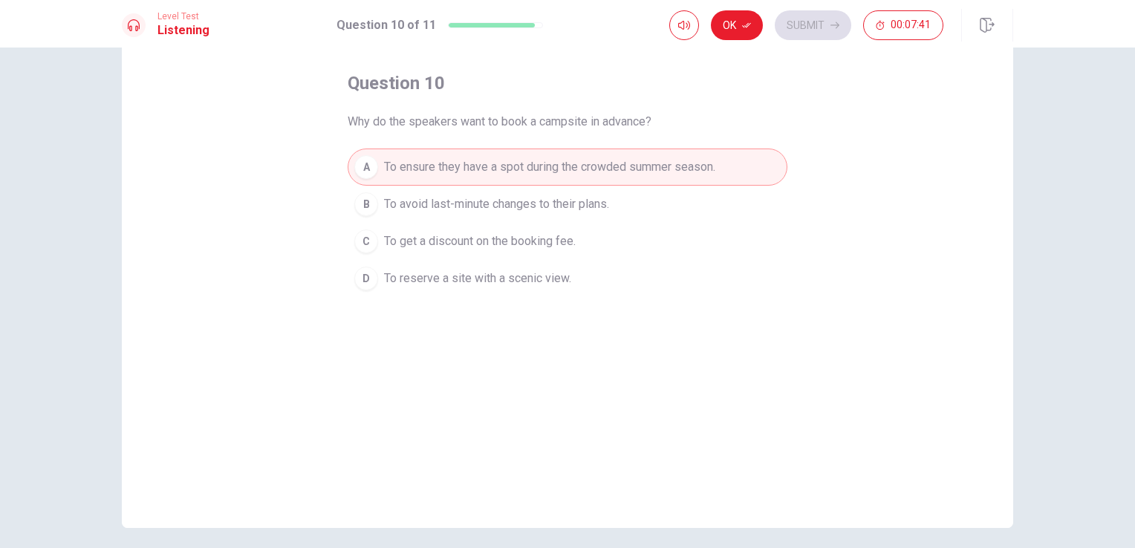
drag, startPoint x: 750, startPoint y: 28, endPoint x: 808, endPoint y: 32, distance: 58.0
click at [808, 32] on div "Ok Submit 00:07:41" at bounding box center [806, 25] width 274 height 30
click at [749, 19] on button "Ok" at bounding box center [737, 25] width 52 height 30
click at [832, 31] on button "Submit" at bounding box center [813, 25] width 76 height 30
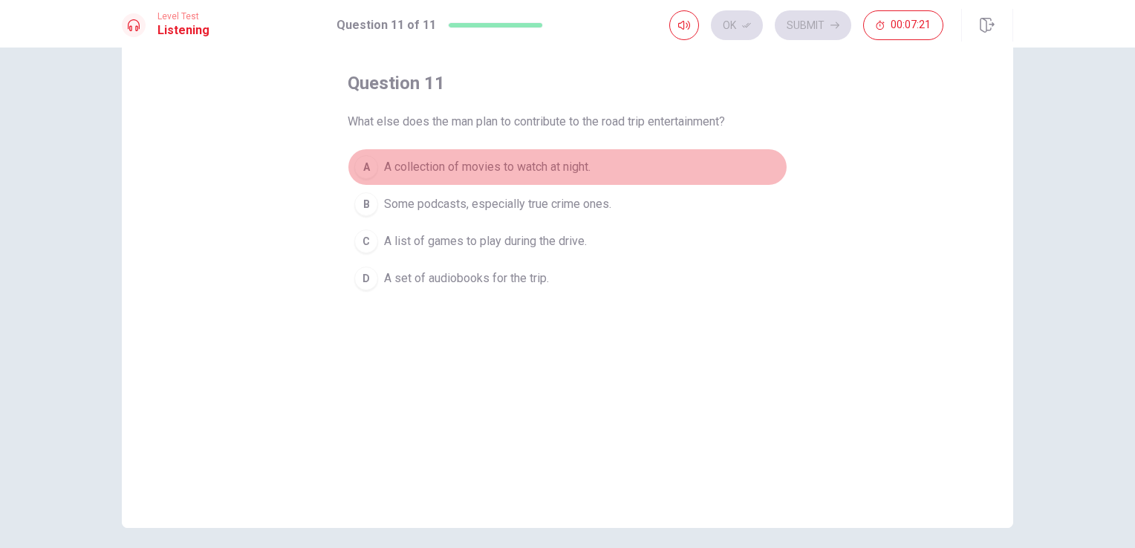
click at [536, 174] on span "A collection of movies to watch at night." at bounding box center [487, 167] width 206 height 18
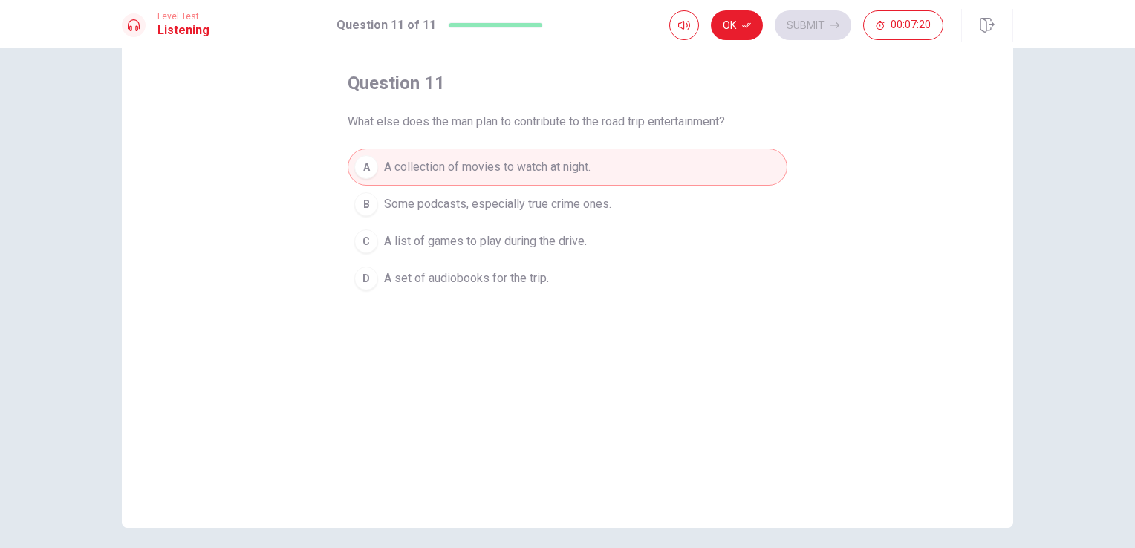
click at [538, 195] on span "Some podcasts, especially true crime ones." at bounding box center [497, 204] width 227 height 18
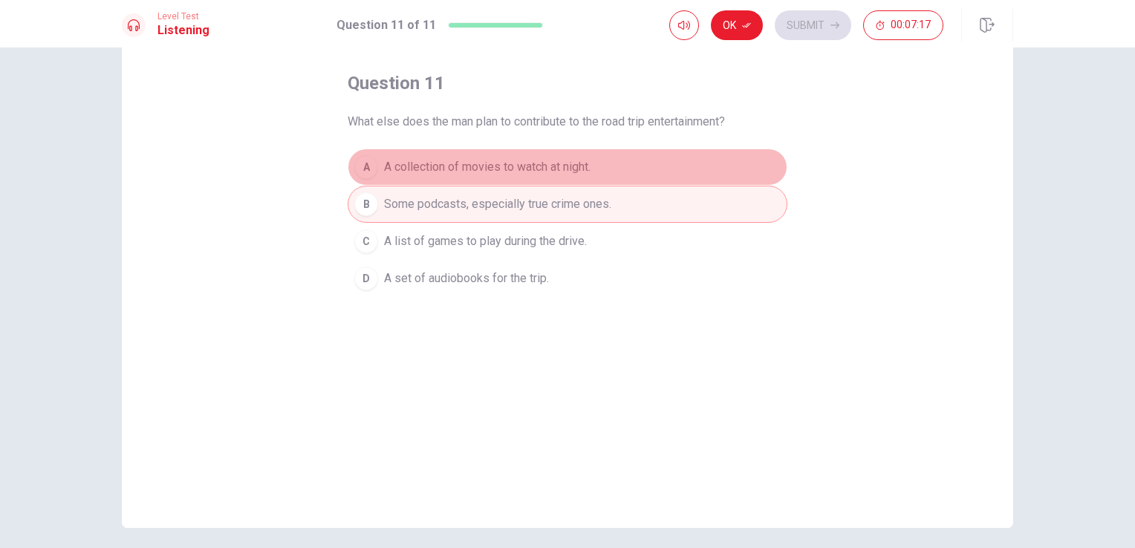
click at [597, 156] on button "A A collection of movies to watch at night." at bounding box center [568, 167] width 440 height 37
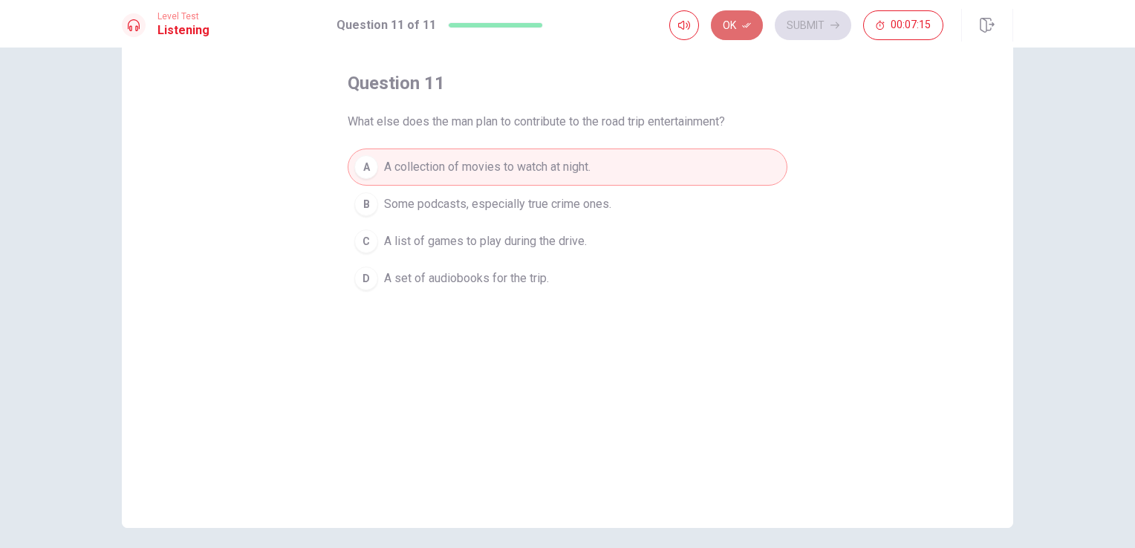
click at [737, 37] on button "Ok" at bounding box center [737, 25] width 52 height 30
click at [819, 16] on button "Submit" at bounding box center [813, 25] width 76 height 30
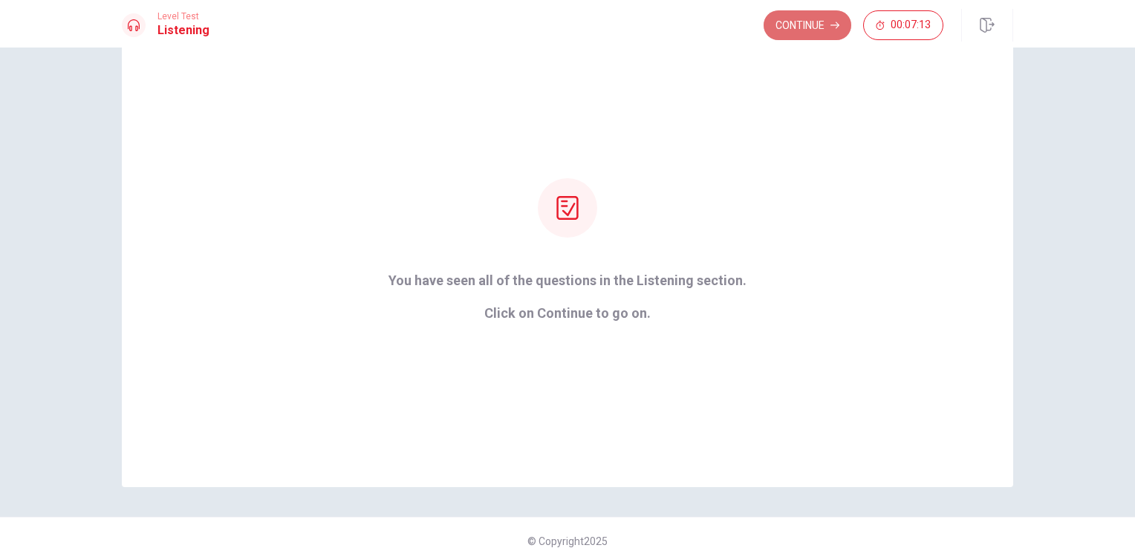
click at [808, 37] on button "Continue" at bounding box center [807, 25] width 88 height 30
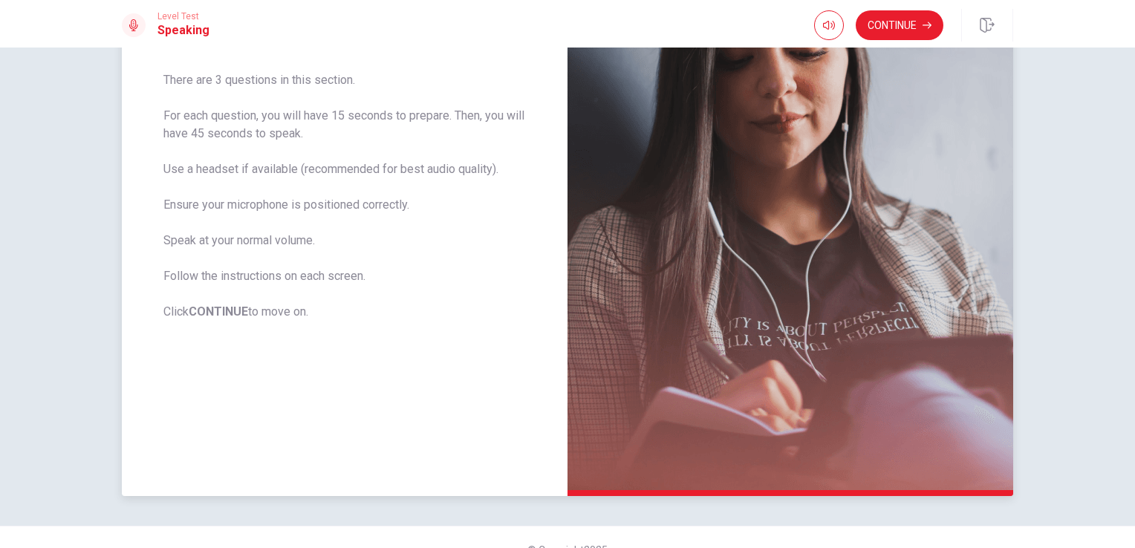
scroll to position [232, 0]
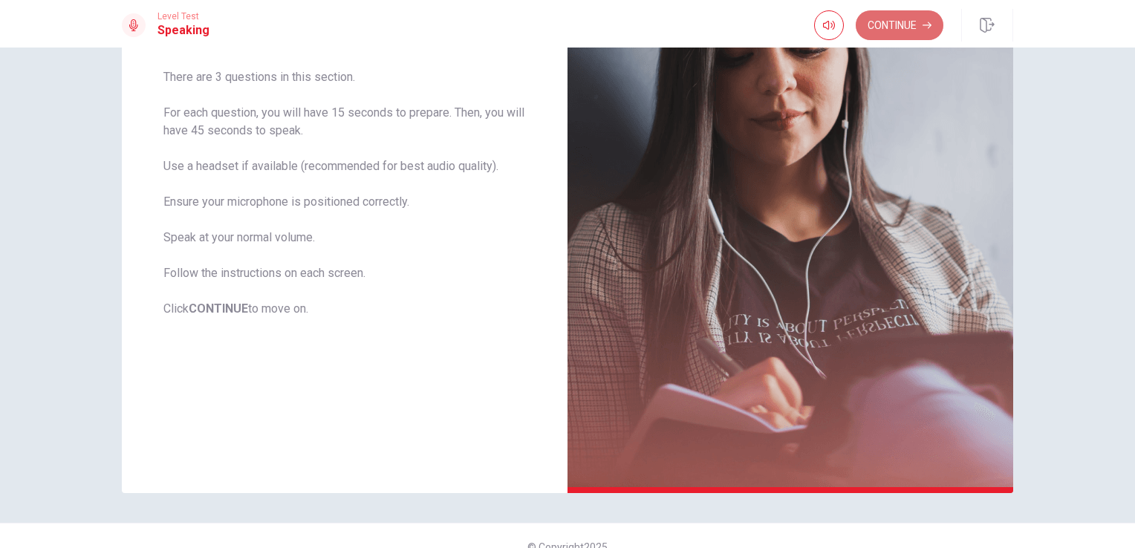
click at [892, 38] on button "Continue" at bounding box center [899, 25] width 88 height 30
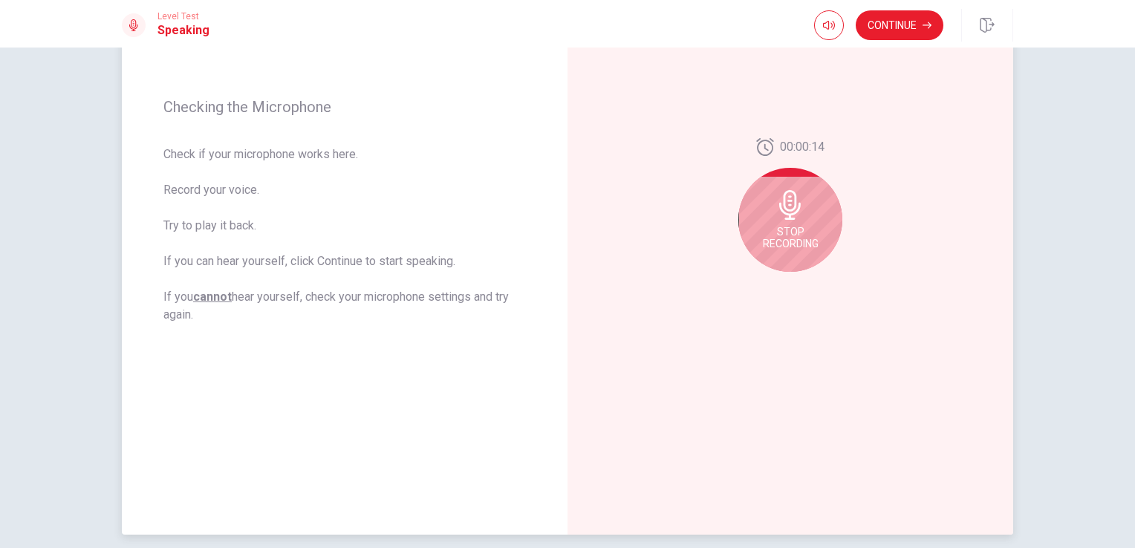
scroll to position [189, 0]
click at [777, 224] on div "Stop Recording" at bounding box center [790, 221] width 104 height 104
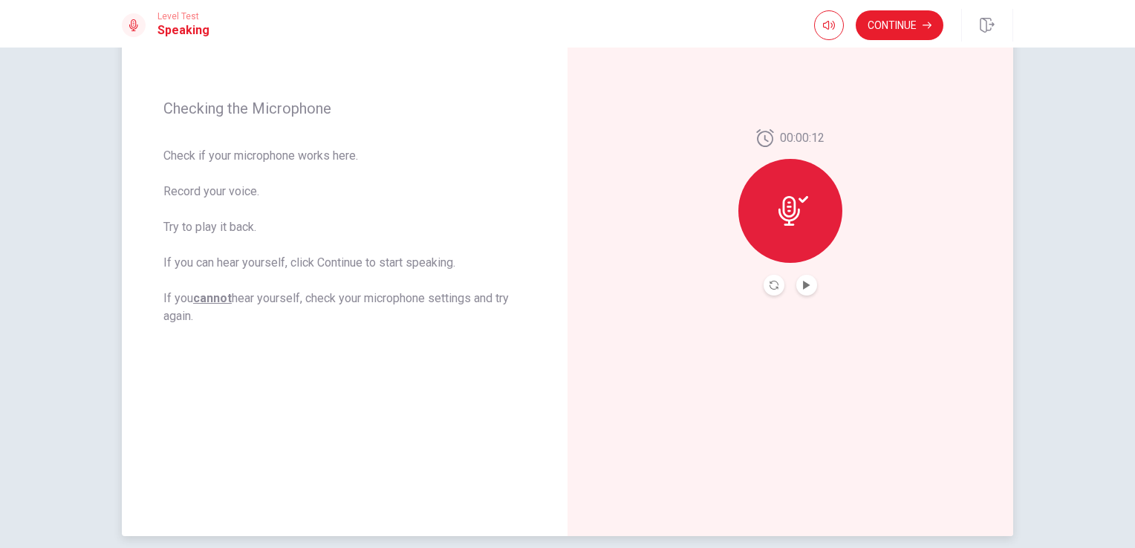
click at [777, 224] on div at bounding box center [790, 211] width 104 height 104
click at [778, 224] on icon at bounding box center [793, 211] width 30 height 30
click at [803, 287] on icon "Play Audio" at bounding box center [806, 285] width 7 height 9
click at [795, 212] on icon at bounding box center [789, 211] width 22 height 30
click at [803, 284] on icon "Play Audio" at bounding box center [806, 285] width 7 height 9
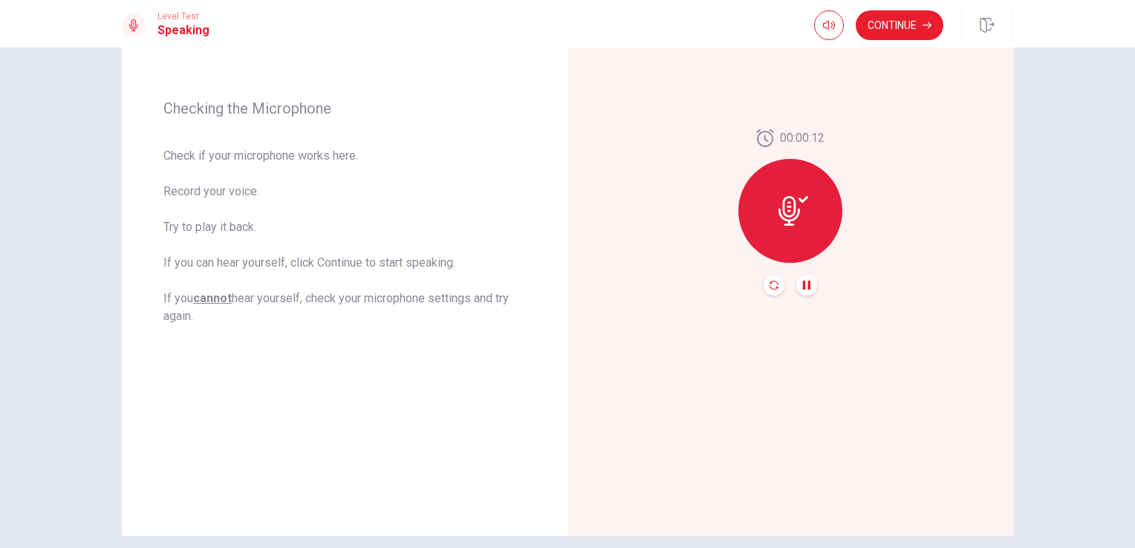
click at [770, 284] on icon "Record Again" at bounding box center [773, 285] width 9 height 9
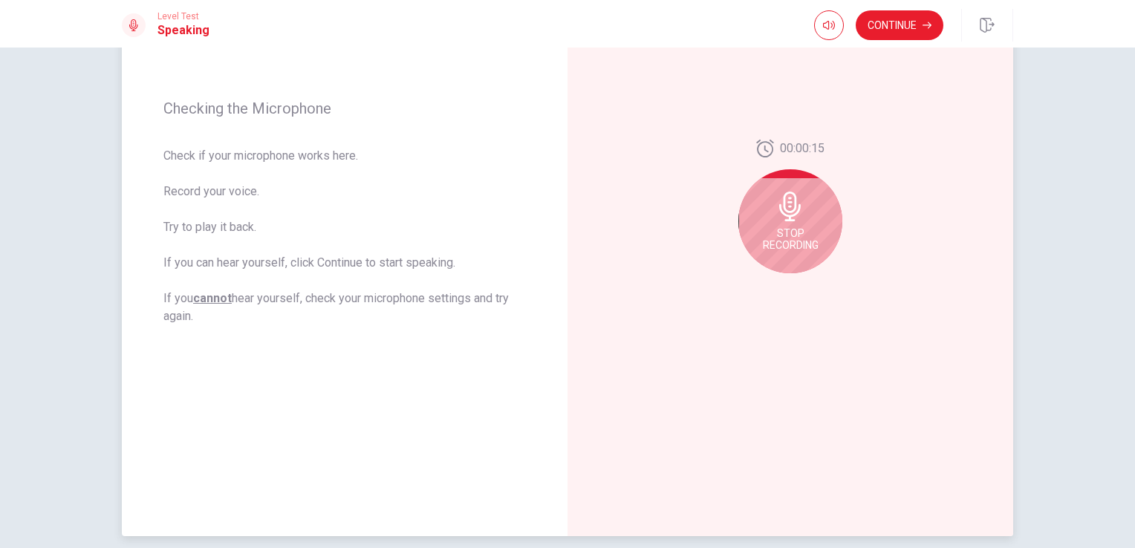
click at [798, 213] on icon at bounding box center [790, 207] width 30 height 30
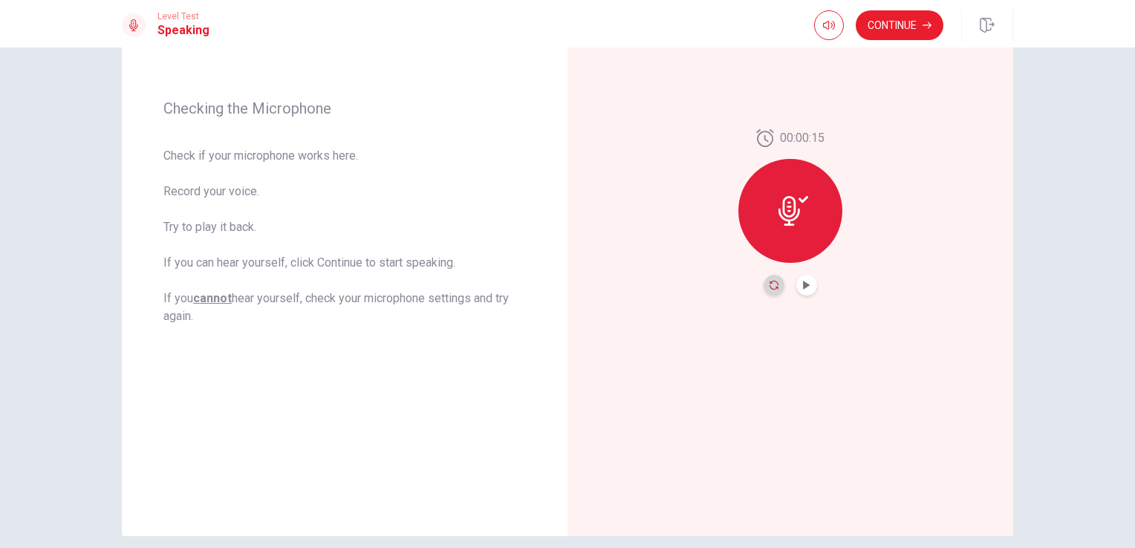
click at [769, 286] on icon "Record Again" at bounding box center [773, 285] width 9 height 9
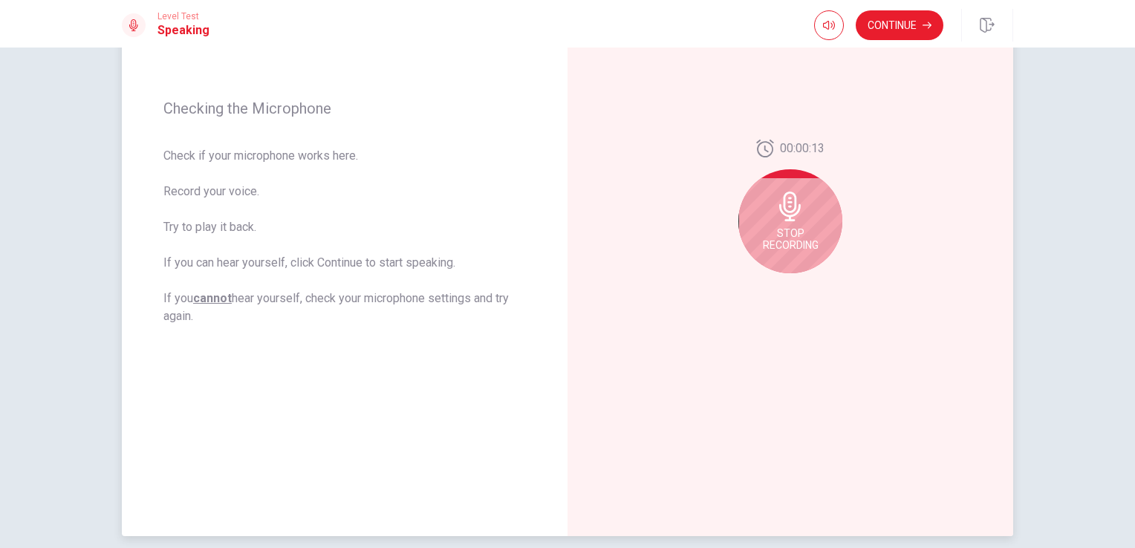
click at [786, 212] on icon at bounding box center [790, 207] width 22 height 30
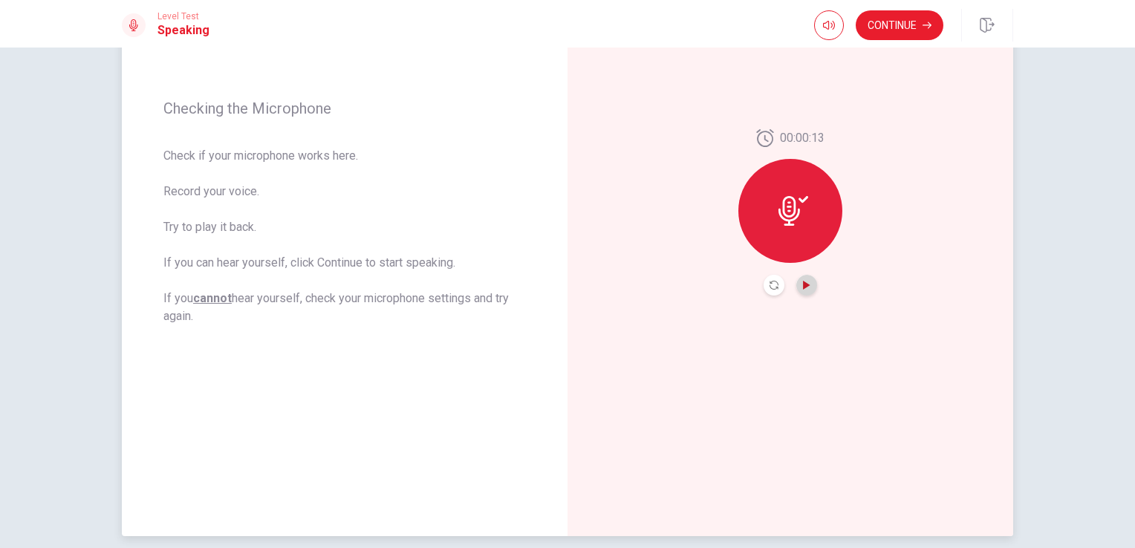
click at [803, 281] on icon "Play Audio" at bounding box center [806, 285] width 9 height 9
click at [892, 25] on button "Continue" at bounding box center [899, 25] width 88 height 30
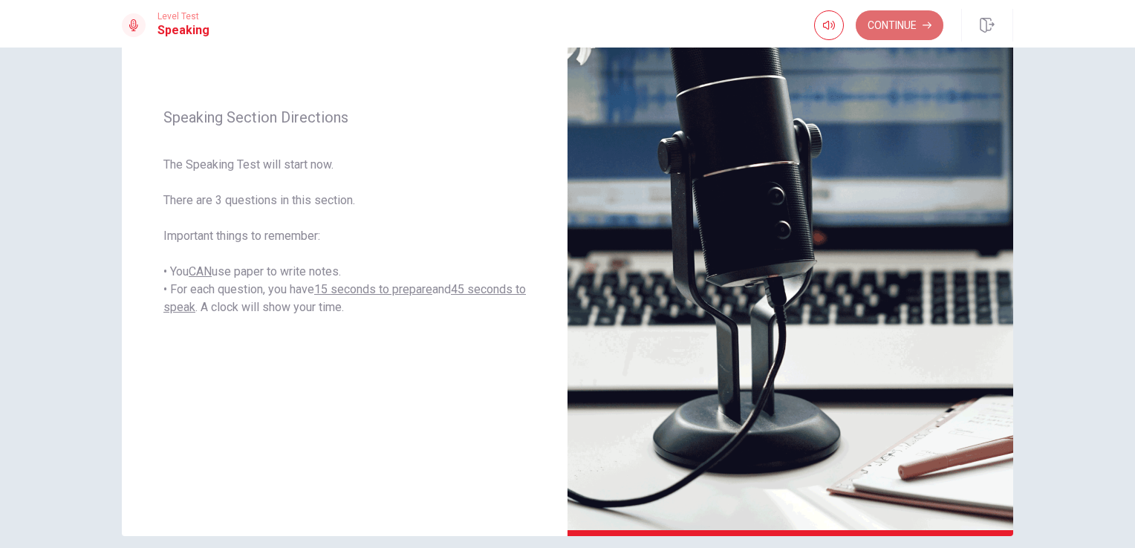
click at [904, 21] on button "Continue" at bounding box center [899, 25] width 88 height 30
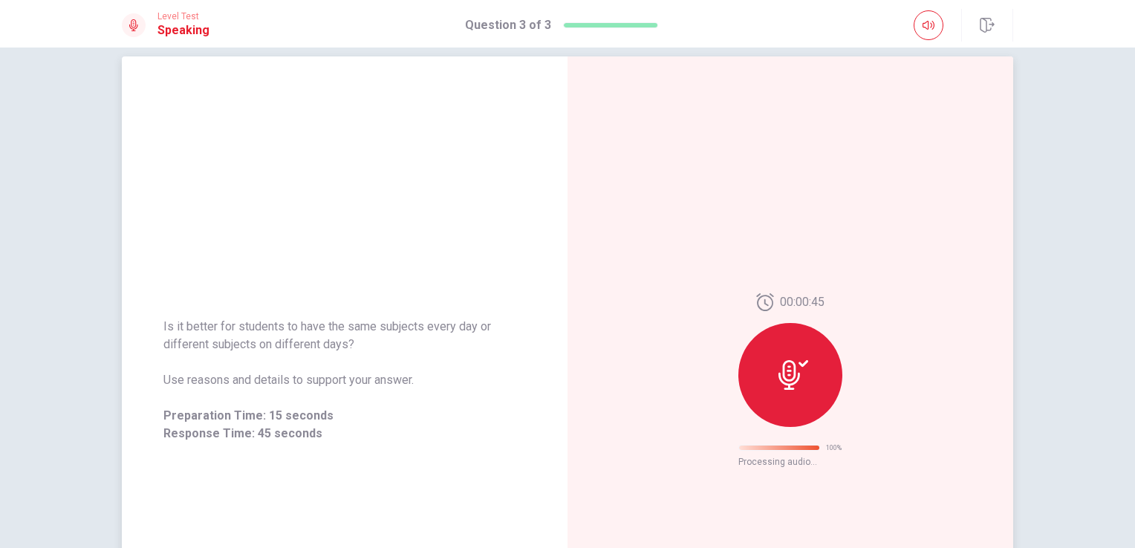
scroll to position [0, 0]
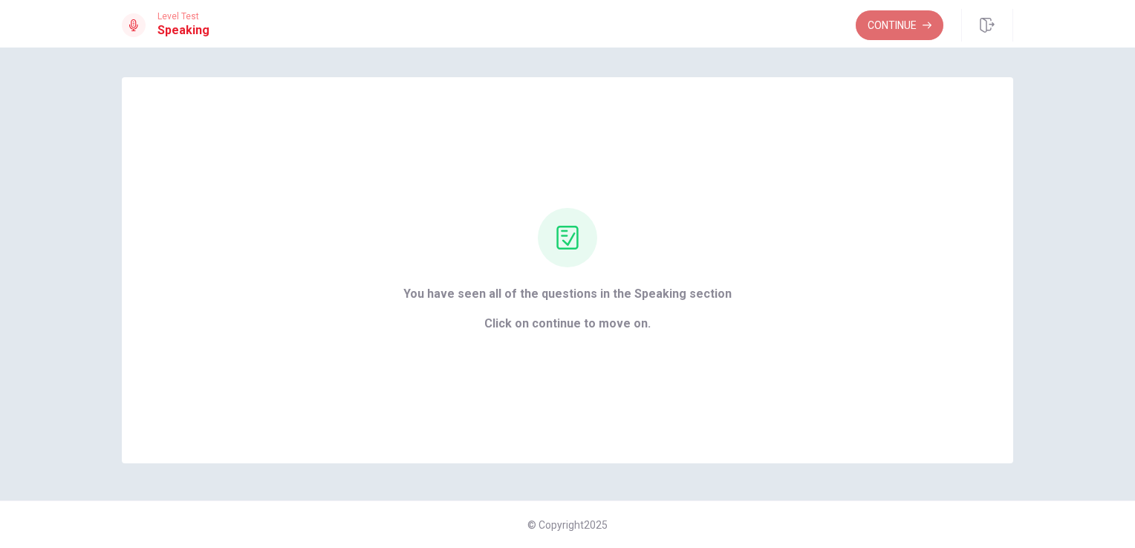
click at [897, 19] on button "Continue" at bounding box center [899, 25] width 88 height 30
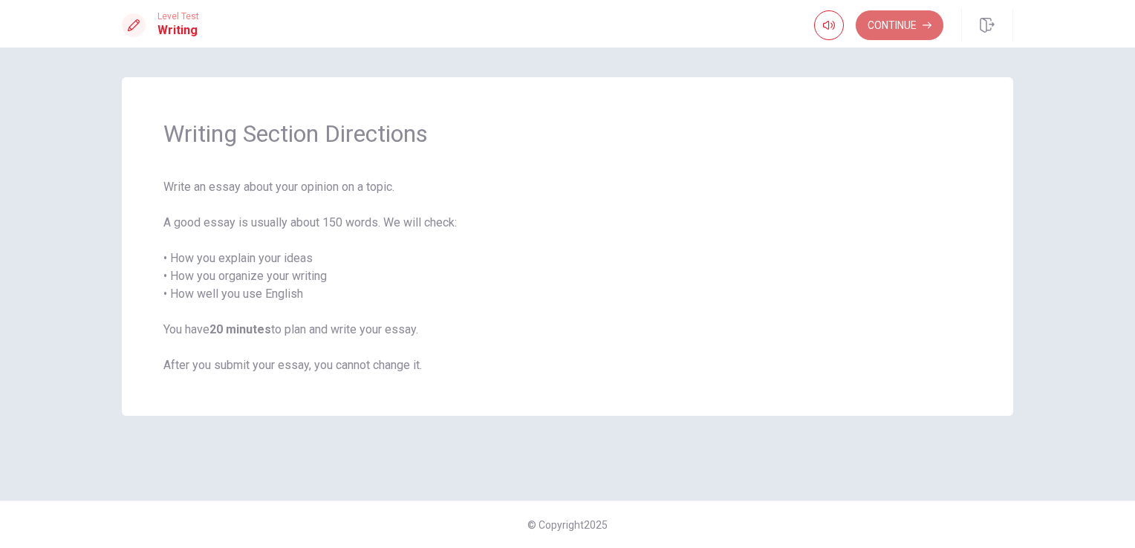
click at [906, 29] on button "Continue" at bounding box center [899, 25] width 88 height 30
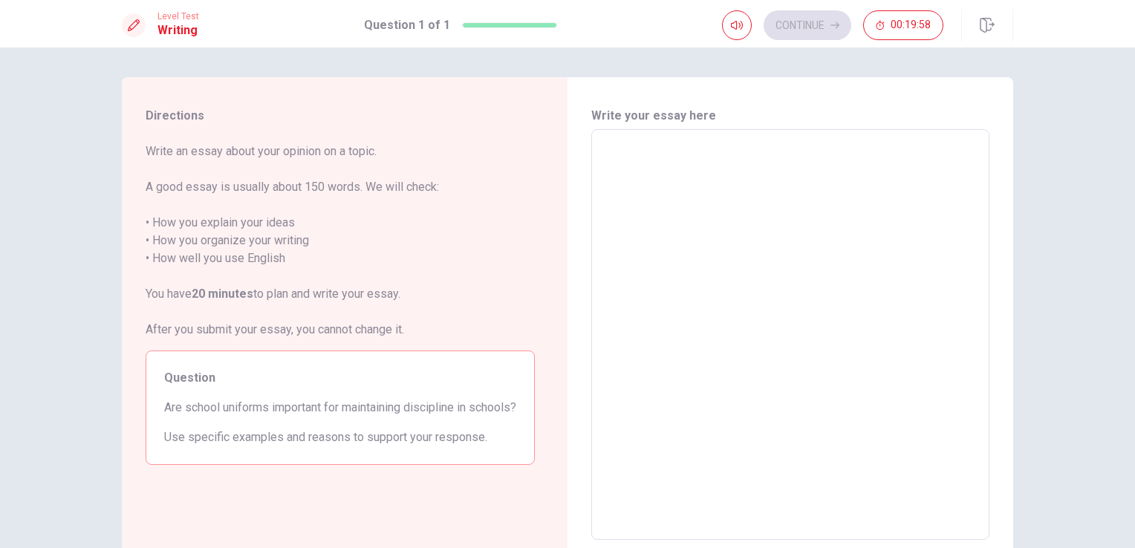
click at [603, 223] on textarea at bounding box center [789, 335] width 377 height 386
type textarea "I"
type textarea "x"
type textarea "I"
type textarea "x"
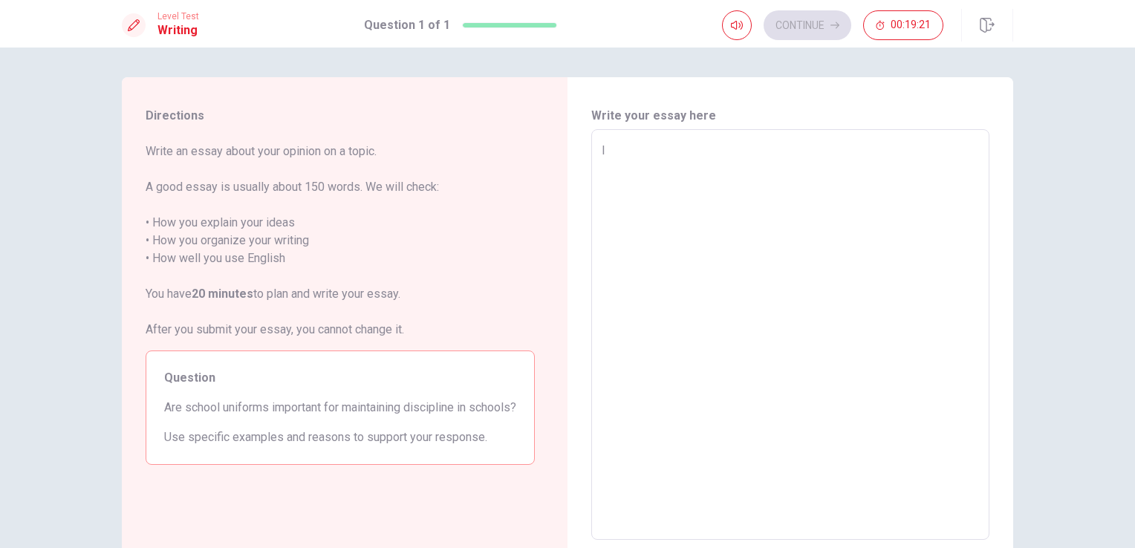
type textarea "I t"
type textarea "x"
type textarea "I th"
type textarea "x"
type textarea "I thi"
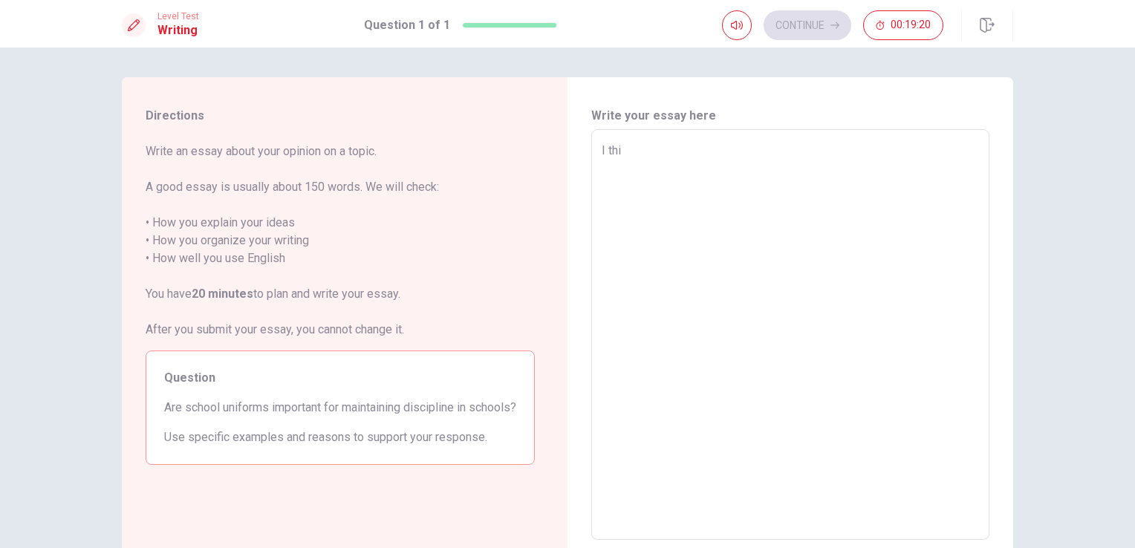
type textarea "x"
type textarea "I thin"
type textarea "x"
type textarea "I thin"
type textarea "x"
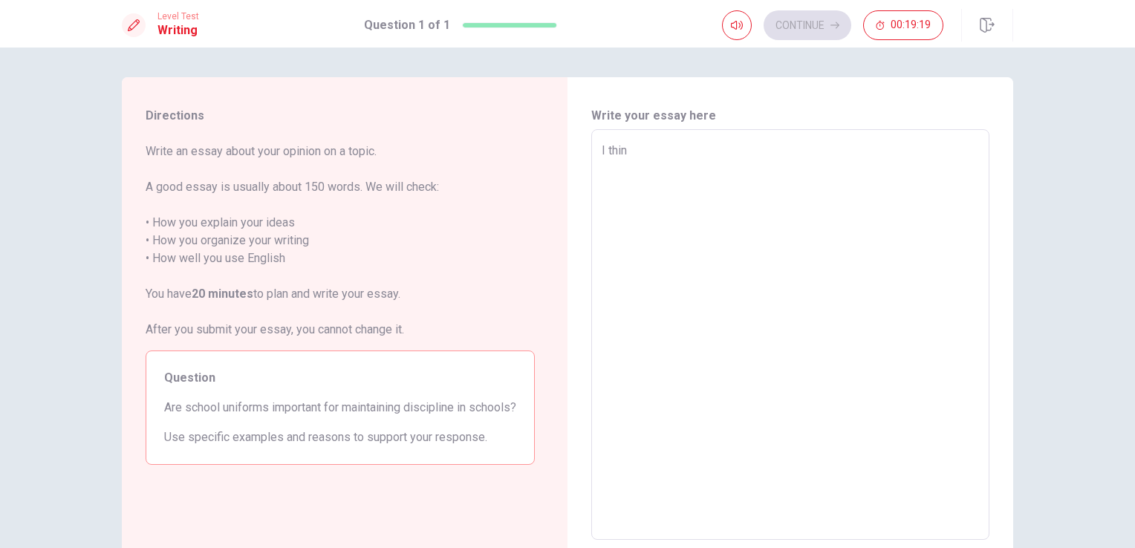
type textarea "I thin"
type textarea "x"
type textarea "I thinl"
type textarea "x"
type textarea "I thin"
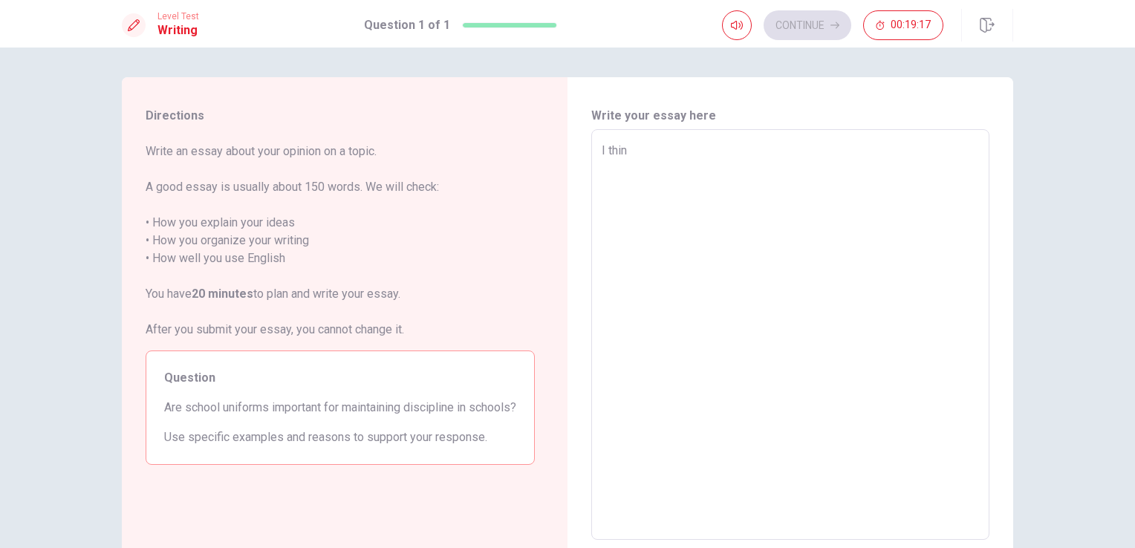
type textarea "x"
type textarea "I think"
type textarea "x"
type textarea "I think"
type textarea "x"
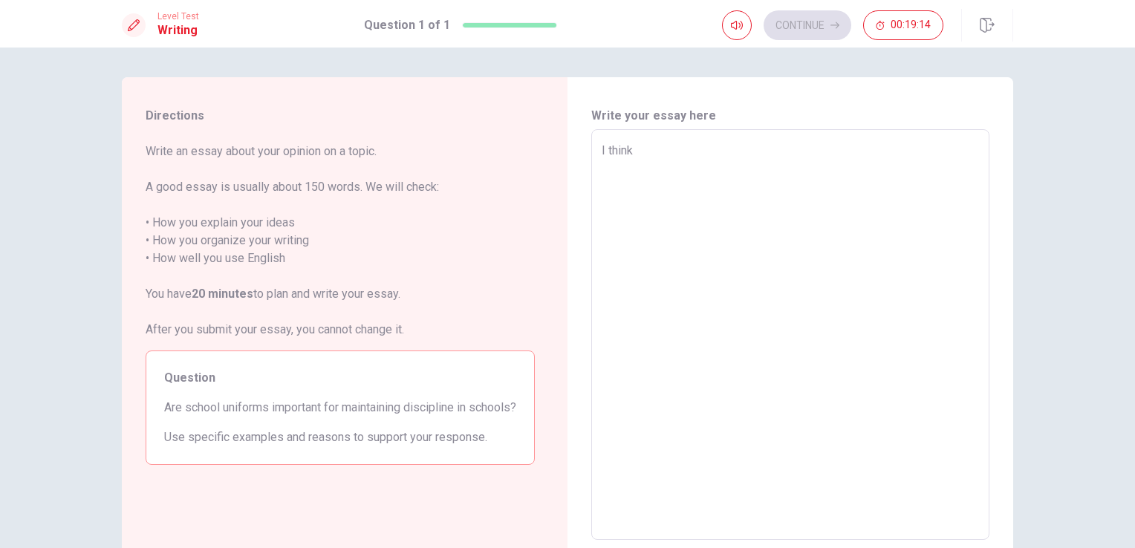
type textarea "I think s"
type textarea "x"
type textarea "I think sc"
type textarea "x"
type textarea "I think sck"
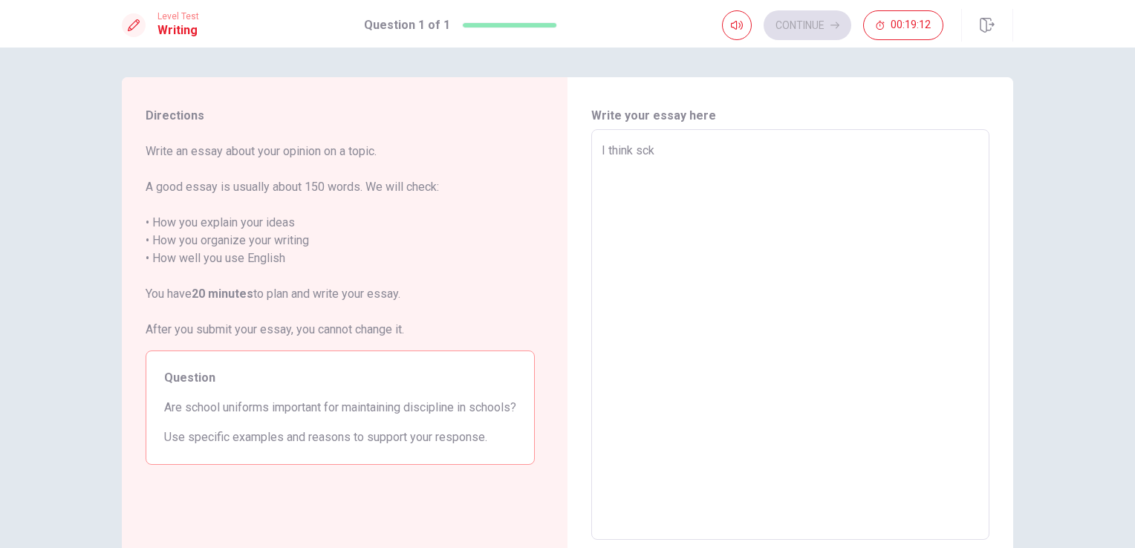
type textarea "x"
type textarea "I think sc"
type textarea "x"
type textarea "I think sch"
type textarea "x"
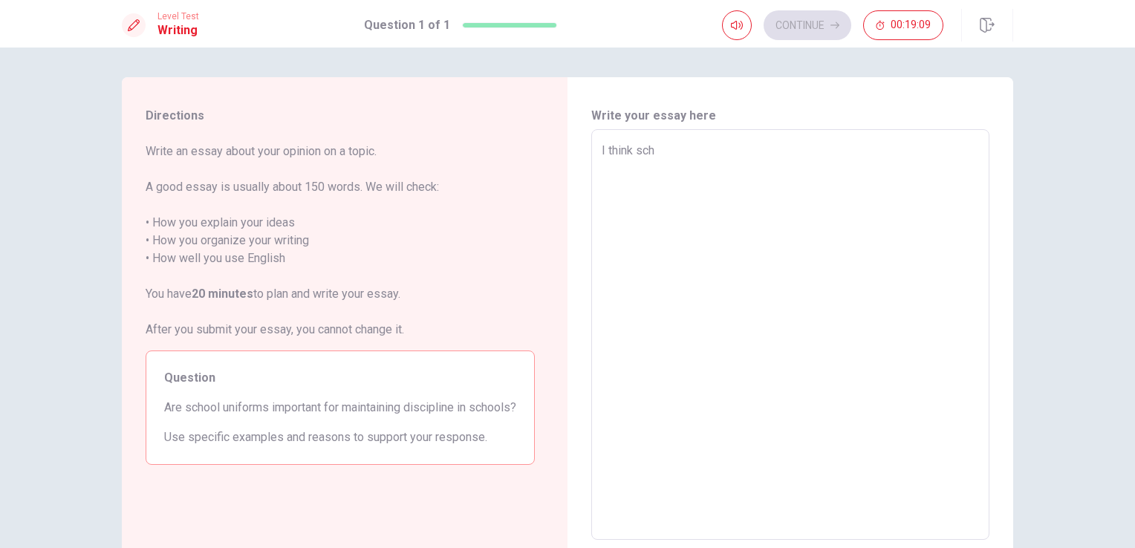
type textarea "I think scho"
type textarea "x"
type textarea "I think schoo"
type textarea "x"
type textarea "I think school"
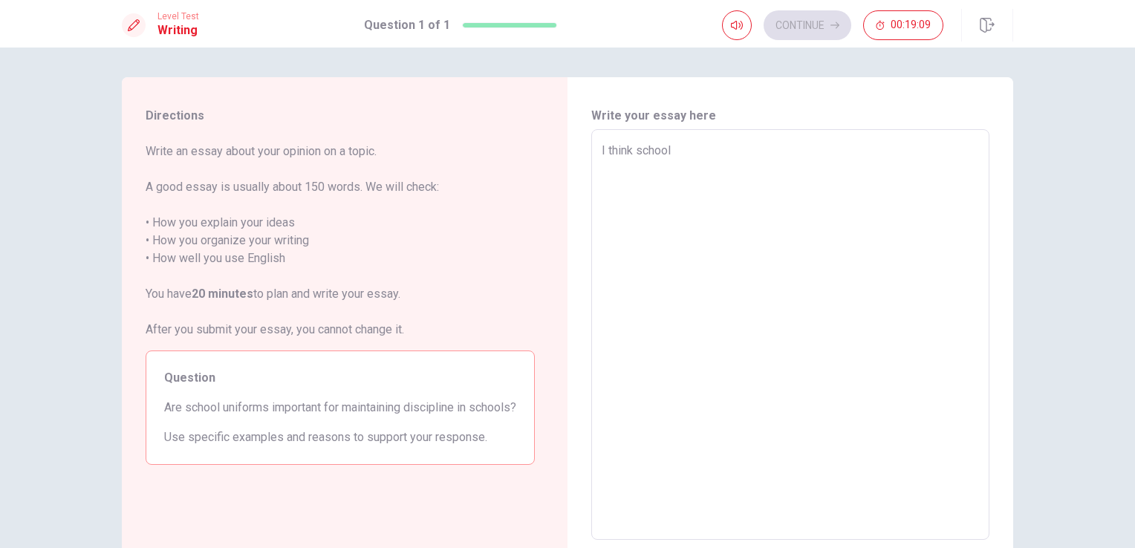
type textarea "x"
type textarea "I think school"
type textarea "x"
type textarea "I think school y"
type textarea "x"
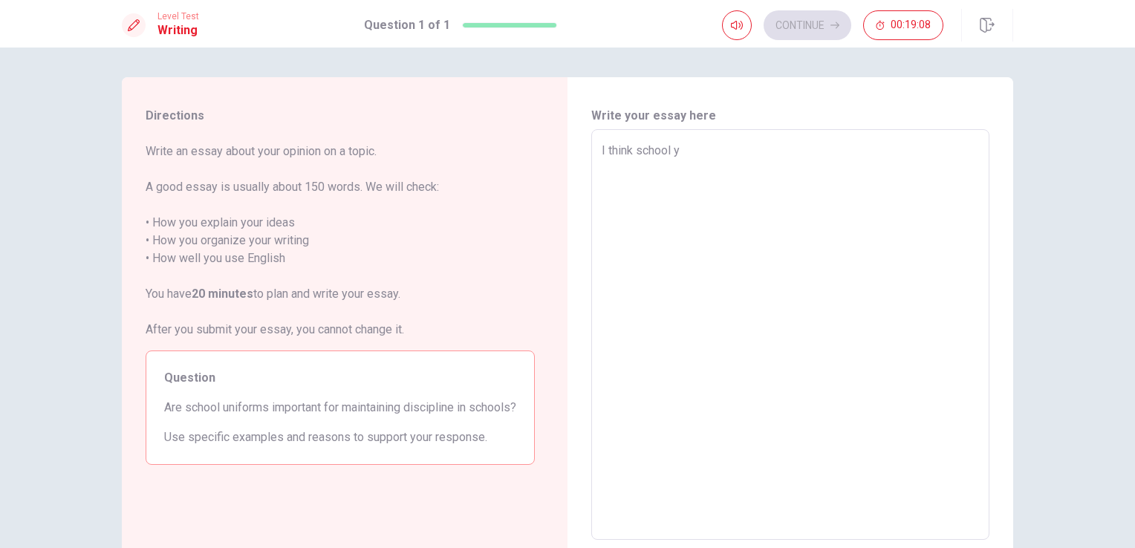
type textarea "I think school yo"
type textarea "x"
type textarea "I think school you"
type textarea "x"
type textarea "I think school yo"
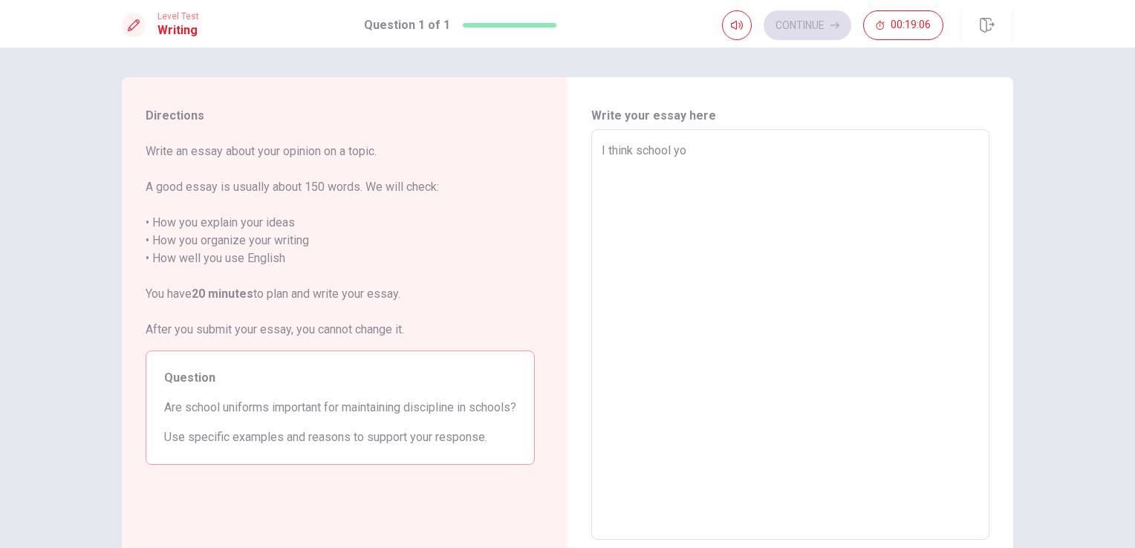
type textarea "x"
type textarea "I think school y"
type textarea "x"
type textarea "I think school"
type textarea "x"
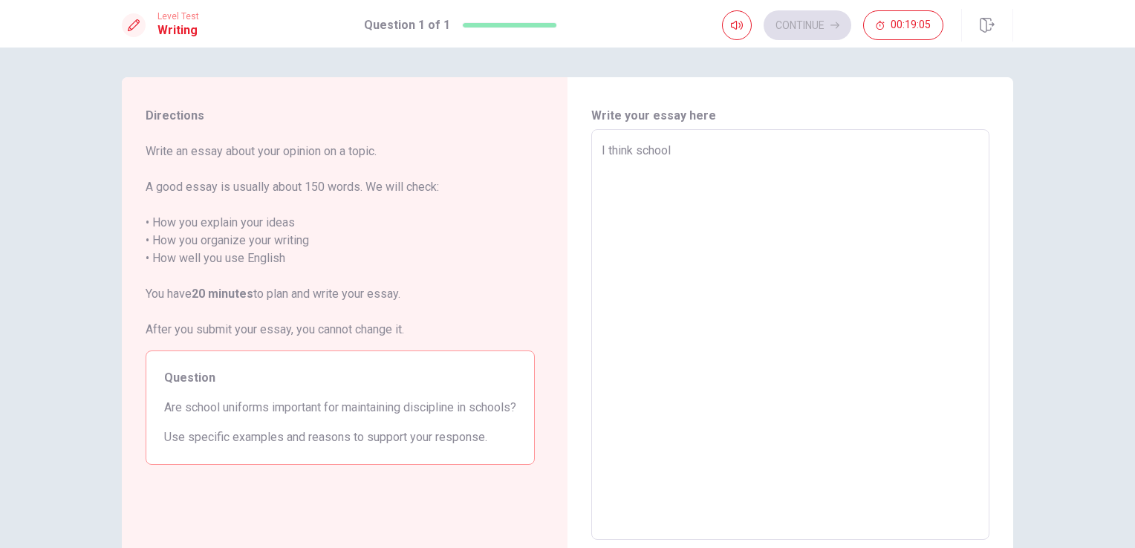
type textarea "I think school u"
type textarea "x"
type textarea "I think school un"
type textarea "x"
type textarea "I think school uni"
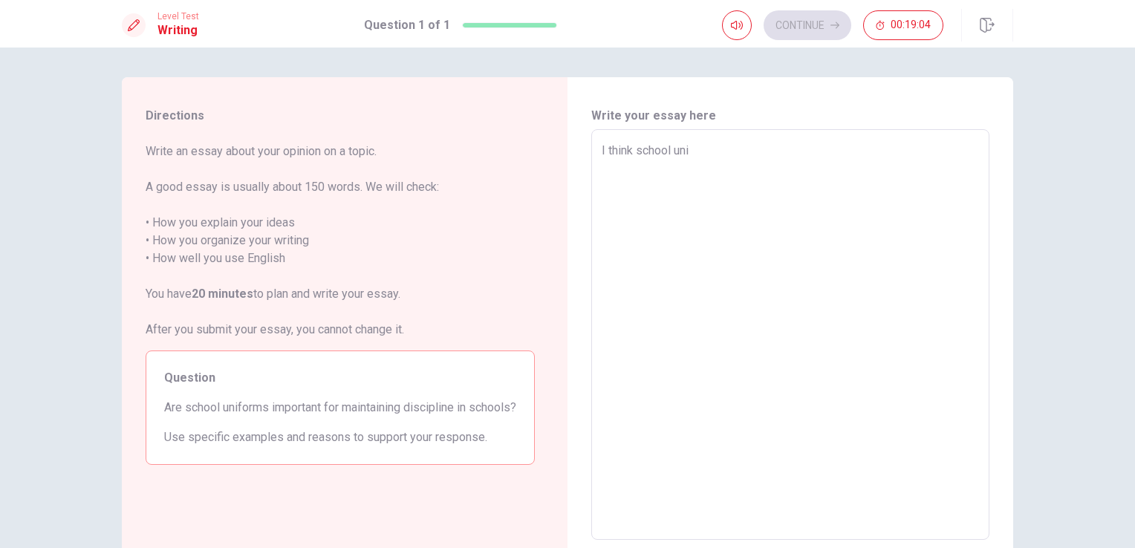
type textarea "x"
type textarea "I think school unif"
type textarea "x"
type textarea "I think school unifr"
type textarea "x"
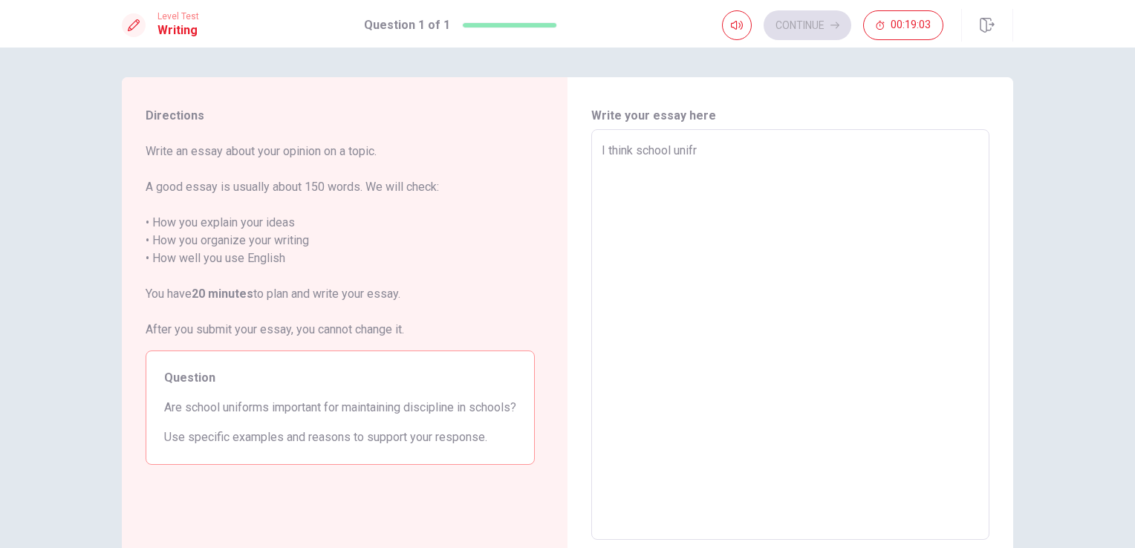
type textarea "I think school unifro"
type textarea "x"
type textarea "I think school unifrom"
type textarea "x"
type textarea "I think school unifro"
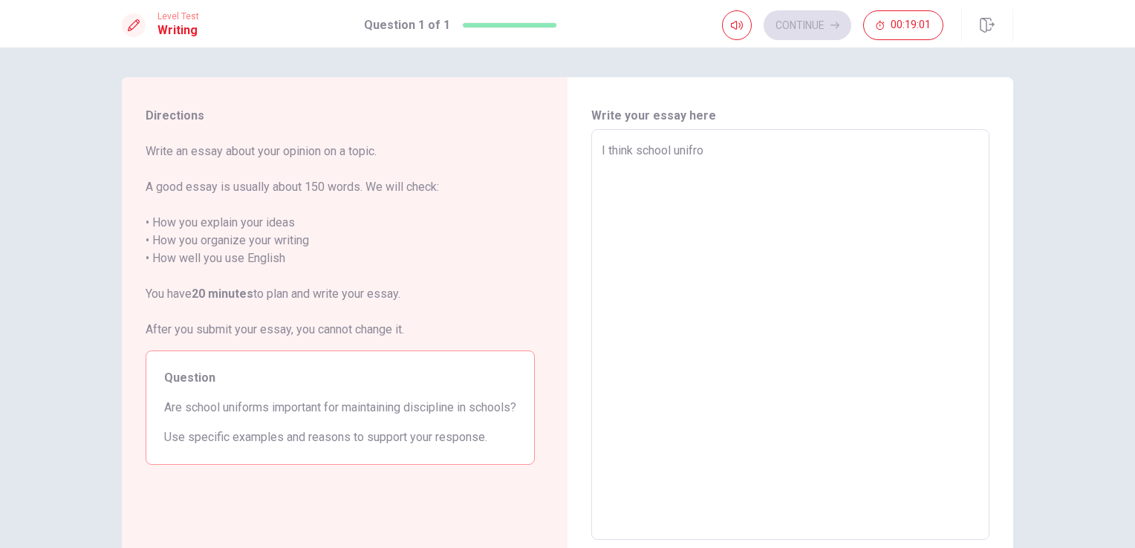
type textarea "x"
type textarea "I think school unifr"
type textarea "x"
type textarea "I think school unif"
type textarea "x"
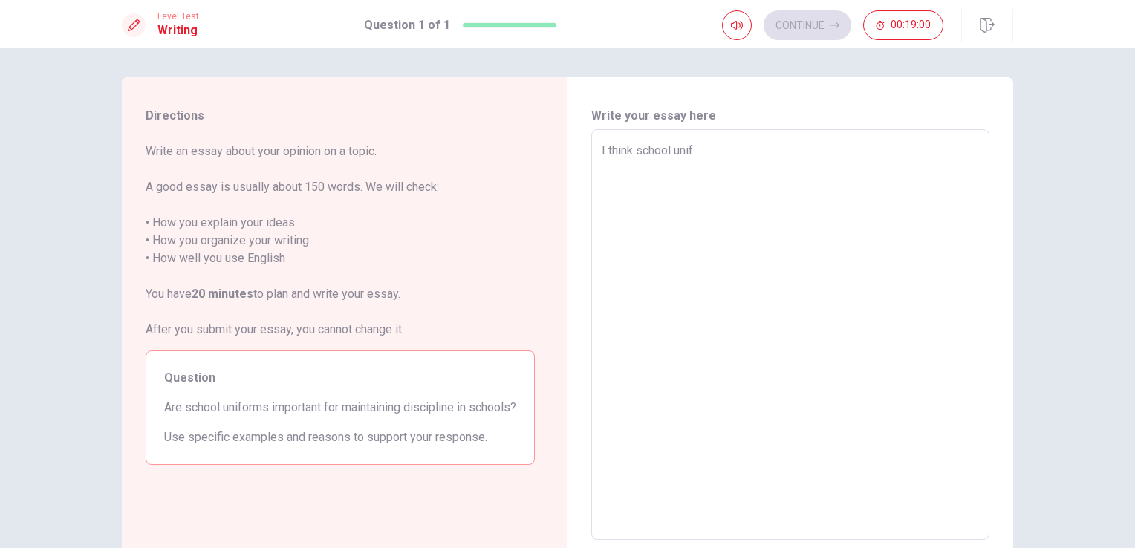
type textarea "I think school unifo"
type textarea "x"
type textarea "I think school unifor"
type textarea "x"
type textarea "I think school uniform"
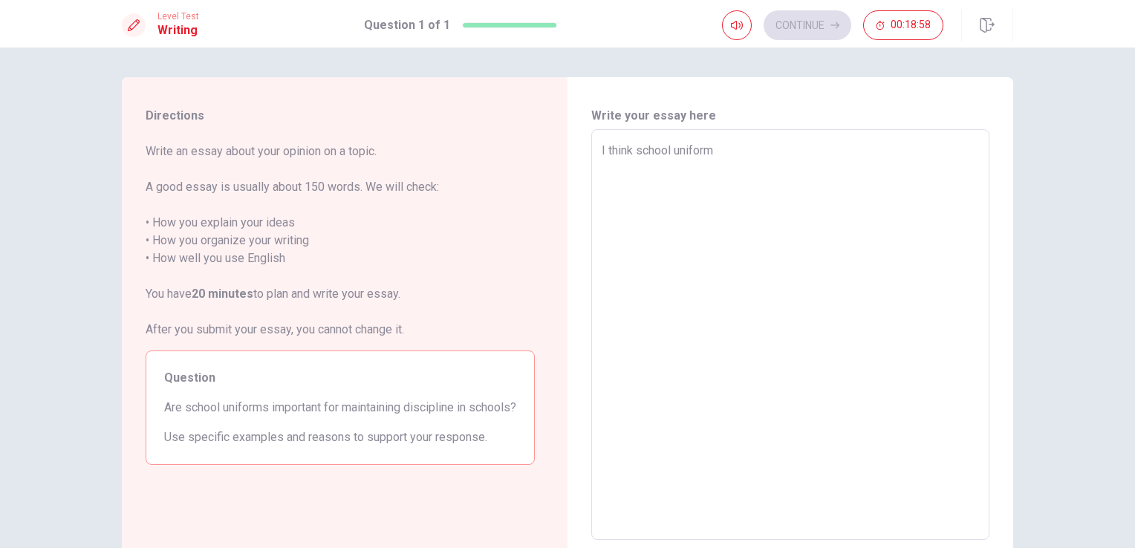
type textarea "x"
type textarea "I think school uniforms"
type textarea "x"
type textarea "I think school uniforms"
type textarea "x"
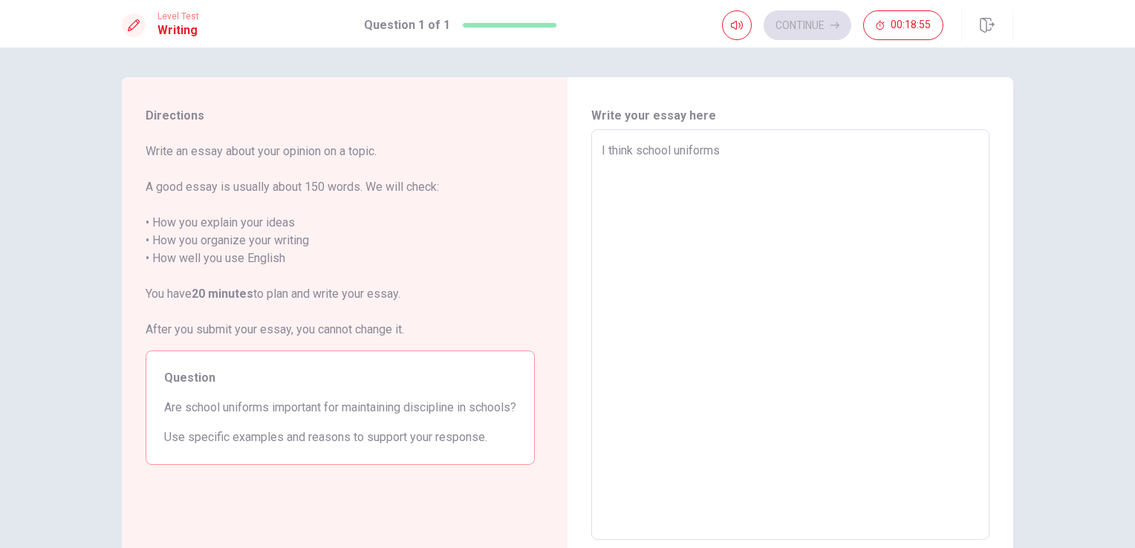
type textarea "I think school uniforms c"
type textarea "x"
type textarea "I think school uniforms ca"
type textarea "x"
type textarea "I think school uniforms can"
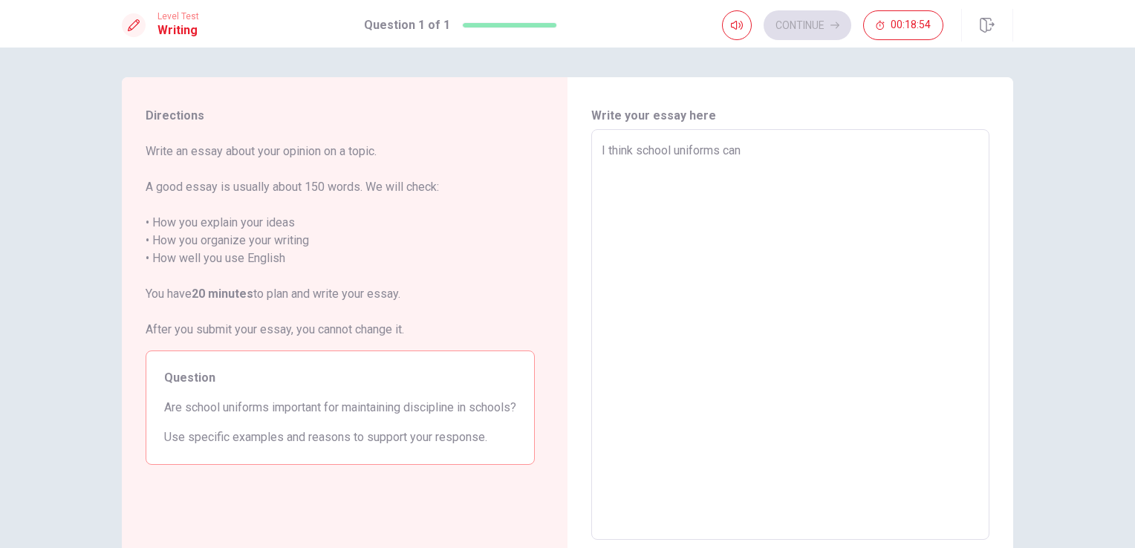
type textarea "x"
type textarea "I think school uniforms can"
type textarea "x"
type textarea "I think school uniforms can h"
type textarea "x"
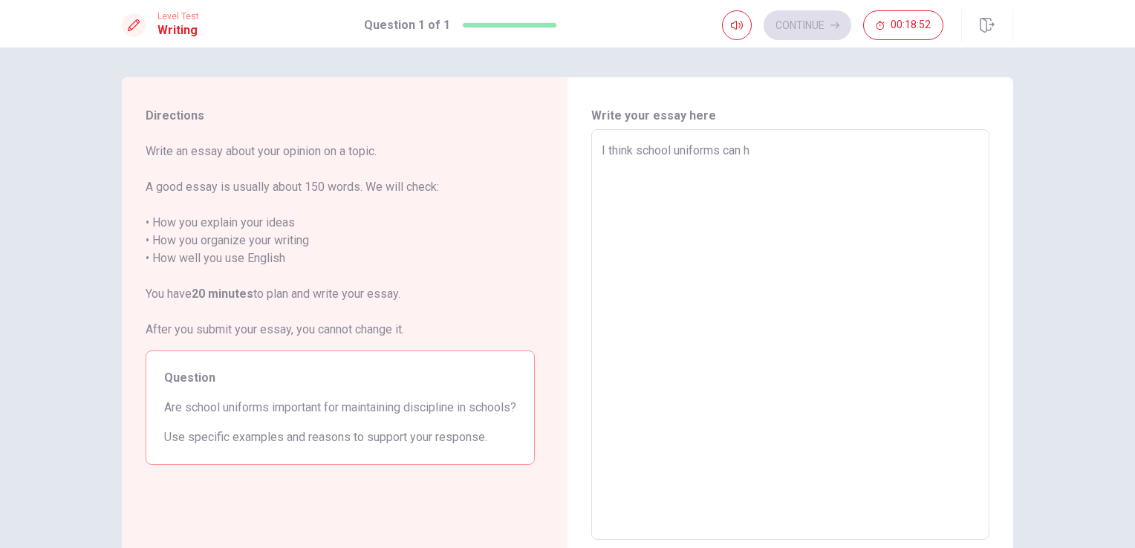
type textarea "I think school uniforms can he"
type textarea "x"
type textarea "I think school uniforms can hel"
type textarea "x"
type textarea "I think school uniforms can help"
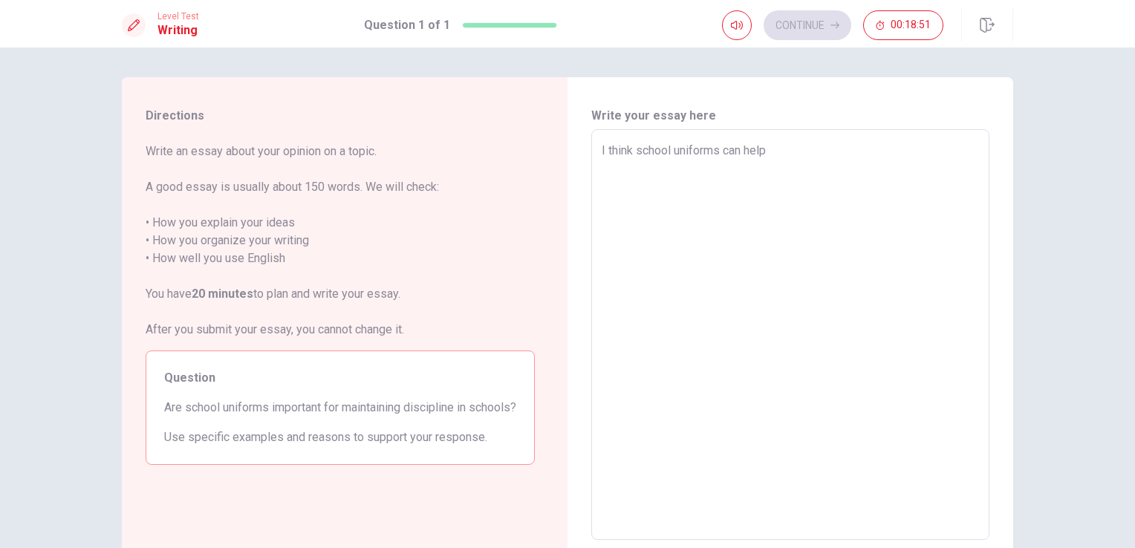
type textarea "x"
type textarea "I think school uniforms can help"
type textarea "x"
type textarea "I think school uniforms can help t"
type textarea "x"
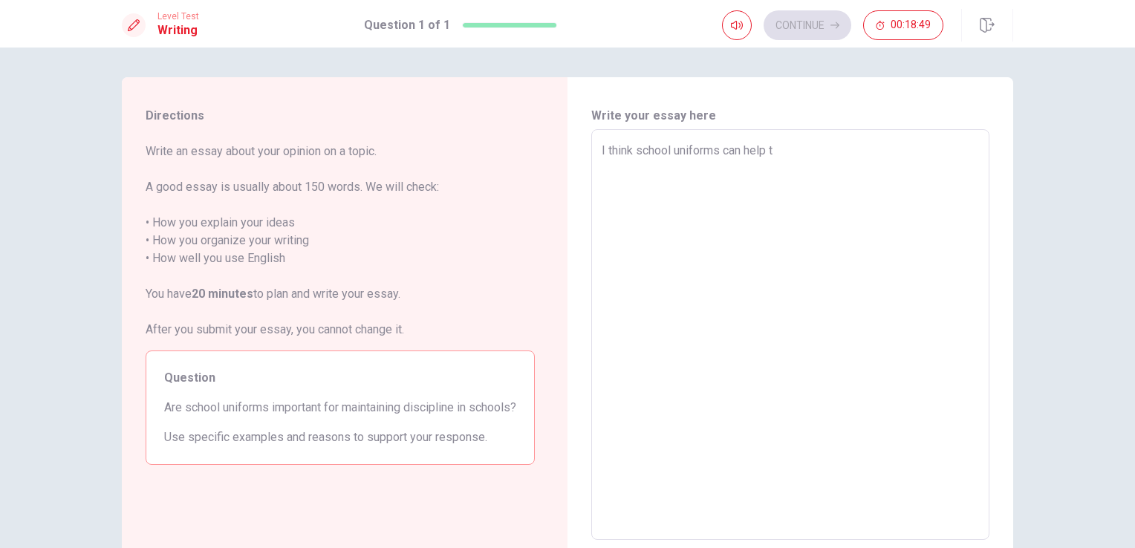
type textarea "I think school uniforms can help to"
type textarea "x"
type textarea "I think school uniforms can help to"
type textarea "x"
type textarea "I think school uniforms can help to"
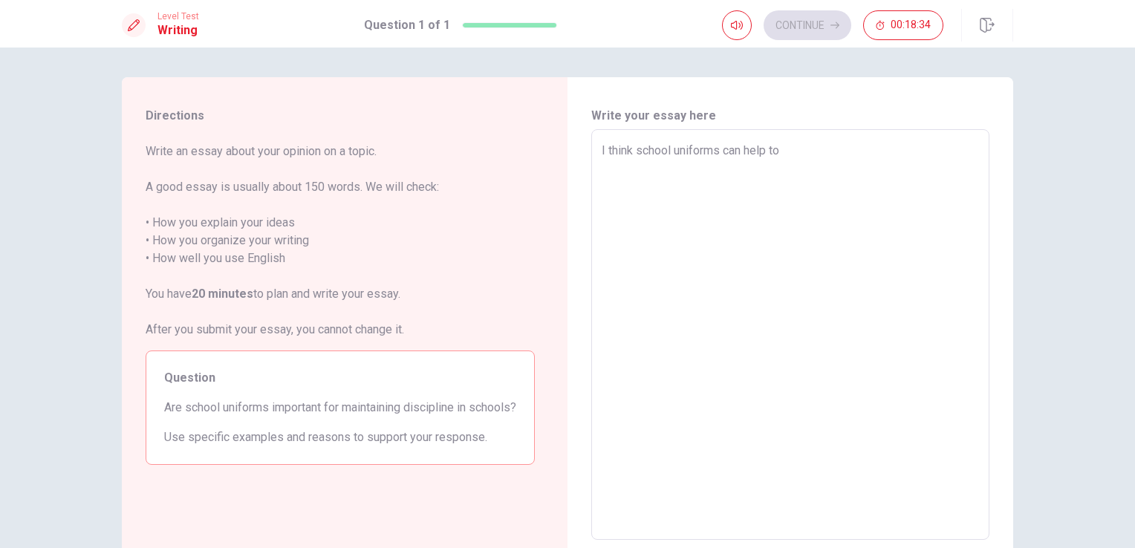
type textarea "x"
type textarea "I think school uniforms can help t"
type textarea "x"
type textarea "I think school uniforms can help"
type textarea "x"
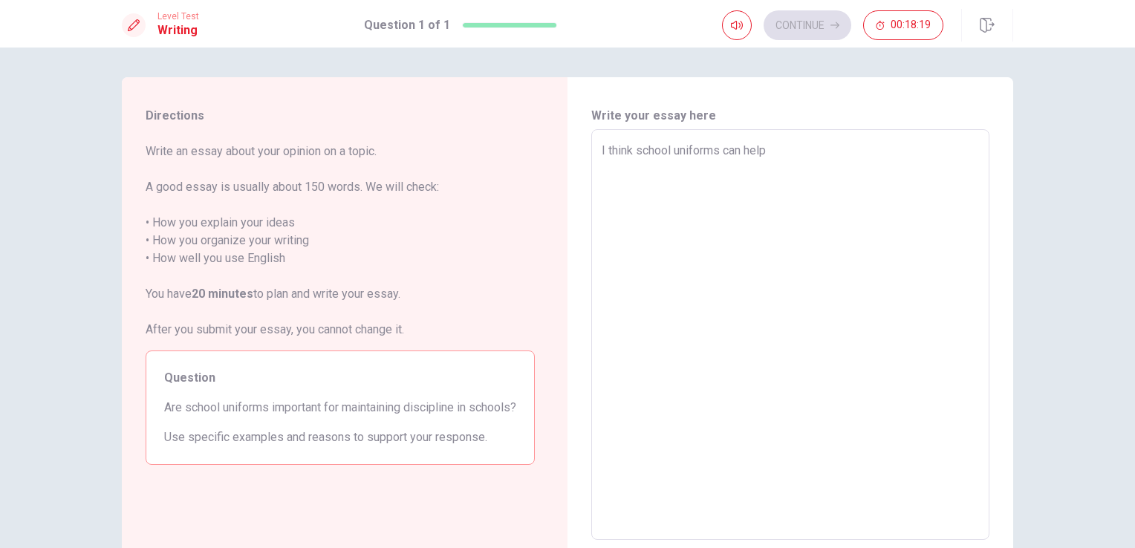
type textarea "I think school uniforms can help o"
type textarea "x"
type textarea "I think school uniforms can help"
type textarea "x"
type textarea "I think school uniforms can help O"
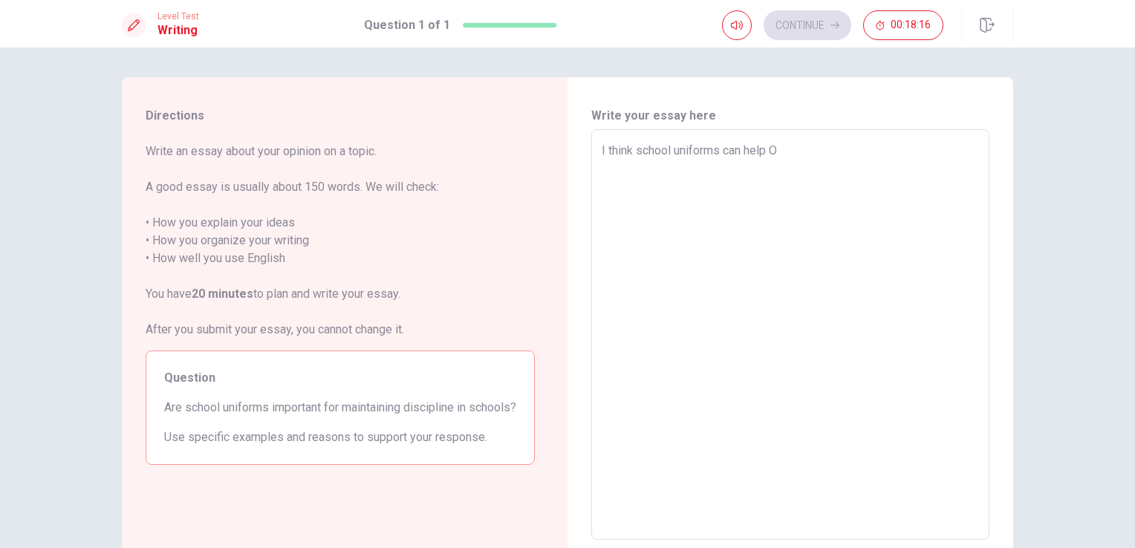
type textarea "x"
type textarea "I think school uniforms can help"
type textarea "x"
type textarea "I think school uniforms can help l"
type textarea "x"
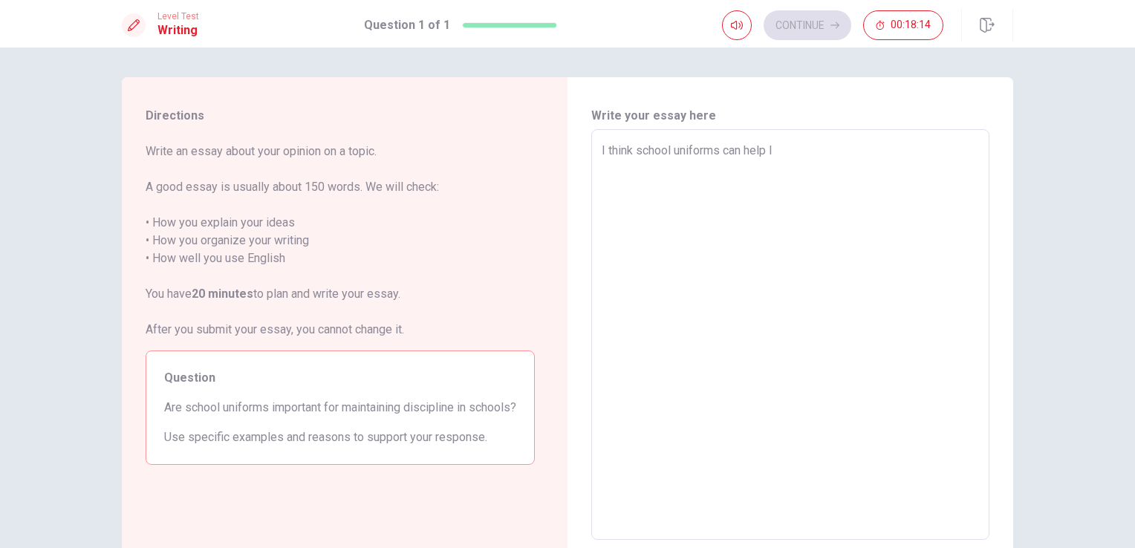
type textarea "I think school uniforms can help lo"
type textarea "x"
type textarea "I think school uniforms can help loc"
type textarea "x"
type textarea "I think school uniforms can help loca"
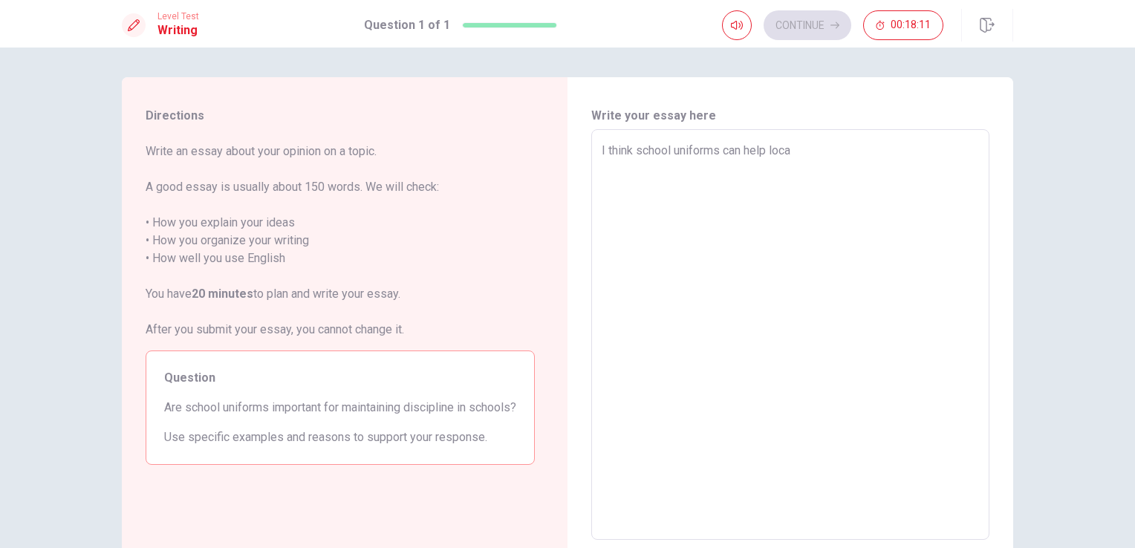
type textarea "x"
type textarea "I think school uniforms can help local"
type textarea "x"
type textarea "I think school uniforms can help local"
type textarea "x"
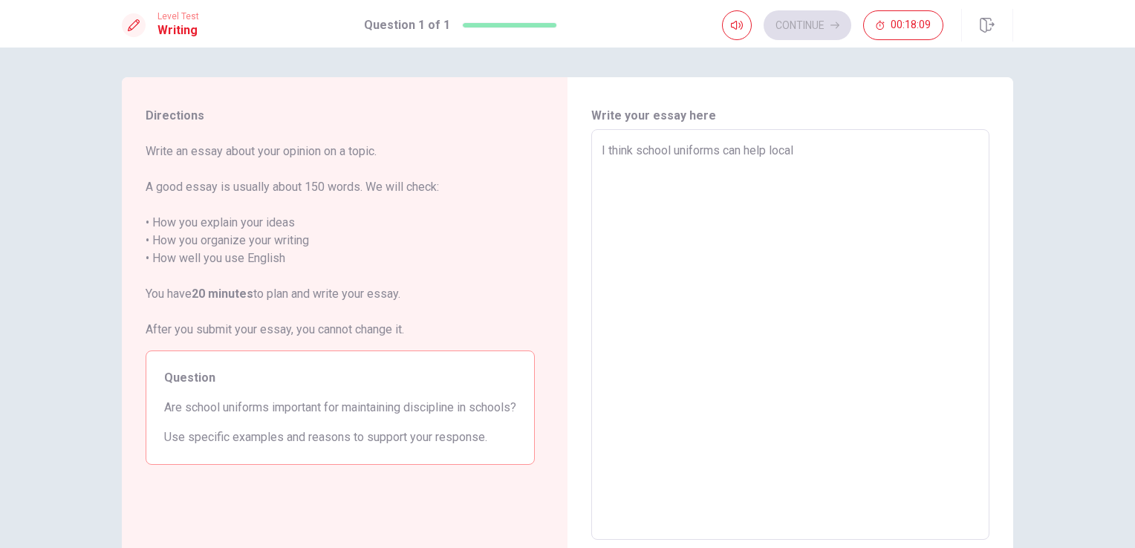
type textarea "I think school uniforms can help local p"
type textarea "x"
type textarea "I think school uniforms can help local pe"
type textarea "x"
type textarea "I think school uniforms can help local peo"
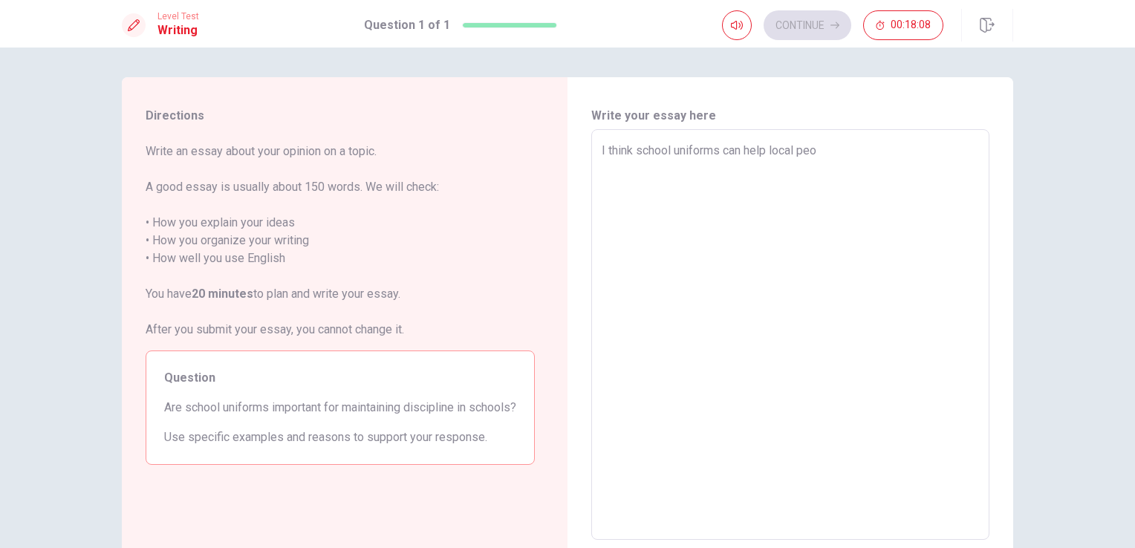
type textarea "x"
type textarea "I think school uniforms can help local peop"
type textarea "x"
type textarea "I think school uniforms can help local peopa"
type textarea "x"
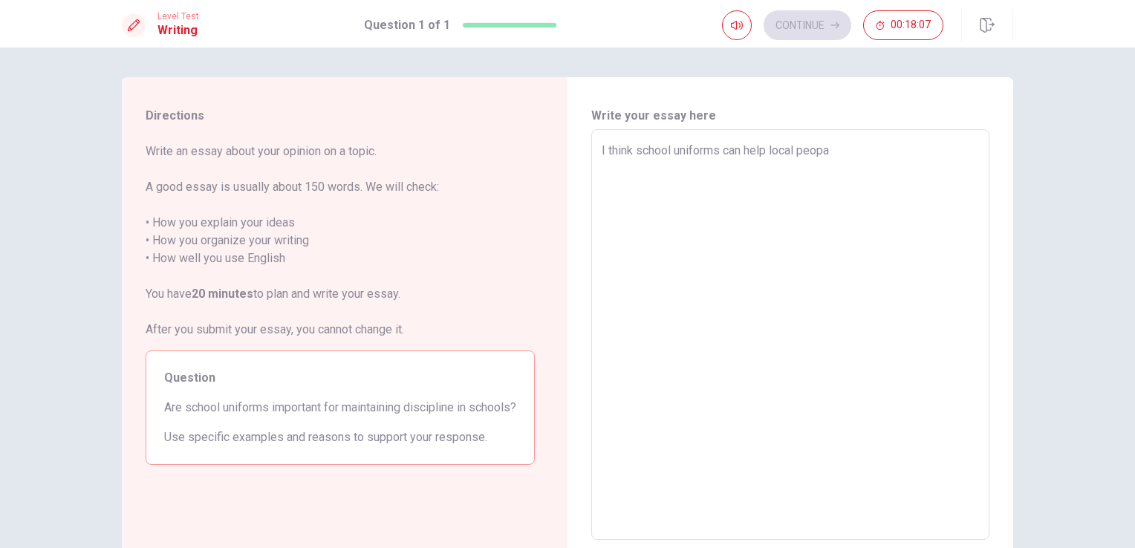
type textarea "I think school uniforms can help local peop"
type textarea "x"
type textarea "I think school uniforms can help local peopl"
type textarea "x"
type textarea "I think school uniforms can help local people"
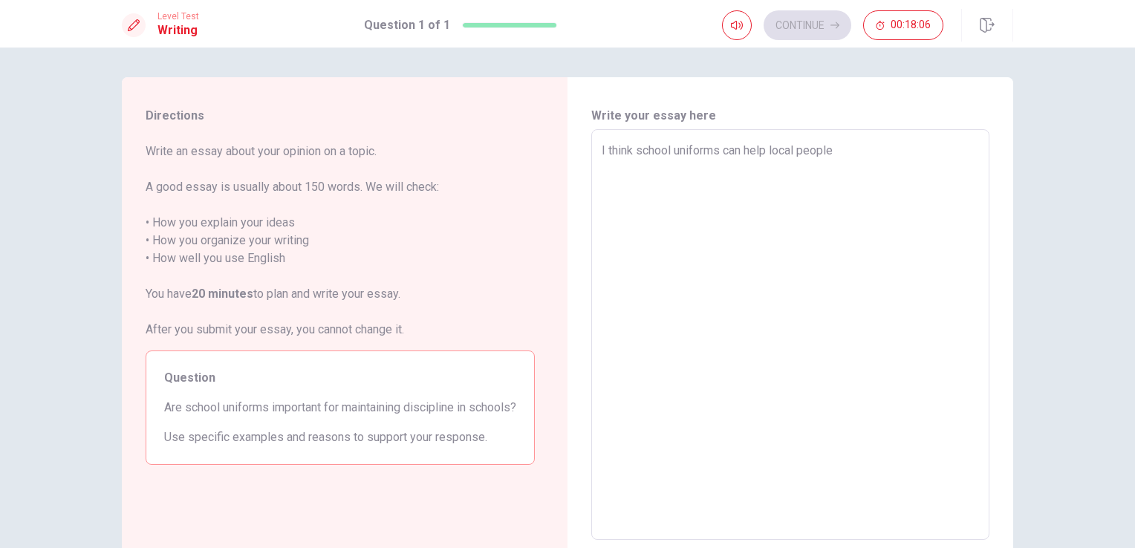
type textarea "x"
type textarea "I think school uniforms can help local people"
type textarea "x"
type textarea "I think school uniforms can help local people t"
type textarea "x"
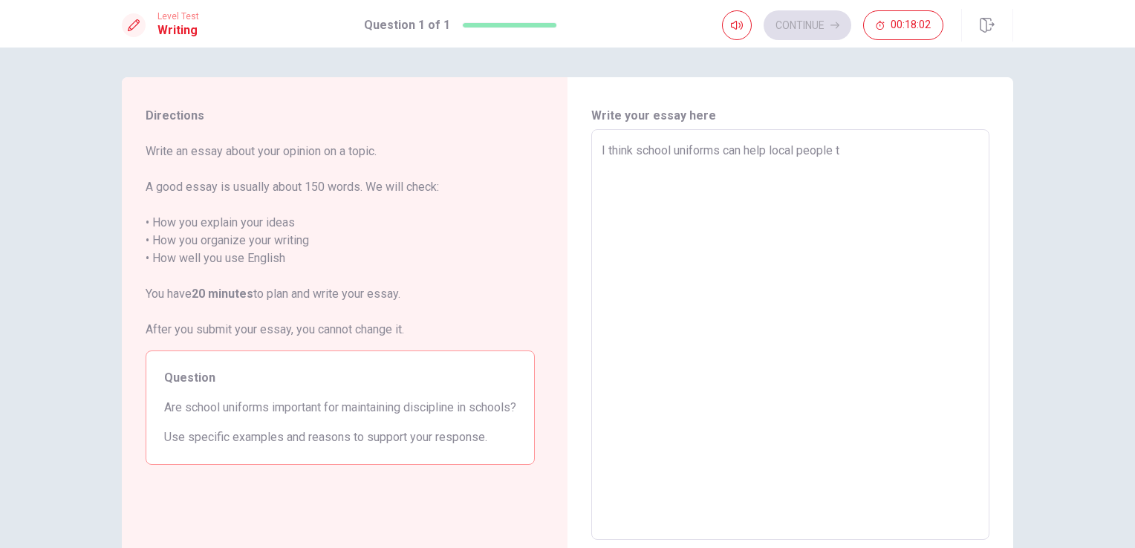
type textarea "I think school uniforms can help local people to"
type textarea "x"
type textarea "I think school uniforms can help local people to"
type textarea "x"
type textarea "I think school uniforms can help local people to g"
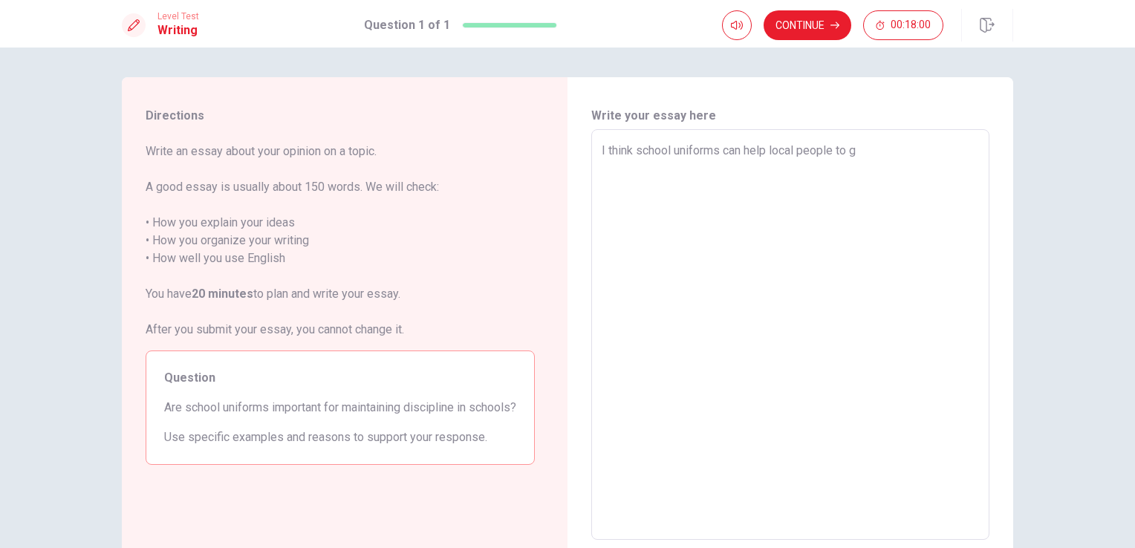
type textarea "x"
type textarea "I think school uniforms can help local people to ge"
type textarea "x"
type textarea "I think school uniforms can help local people to g"
type textarea "x"
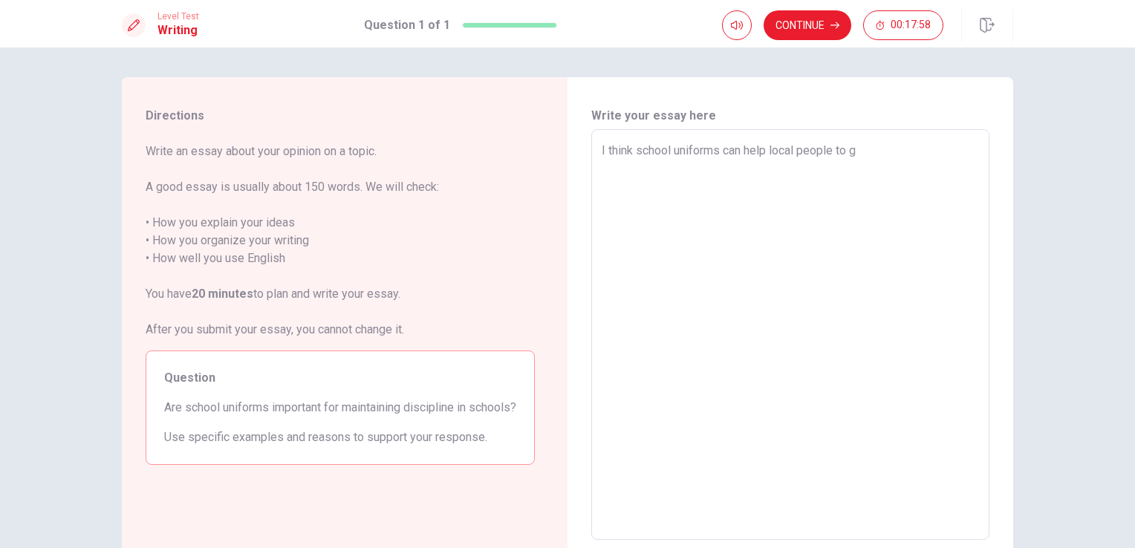
type textarea "I think school uniforms can help local people to"
type textarea "x"
type textarea "I think school uniforms can help local people to r"
type textarea "x"
type textarea "I think school uniforms can help local people to re"
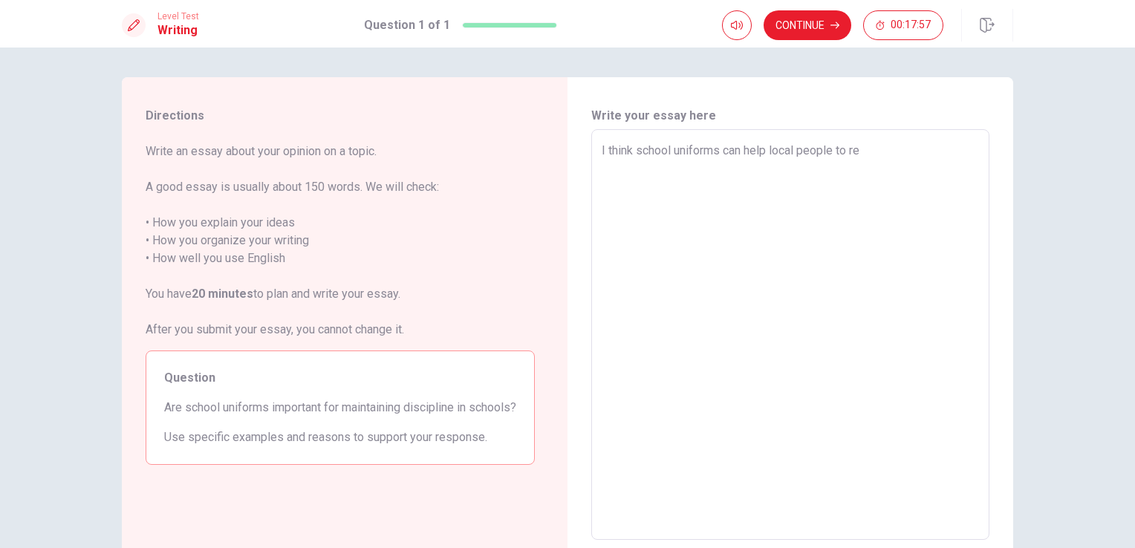
type textarea "x"
type textarea "I think school uniforms can help local people to rec"
type textarea "x"
type textarea "I think school uniforms can help local people to reco"
type textarea "x"
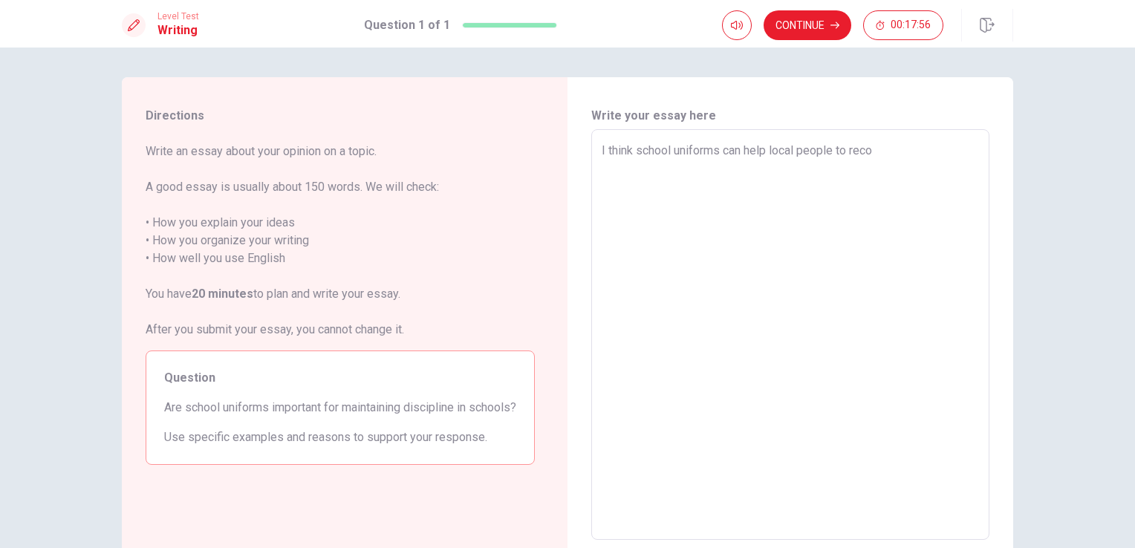
type textarea "I think school uniforms can help local people to recog"
type textarea "x"
type textarea "I think school uniforms can help local people to recogi"
type textarea "x"
type textarea "I think school uniforms can help local people to recogin"
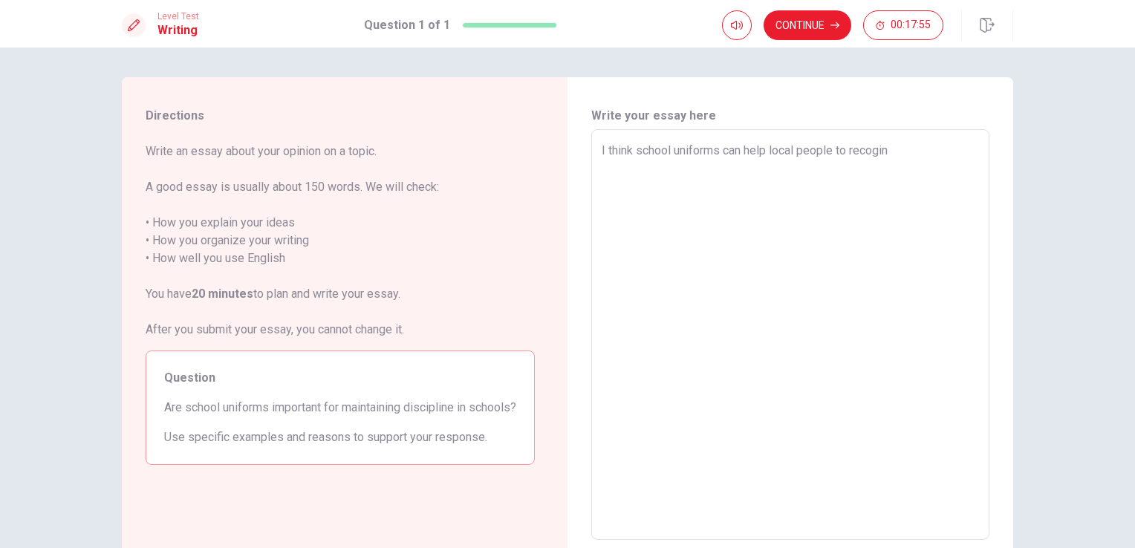
type textarea "x"
type textarea "I think school uniforms can help local people to recogini"
type textarea "x"
type textarea "I think school uniforms can help local people to recoginiz"
type textarea "x"
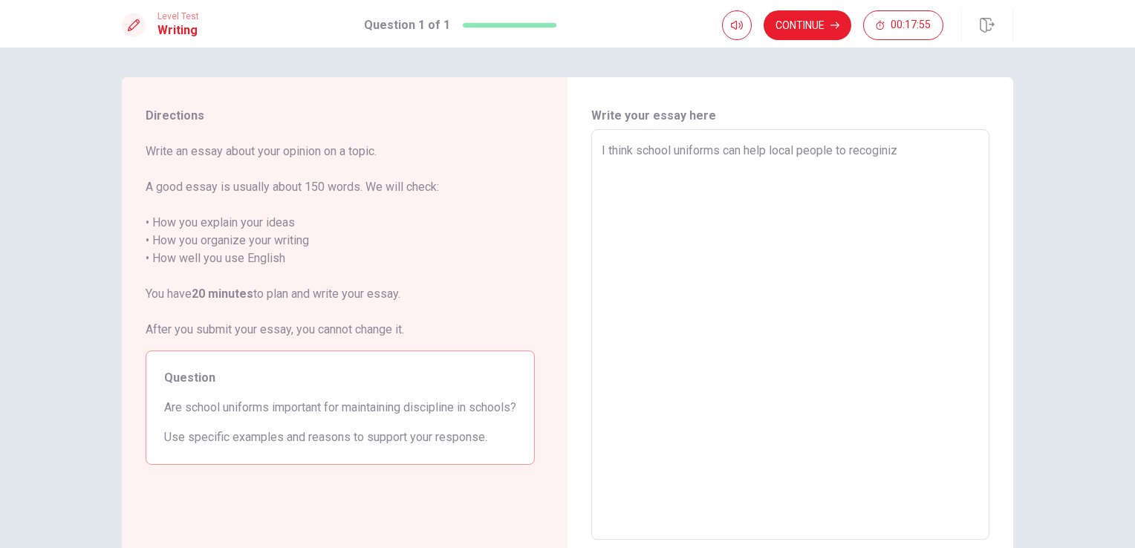
type textarea "I think school uniforms can help local people to recoginize"
type textarea "x"
type textarea "I think school uniforms can help local people to recoginize"
type textarea "x"
type textarea "I think school uniforms can help local people to recoginize a"
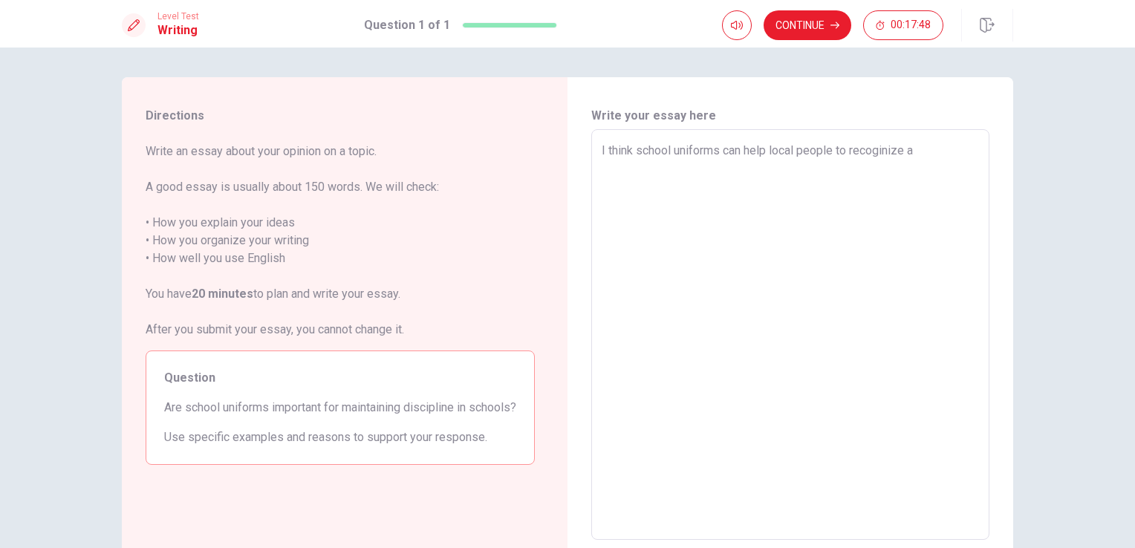
type textarea "x"
type textarea "I think school uniforms can help local people to recoginize a"
type textarea "x"
type textarea "I think school uniforms can help local people to recoginize a s"
type textarea "x"
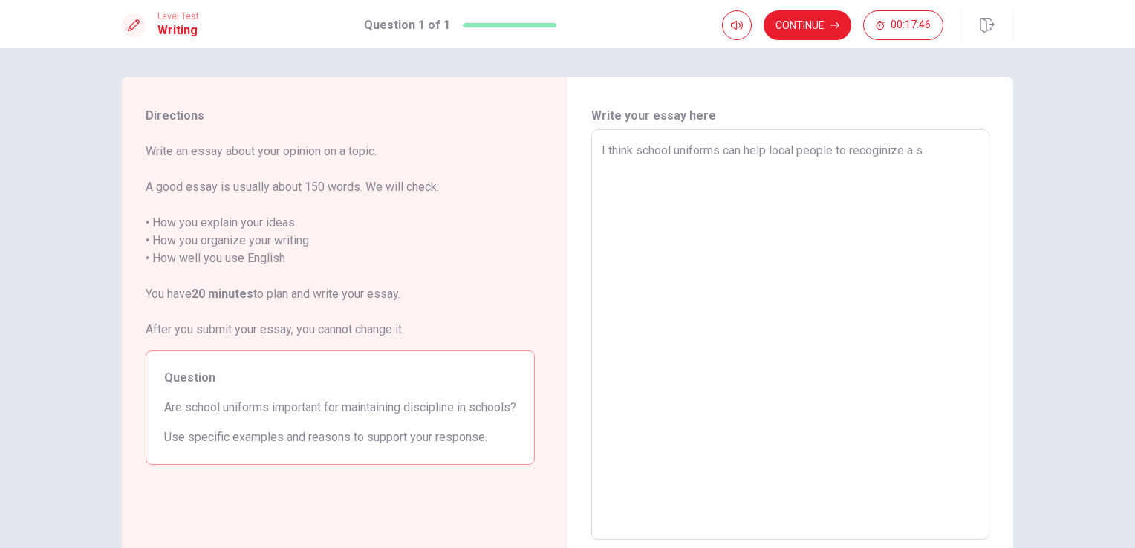
type textarea "I think school uniforms can help local people to recoginize a st"
type textarea "x"
type textarea "I think school uniforms can help local people to recoginize a stu"
type textarea "x"
type textarea "I think school uniforms can help local people to recoginize a stud"
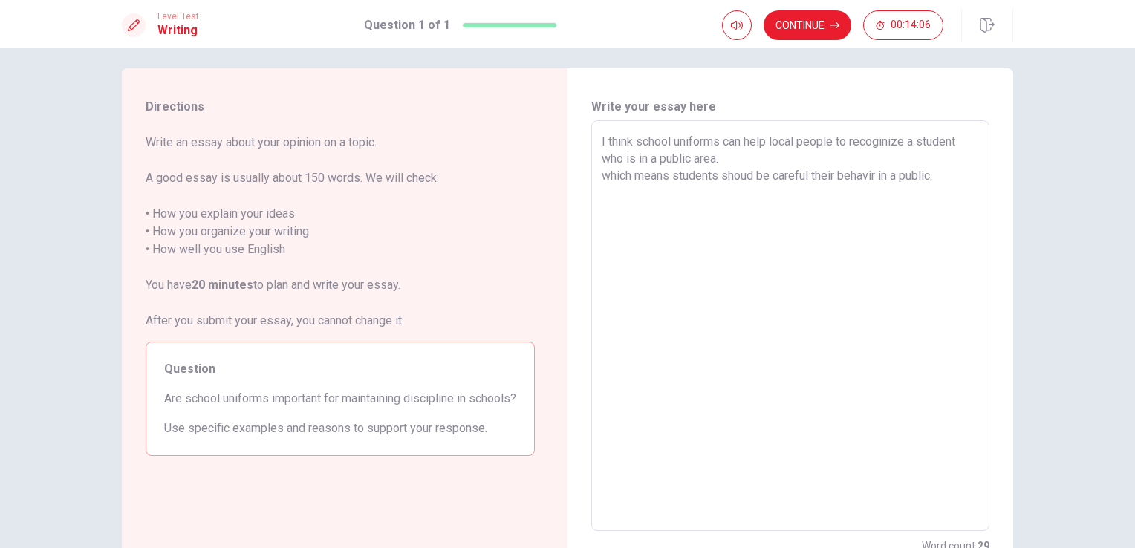
scroll to position [12, 0]
click at [601, 186] on textarea "I think school uniforms can help local people to recoginize a student who is in…" at bounding box center [789, 323] width 377 height 386
click at [945, 203] on textarea "I think school uniforms can help local people to recoginize a student who is in…" at bounding box center [789, 323] width 377 height 386
drag, startPoint x: 728, startPoint y: 202, endPoint x: 685, endPoint y: 189, distance: 45.8
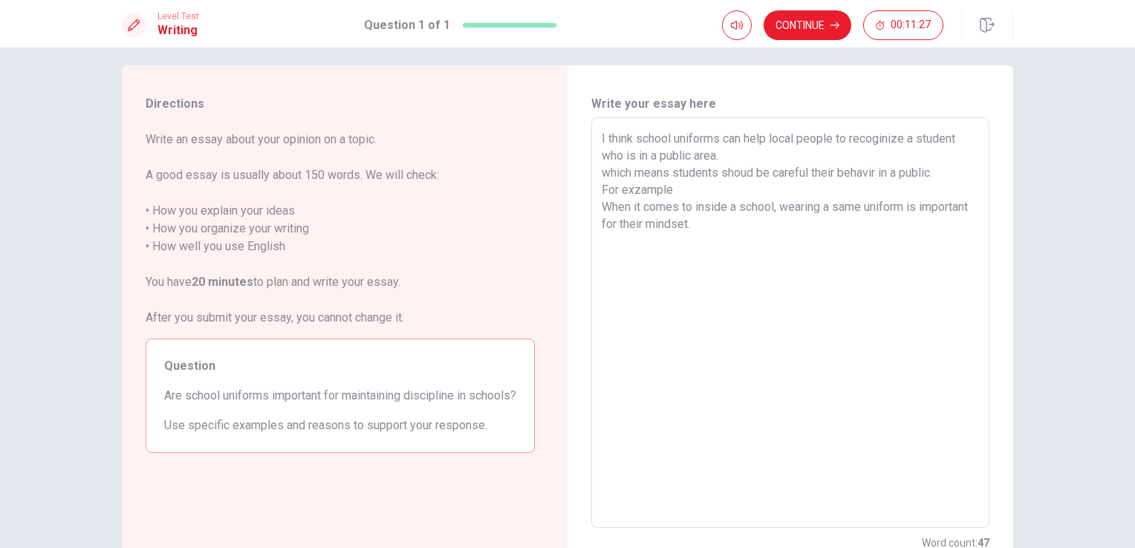
click at [685, 189] on textarea "I think school uniforms can help local people to recoginize a student who is in…" at bounding box center [789, 323] width 377 height 386
click at [627, 189] on textarea "I think school uniforms can help local people to recoginize a student who is in…" at bounding box center [789, 323] width 377 height 386
click at [633, 189] on textarea "I think school uniforms can help local people to recoginize a student who is in…" at bounding box center [789, 323] width 377 height 386
click at [681, 186] on textarea "I think school uniforms can help local people to recoginize a student who is in…" at bounding box center [789, 323] width 377 height 386
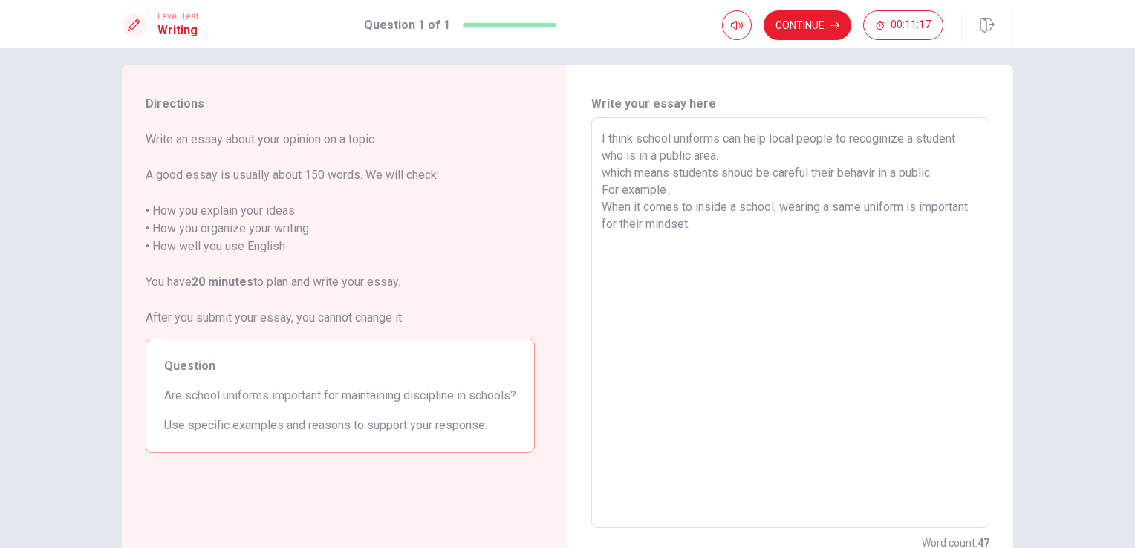
click at [792, 207] on textarea "I think school uniforms can help local people to recoginize a student who is in…" at bounding box center [789, 323] width 377 height 386
click at [692, 188] on textarea "I think school uniforms can help local people to recoginize a student who is in…" at bounding box center [789, 323] width 377 height 386
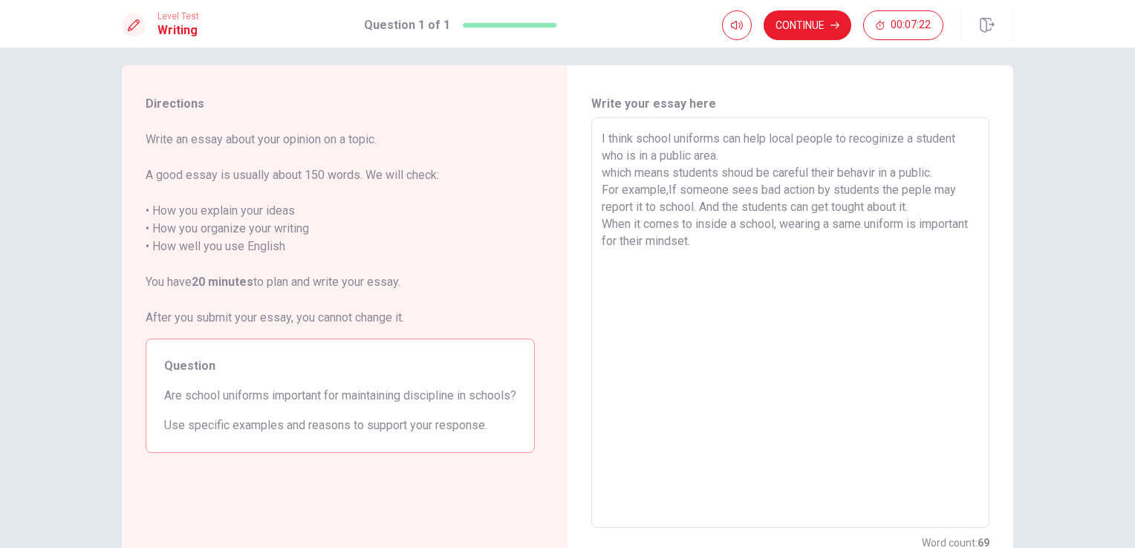
drag, startPoint x: 790, startPoint y: 273, endPoint x: 790, endPoint y: 258, distance: 14.9
click at [790, 258] on textarea "I think school uniforms can help local people to recoginize a student who is in…" at bounding box center [789, 323] width 377 height 386
click at [790, 250] on textarea "I think school uniforms can help local people to recoginize a student who is in…" at bounding box center [789, 323] width 377 height 386
click at [790, 248] on textarea "I think school uniforms can help local people to recoginize a student who is in…" at bounding box center [789, 323] width 377 height 386
click at [930, 255] on textarea "I think school uniforms can help local people to recoginize a student who is in…" at bounding box center [789, 323] width 377 height 386
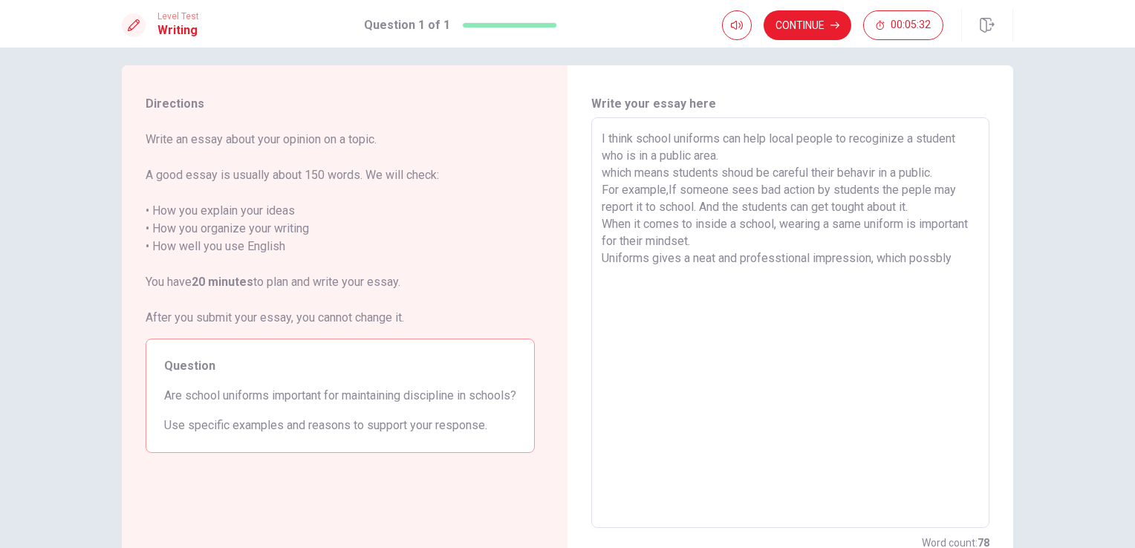
click at [934, 257] on textarea "I think school uniforms can help local people to recoginize a student who is in…" at bounding box center [789, 323] width 377 height 386
click at [954, 259] on textarea "I think school uniforms can help local people to recoginize a student who is in…" at bounding box center [789, 323] width 377 height 386
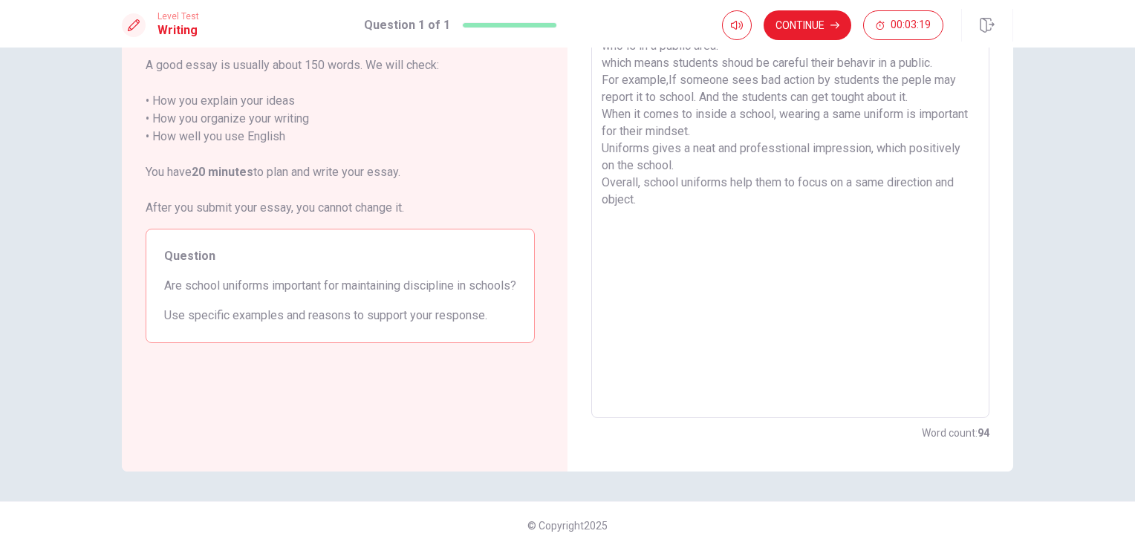
scroll to position [0, 0]
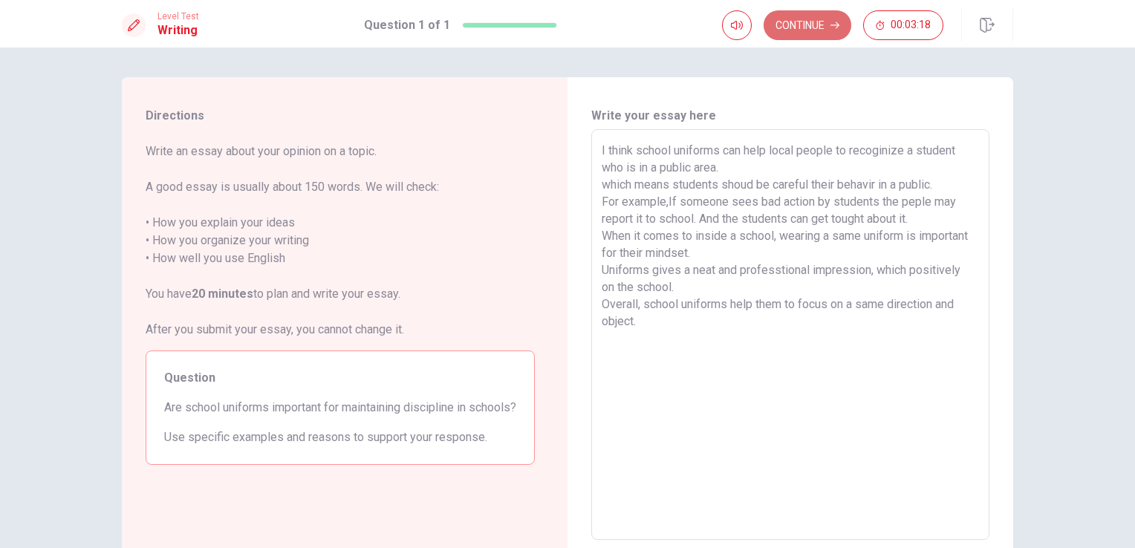
click at [823, 27] on button "Continue" at bounding box center [807, 25] width 88 height 30
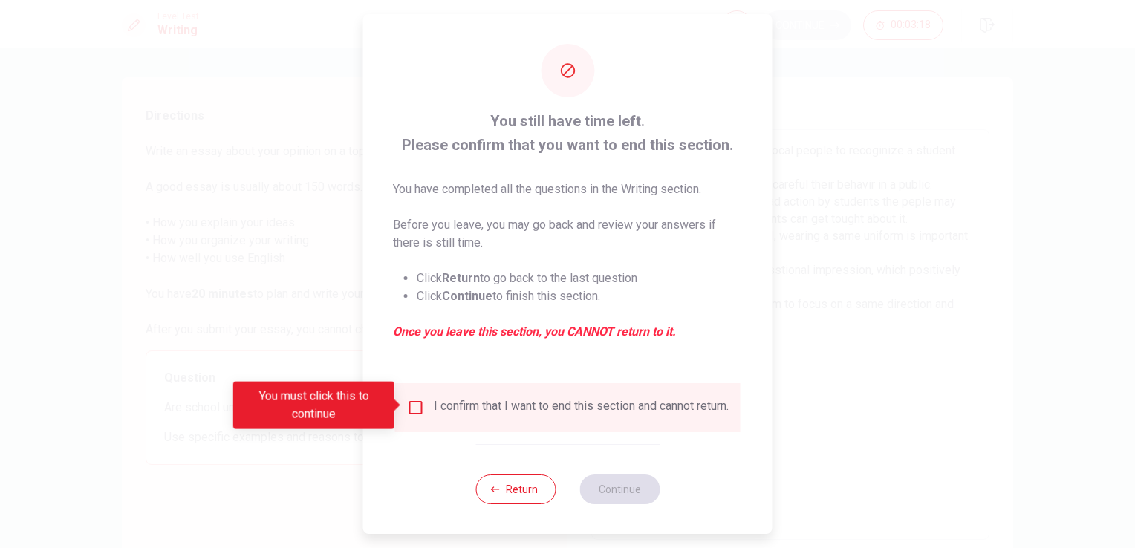
click at [823, 27] on div at bounding box center [567, 274] width 1135 height 548
click at [415, 403] on input "You must click this to continue" at bounding box center [416, 408] width 18 height 18
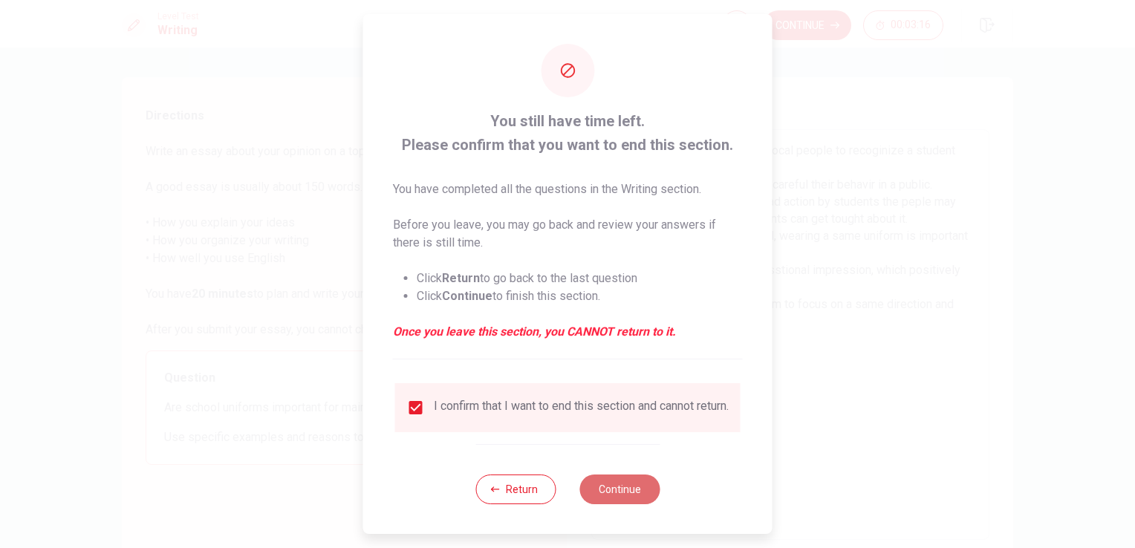
click at [615, 498] on button "Continue" at bounding box center [619, 490] width 80 height 30
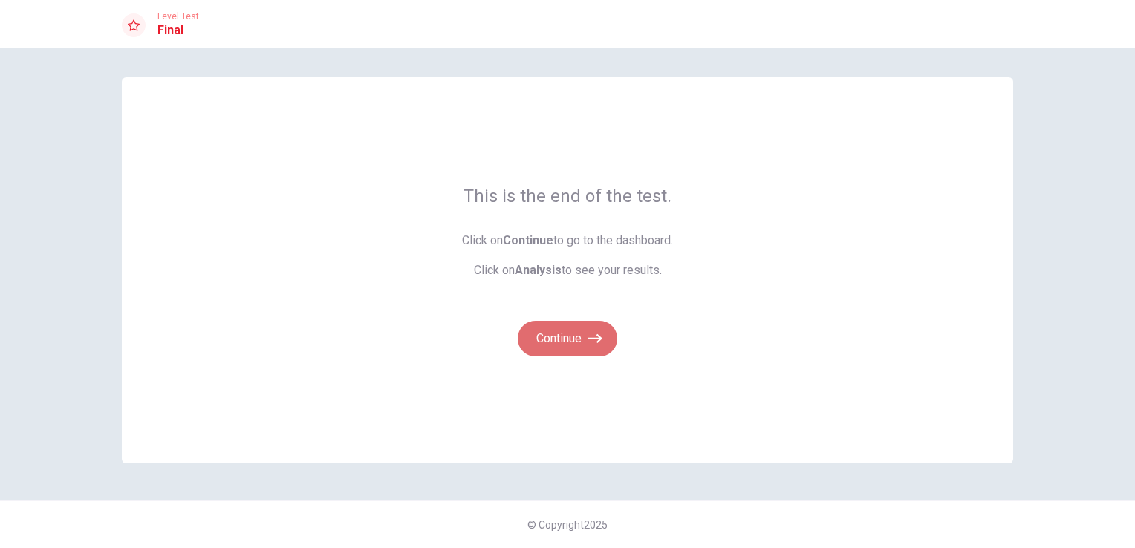
click at [570, 331] on button "Continue" at bounding box center [568, 339] width 100 height 36
